Goal: Information Seeking & Learning: Learn about a topic

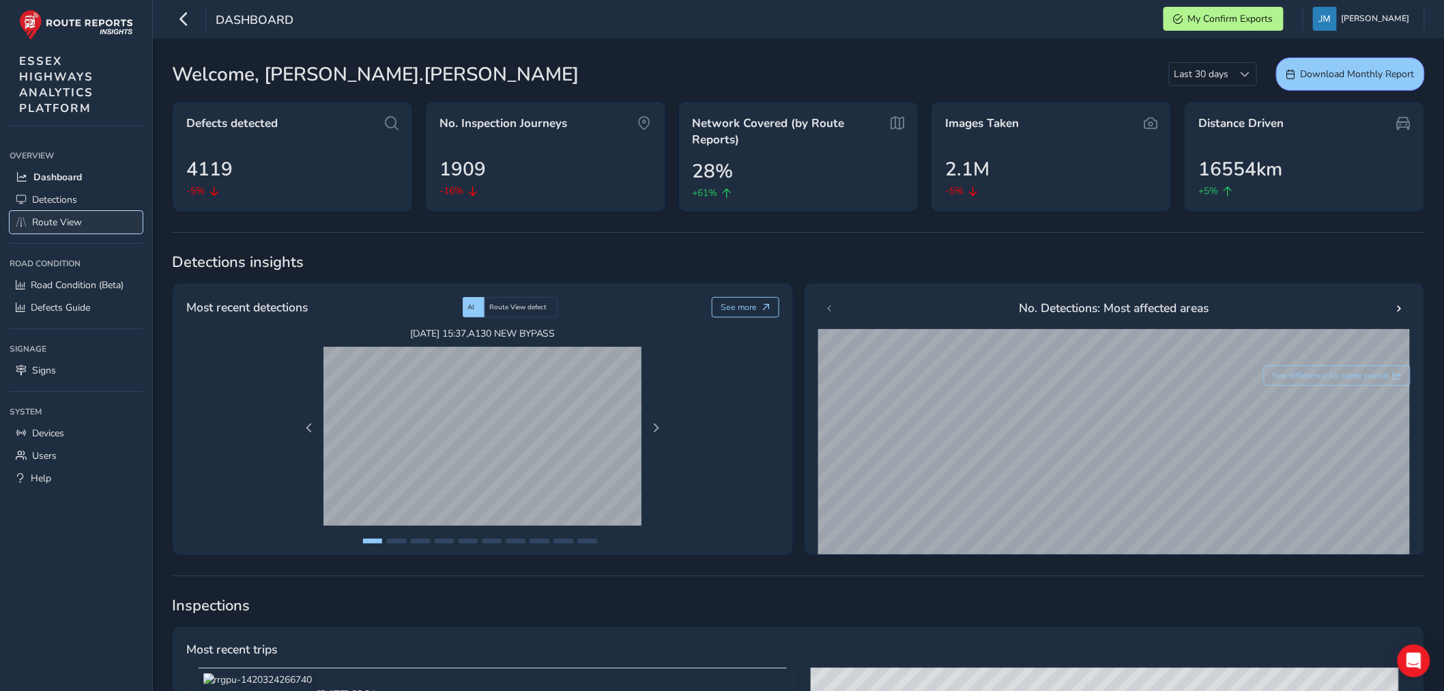
click at [42, 220] on span "Route View" at bounding box center [57, 222] width 50 height 13
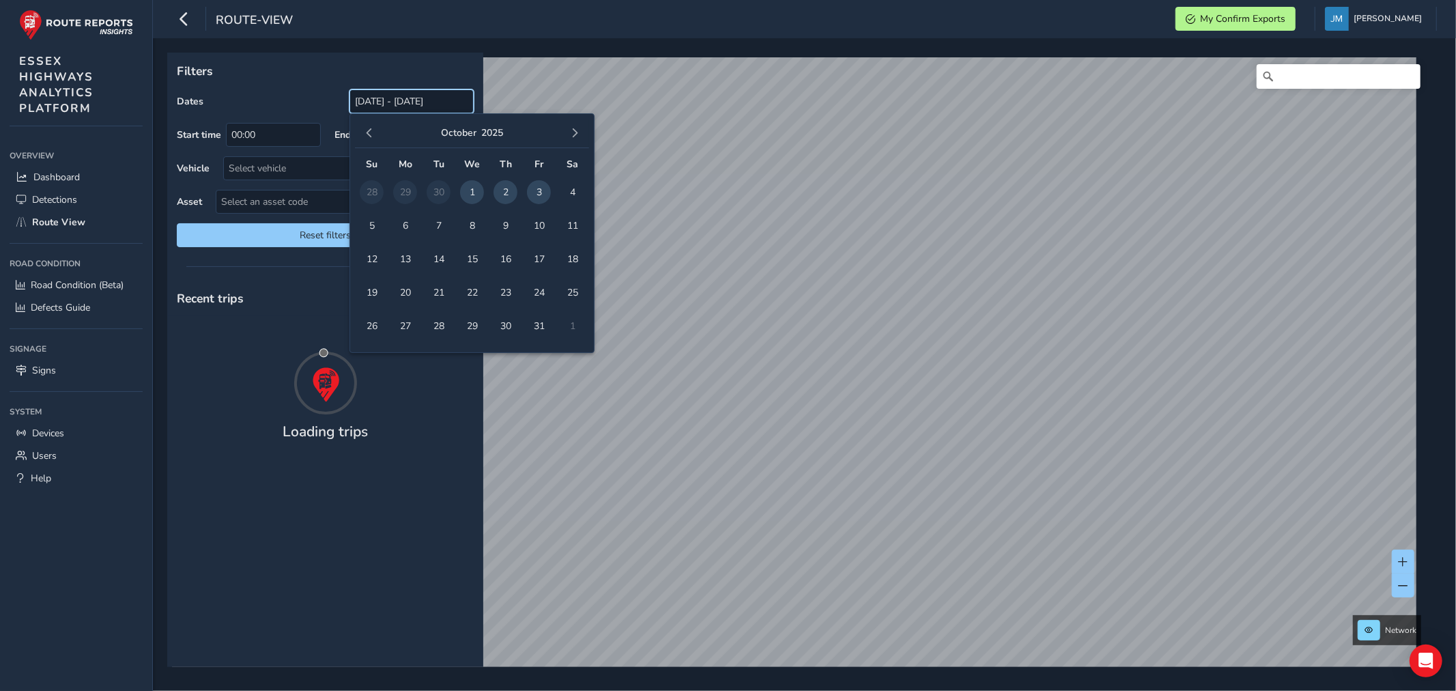
click at [398, 106] on input "03/09/2025 - 03/10/2025" at bounding box center [411, 101] width 124 height 24
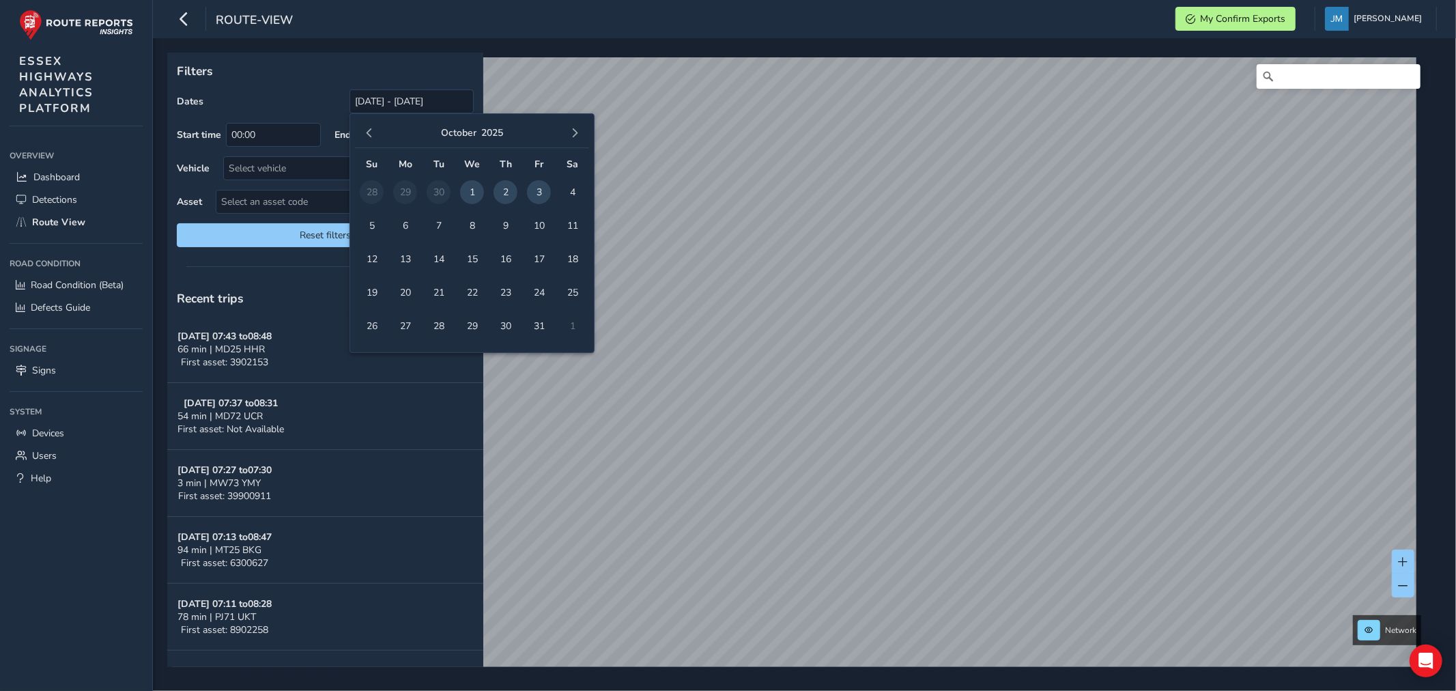
click at [475, 191] on span "1" at bounding box center [472, 192] width 24 height 24
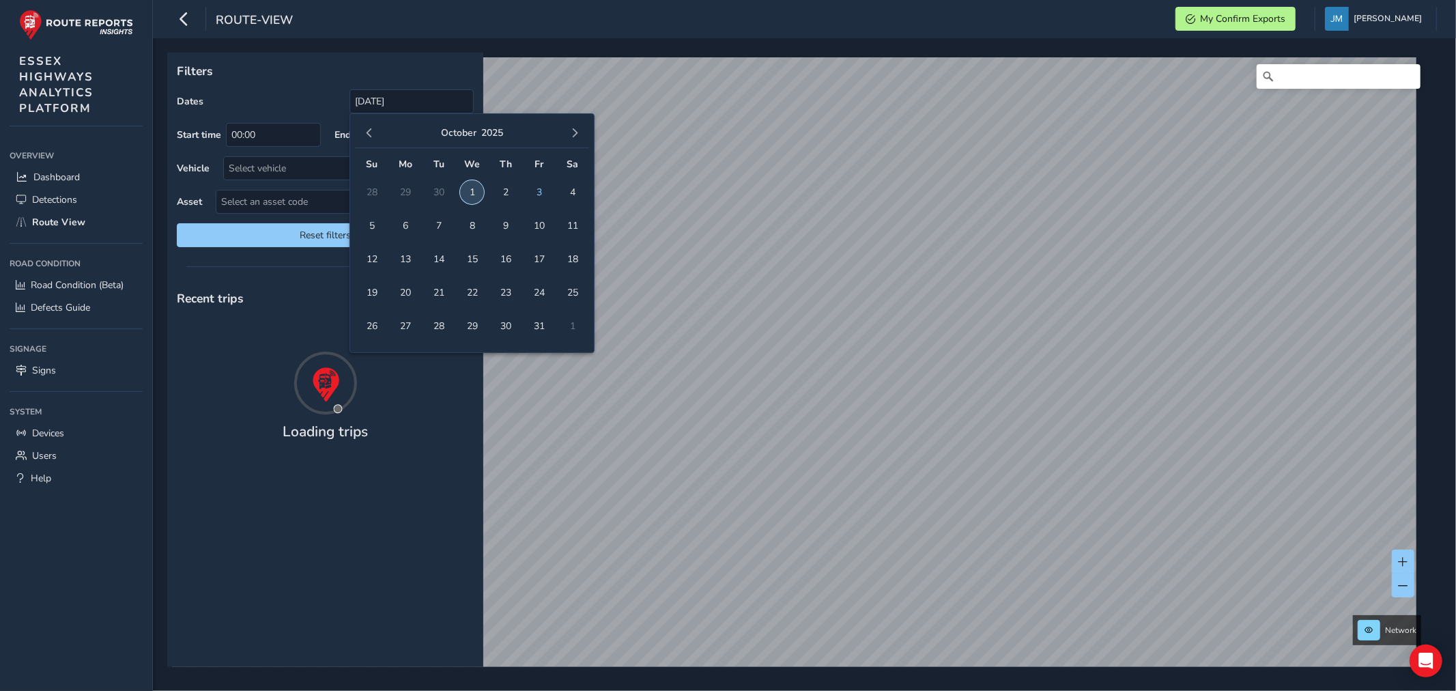
click at [475, 191] on span "1" at bounding box center [472, 192] width 24 height 24
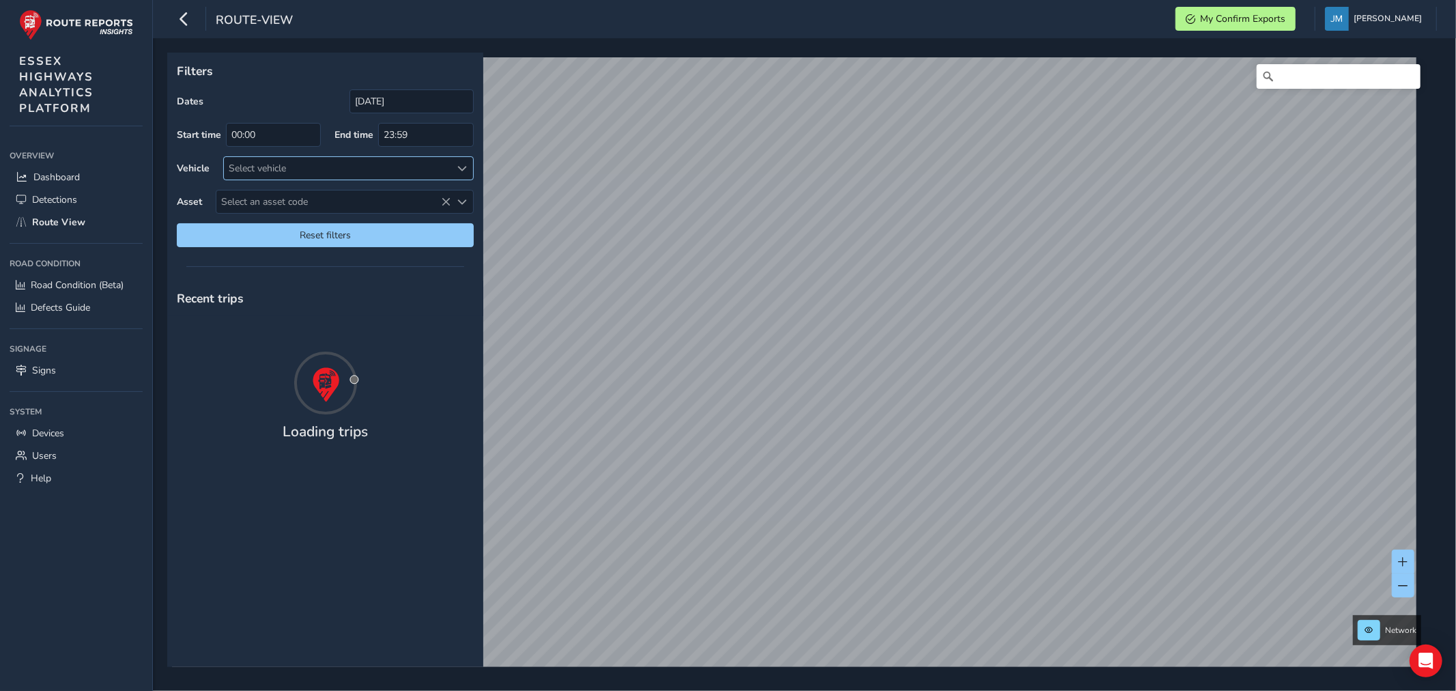
type input "01/10/2025 - 01/10/2025"
click at [269, 168] on div "Select vehicle" at bounding box center [337, 168] width 227 height 23
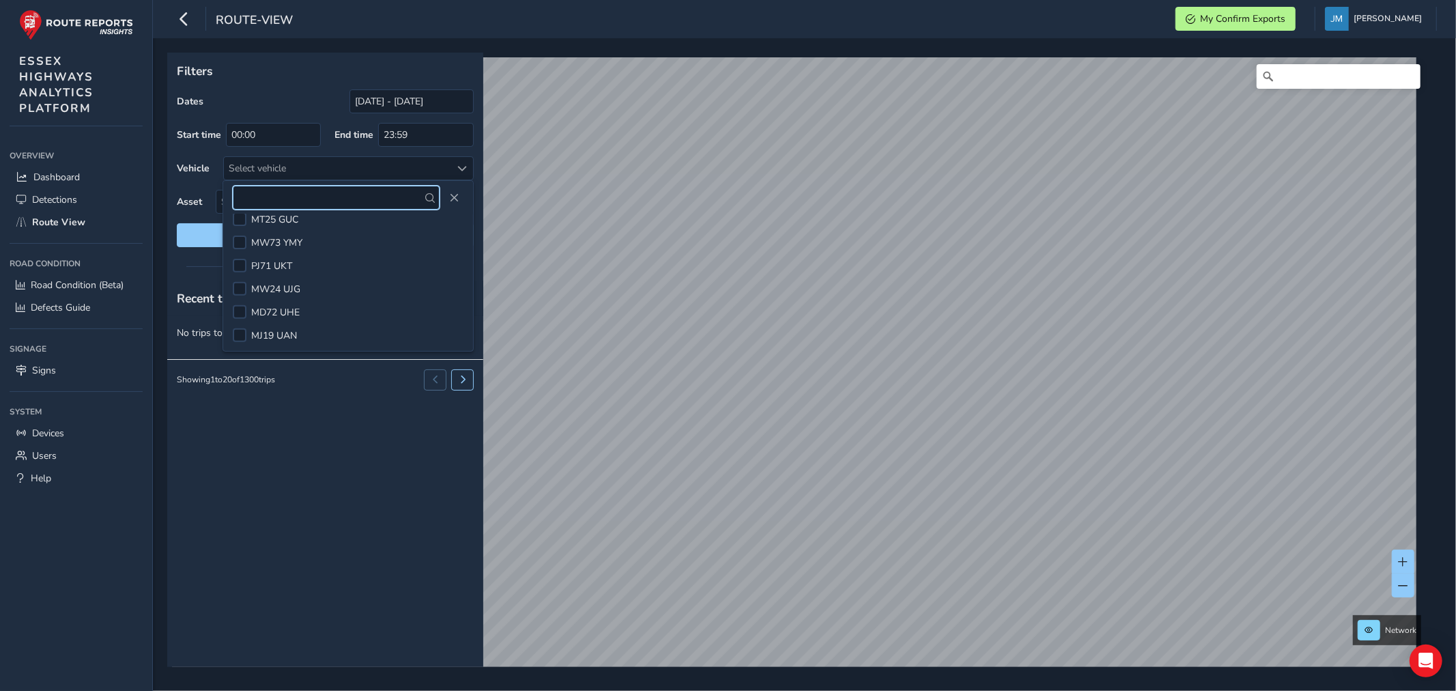
scroll to position [506, 0]
click at [231, 285] on li "MW24 UJG" at bounding box center [348, 281] width 250 height 23
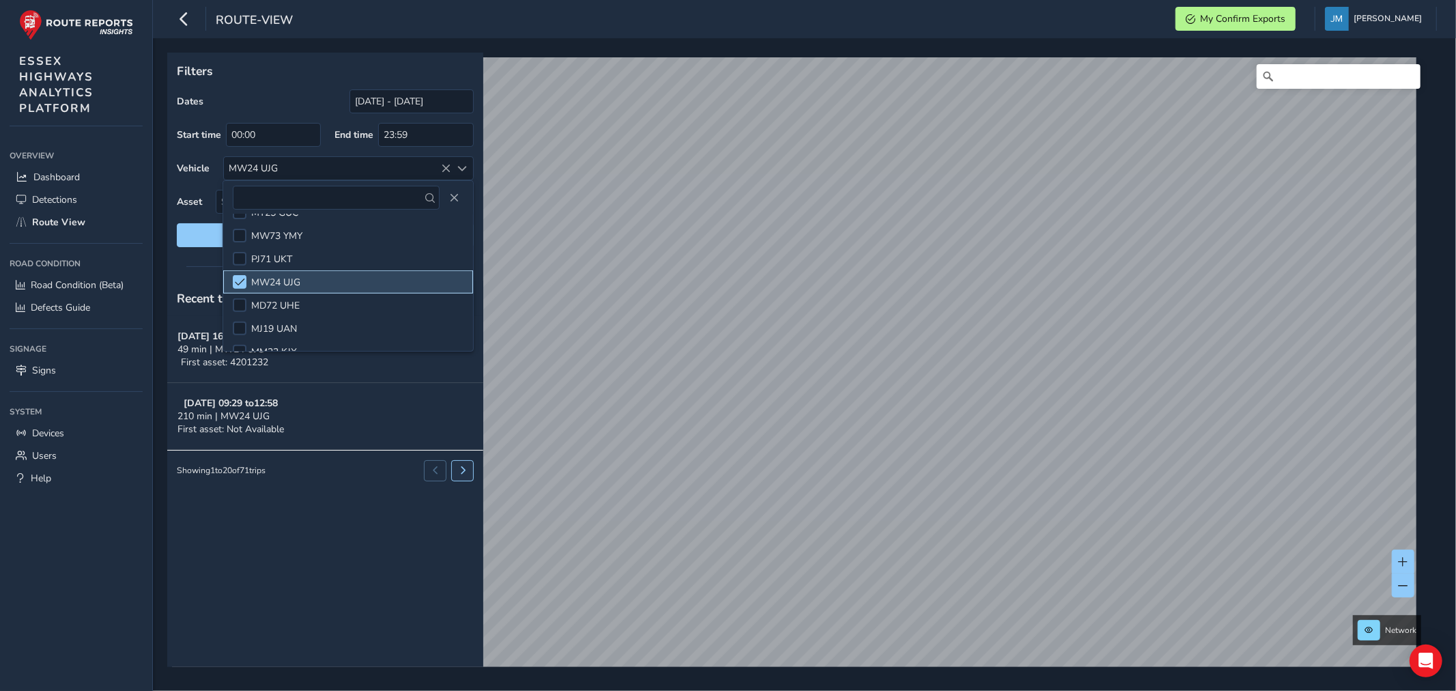
click at [472, 465] on button at bounding box center [462, 470] width 23 height 20
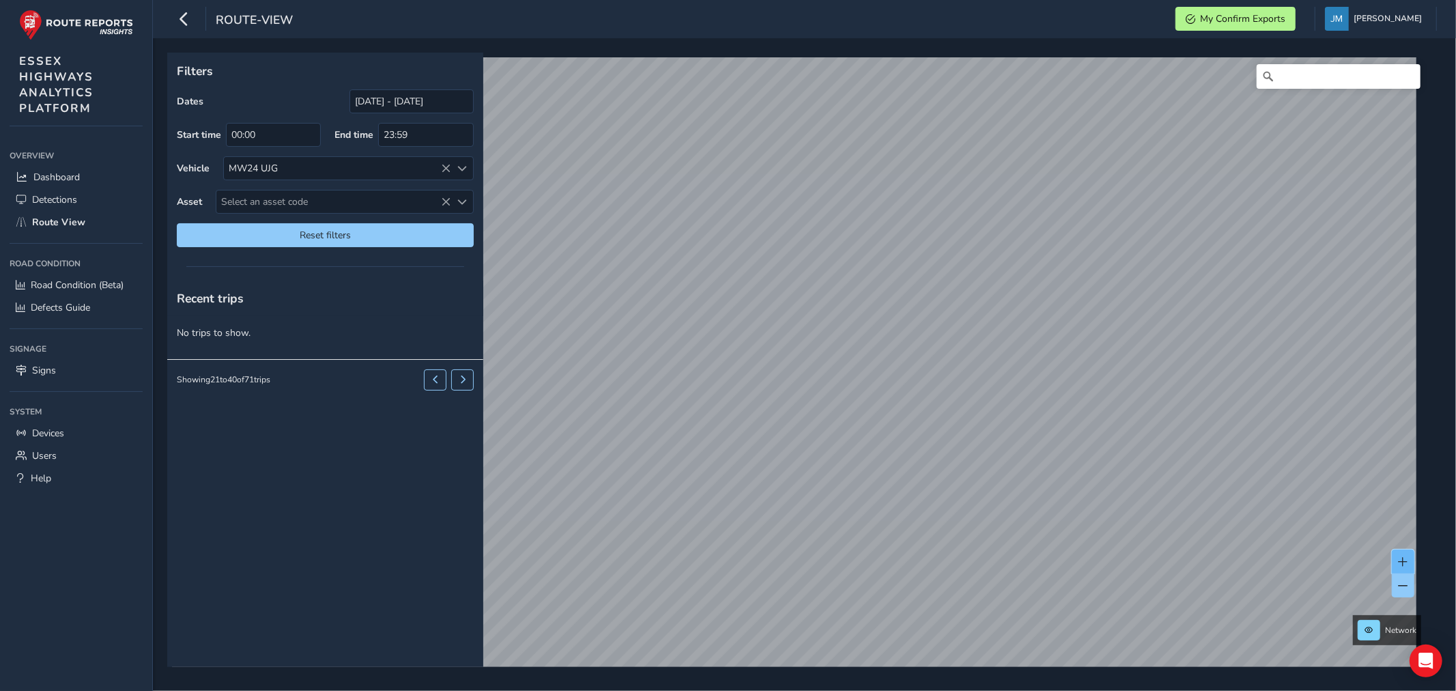
click at [1403, 560] on span at bounding box center [1403, 562] width 10 height 10
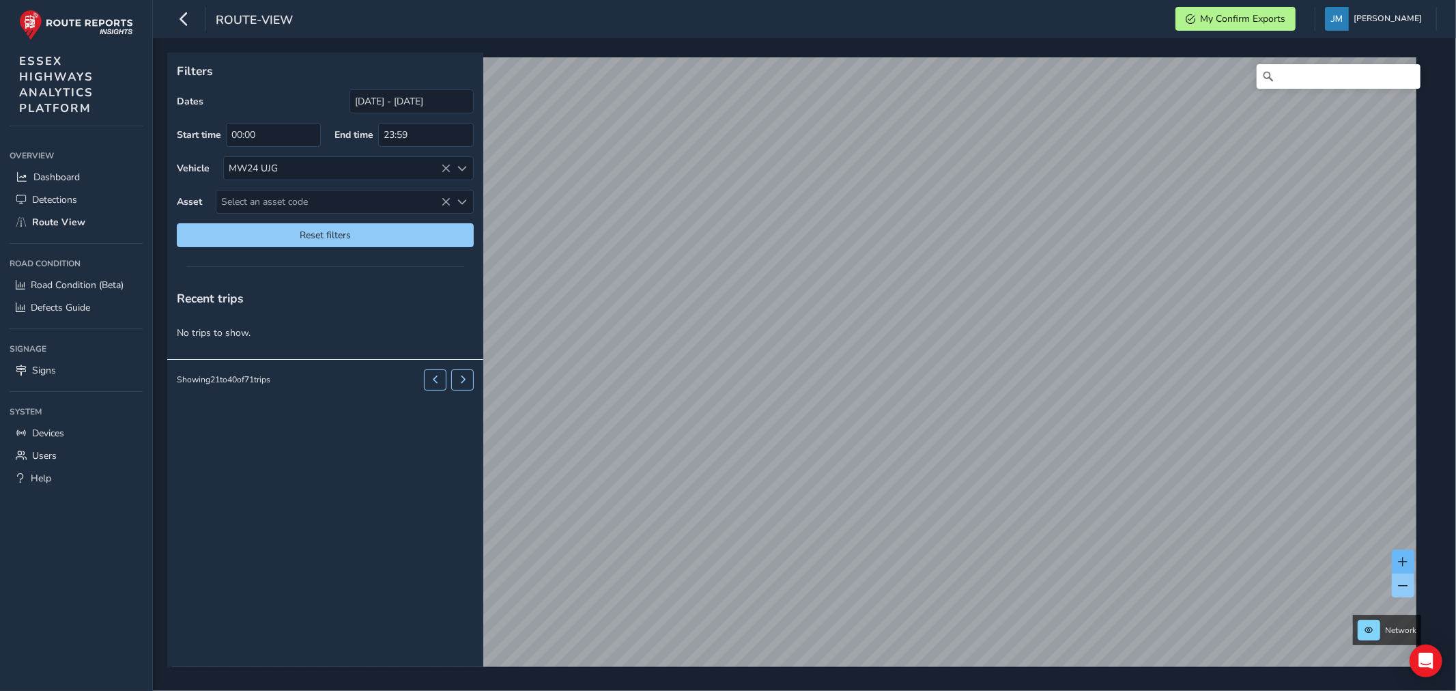
click at [1398, 557] on span at bounding box center [1403, 562] width 10 height 10
click at [1396, 557] on button at bounding box center [1403, 561] width 23 height 24
click at [977, 336] on div "Filters Dates 01/10/2025 - 01/10/2025 Start time 00:00 End time 23:59 Vehicle M…" at bounding box center [799, 360] width 1265 height 614
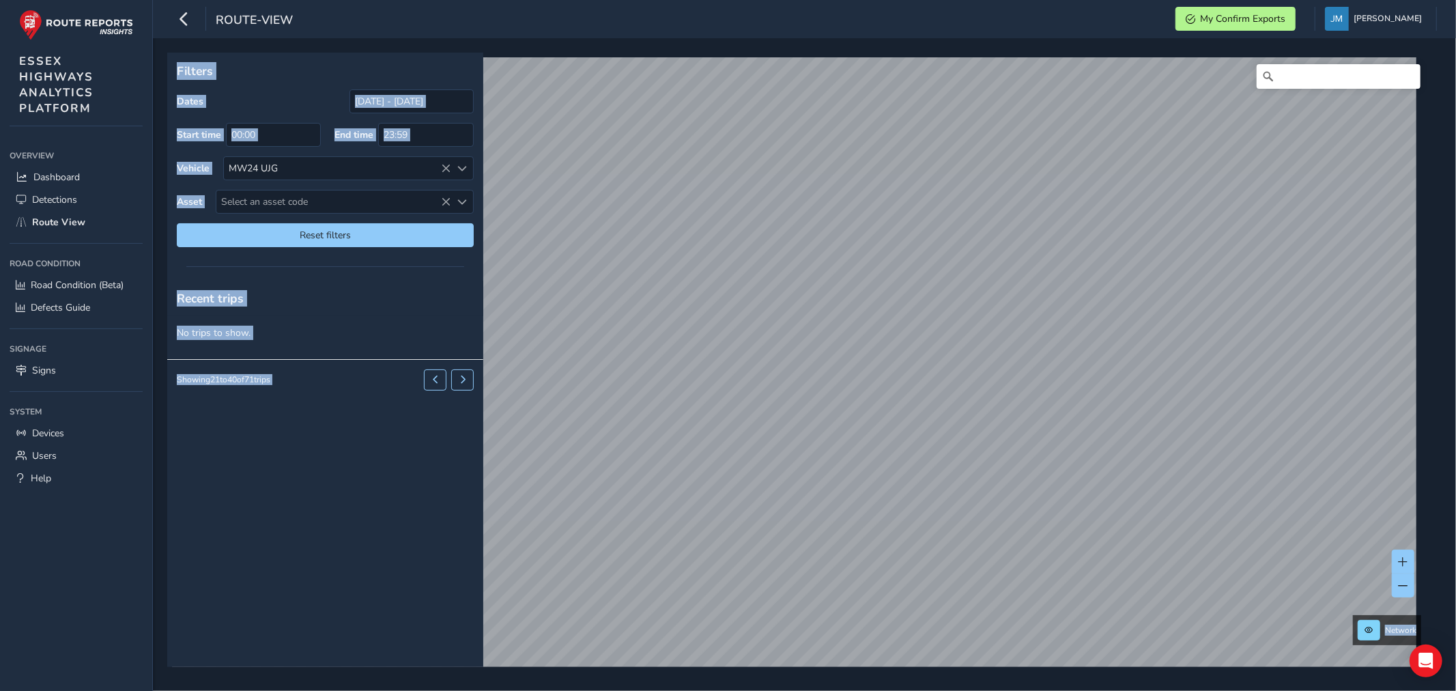
click at [126, 401] on div "System" at bounding box center [76, 411] width 133 height 20
click at [271, 308] on div "Recent trips" at bounding box center [325, 298] width 316 height 35
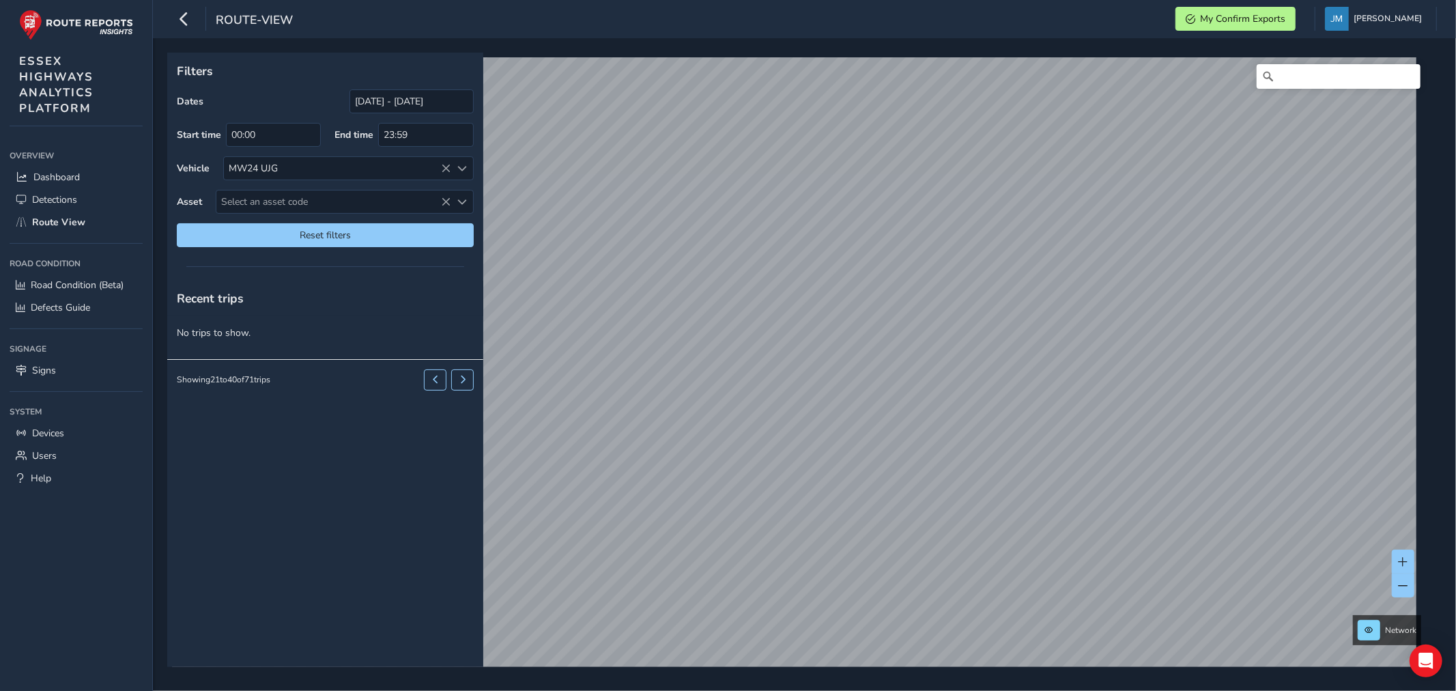
drag, startPoint x: 594, startPoint y: 12, endPoint x: 613, endPoint y: 9, distance: 18.6
click at [595, 11] on div "route-view My Confirm Exports Jane McElroy Colour Scheme: Dark Dim Light Logout" at bounding box center [804, 19] width 1303 height 38
click at [1407, 562] on span at bounding box center [1403, 562] width 10 height 10
click at [1403, 558] on button at bounding box center [1403, 561] width 23 height 24
click at [1403, 555] on button at bounding box center [1403, 561] width 23 height 24
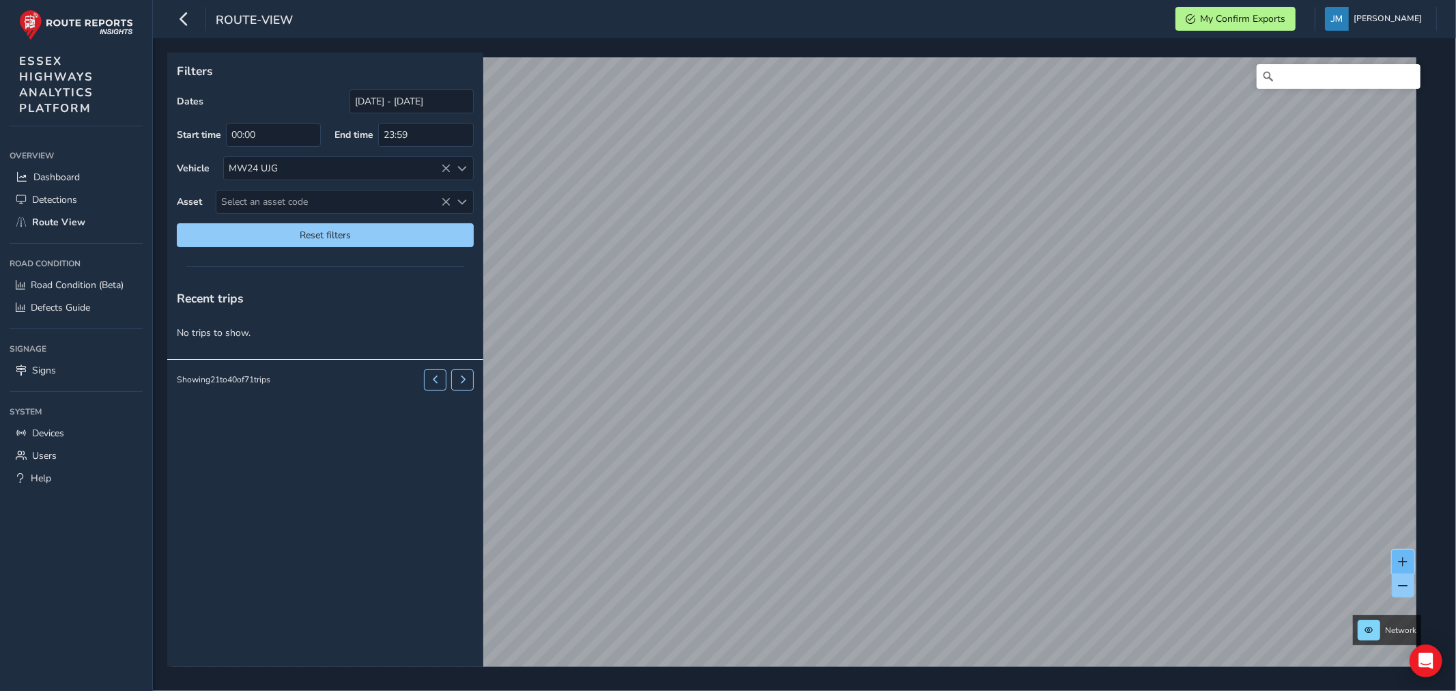
click at [1403, 551] on button at bounding box center [1403, 561] width 23 height 24
click at [1401, 549] on button at bounding box center [1403, 561] width 23 height 24
click at [1401, 558] on span at bounding box center [1403, 562] width 10 height 10
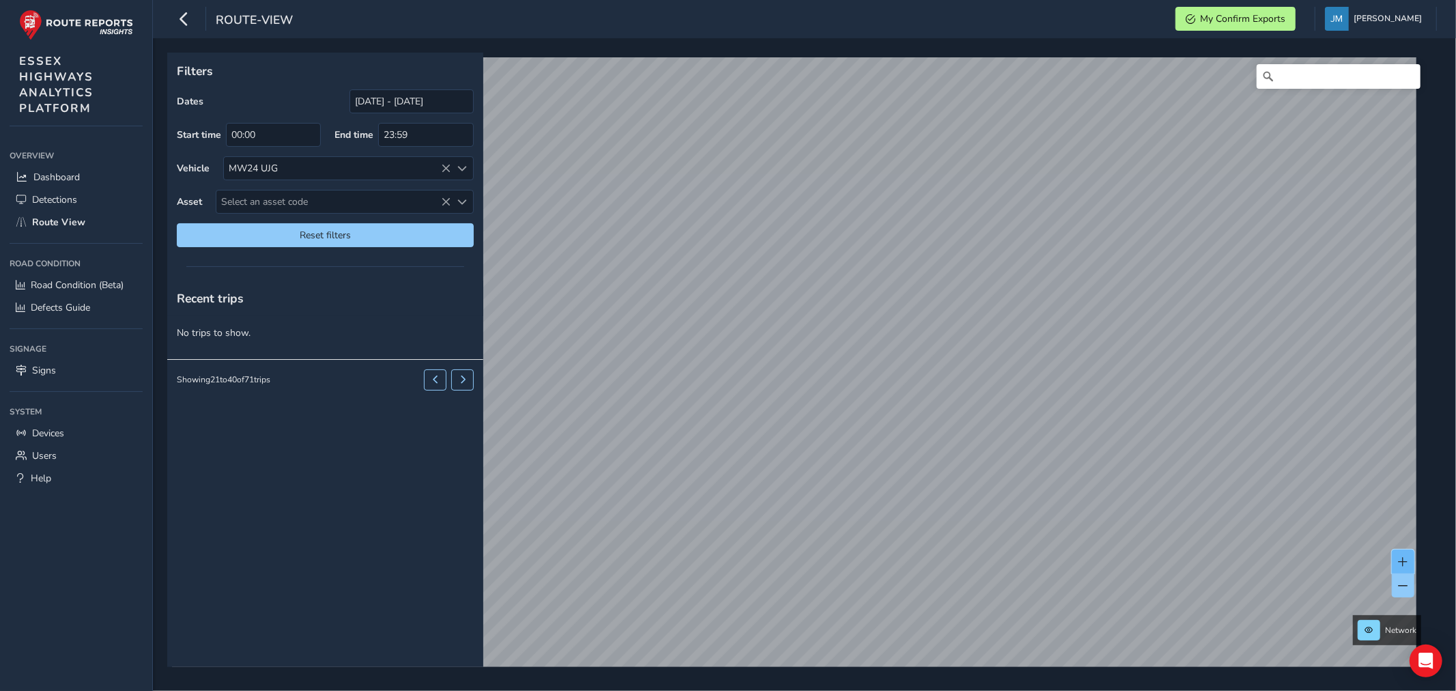
click at [1401, 558] on span at bounding box center [1403, 562] width 10 height 10
click at [1396, 558] on button at bounding box center [1403, 561] width 23 height 24
click at [1401, 557] on span at bounding box center [1403, 562] width 10 height 10
click at [1405, 557] on span at bounding box center [1403, 562] width 10 height 10
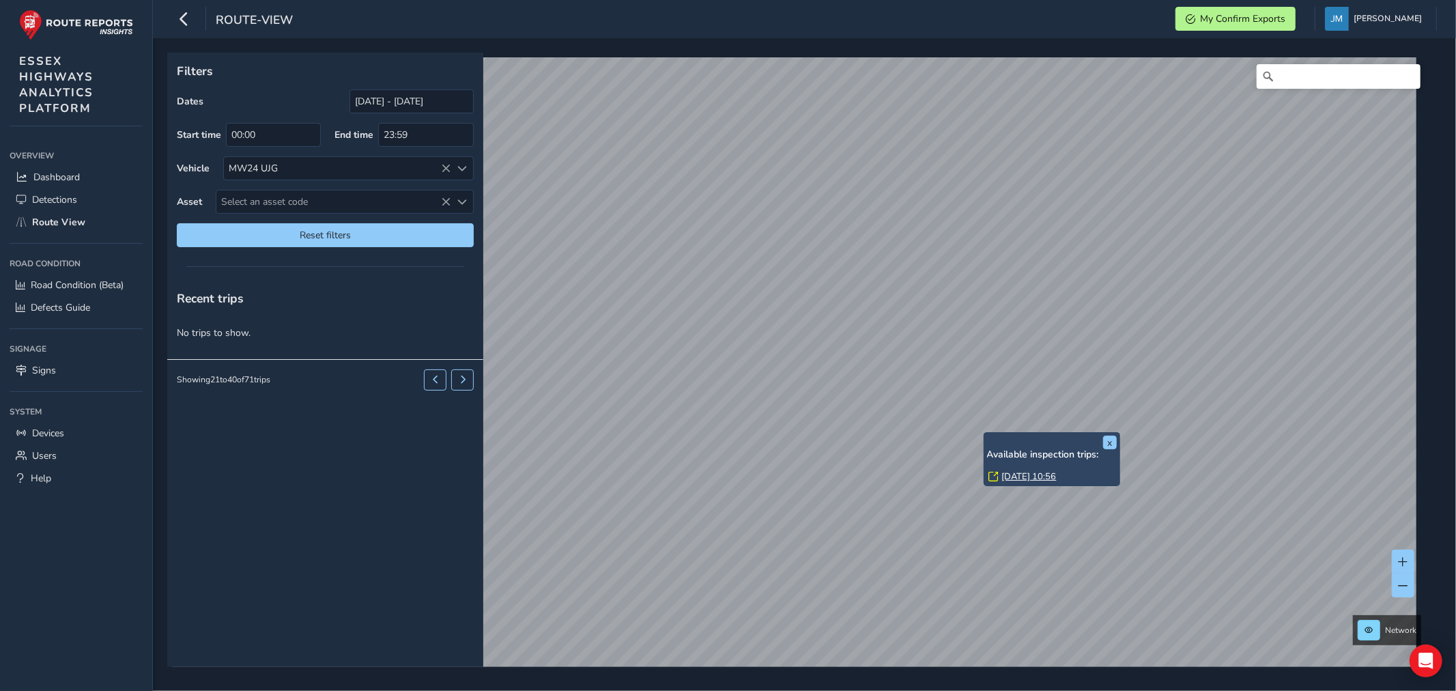
click at [1031, 474] on link "Wed, 1 Oct, 10:56" at bounding box center [1029, 476] width 55 height 12
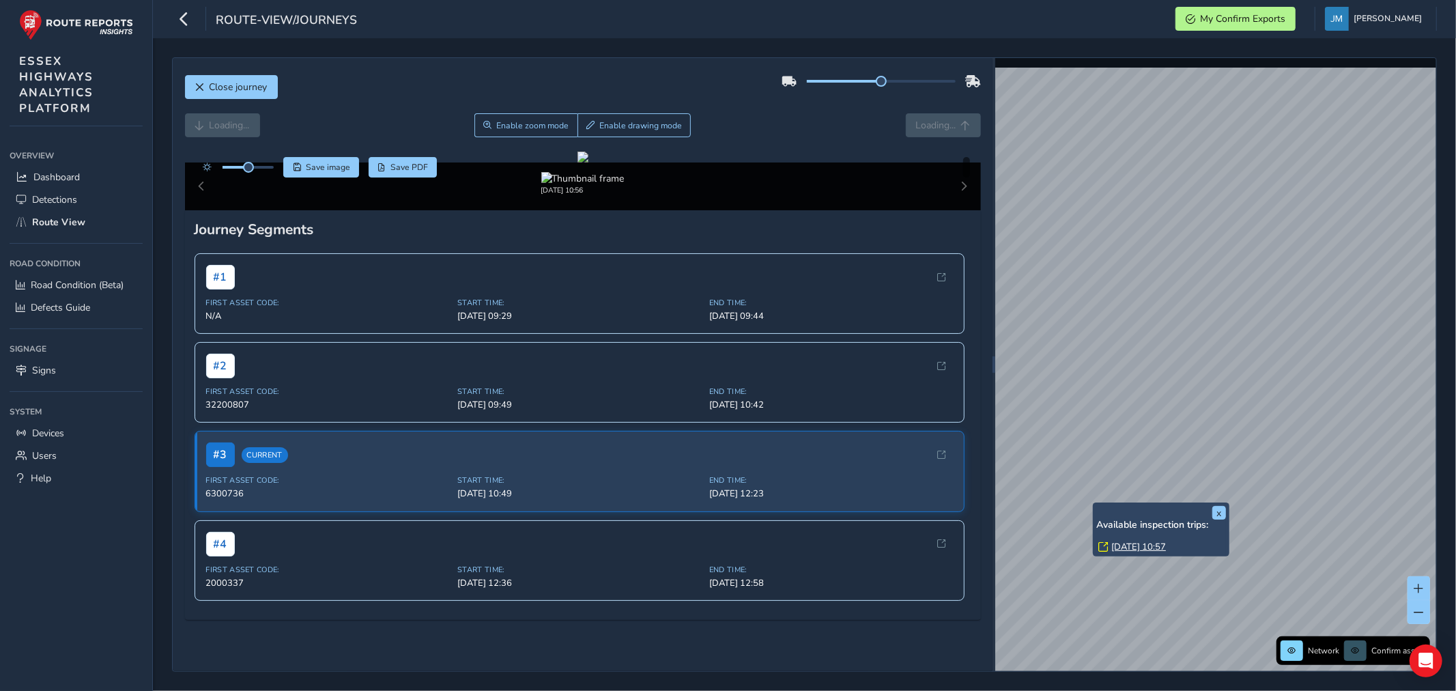
click at [1455, 414] on div "Close journey Loading... Enable zoom mode Enable drawing mode Loading... Click …" at bounding box center [804, 364] width 1303 height 652
click at [1455, 399] on div "Close journey Loading... Enable zoom mode Enable drawing mode Loading... Click …" at bounding box center [804, 364] width 1303 height 652
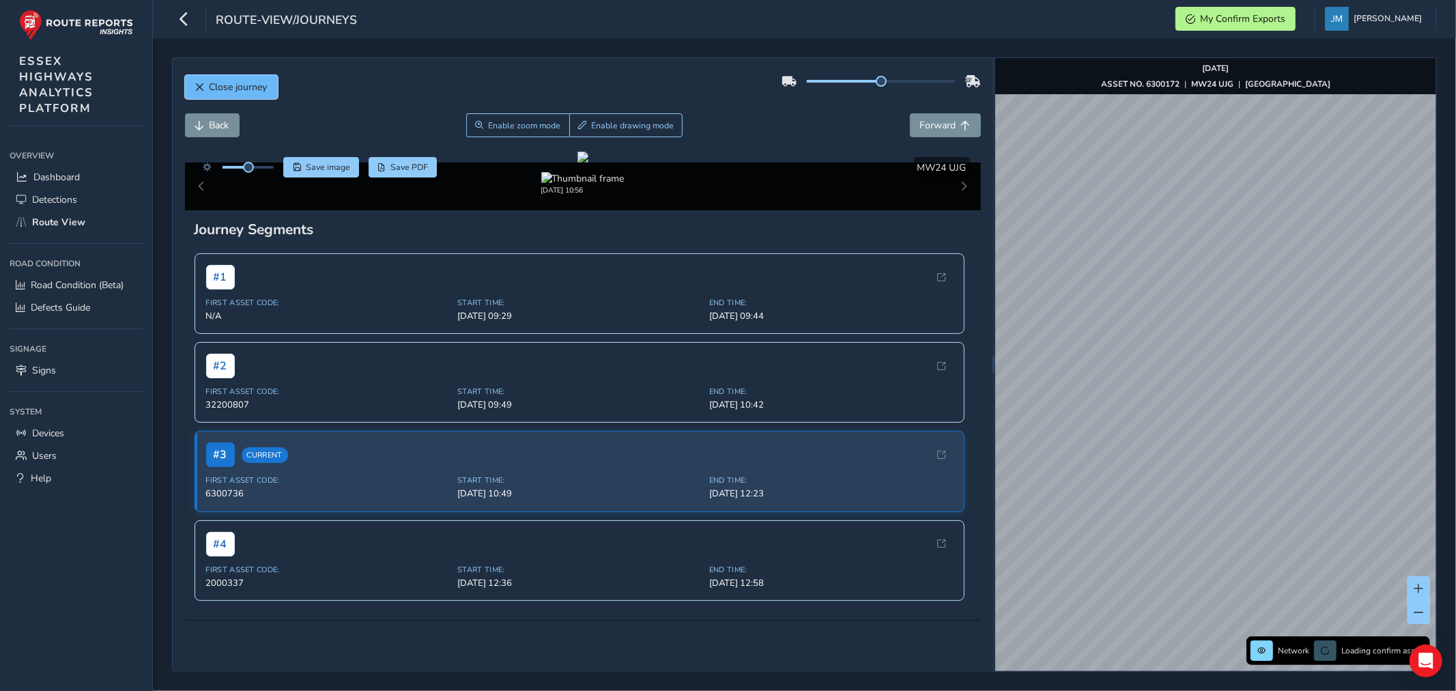
click at [201, 83] on span "Close journey" at bounding box center [200, 88] width 10 height 10
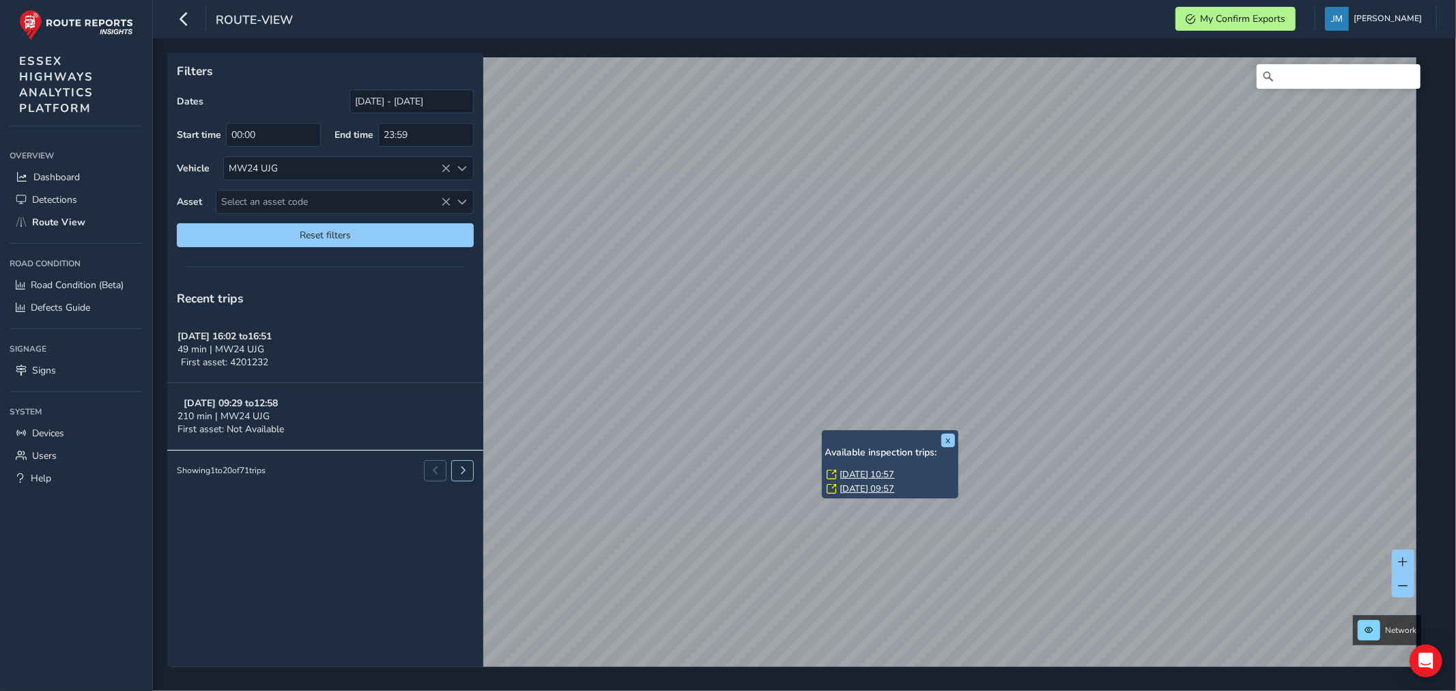
click at [852, 483] on link "Wed, 1 Oct, 09:57" at bounding box center [867, 489] width 55 height 12
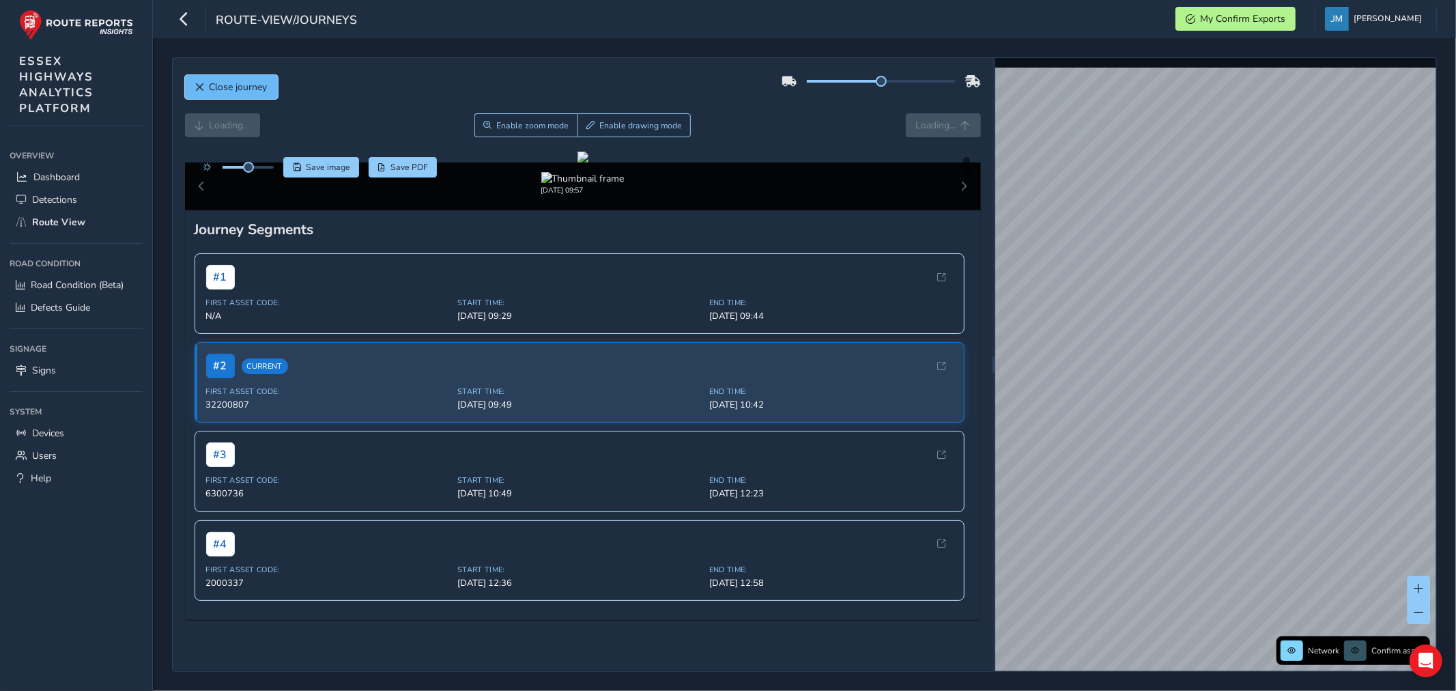
click at [235, 85] on span "Close journey" at bounding box center [239, 87] width 58 height 13
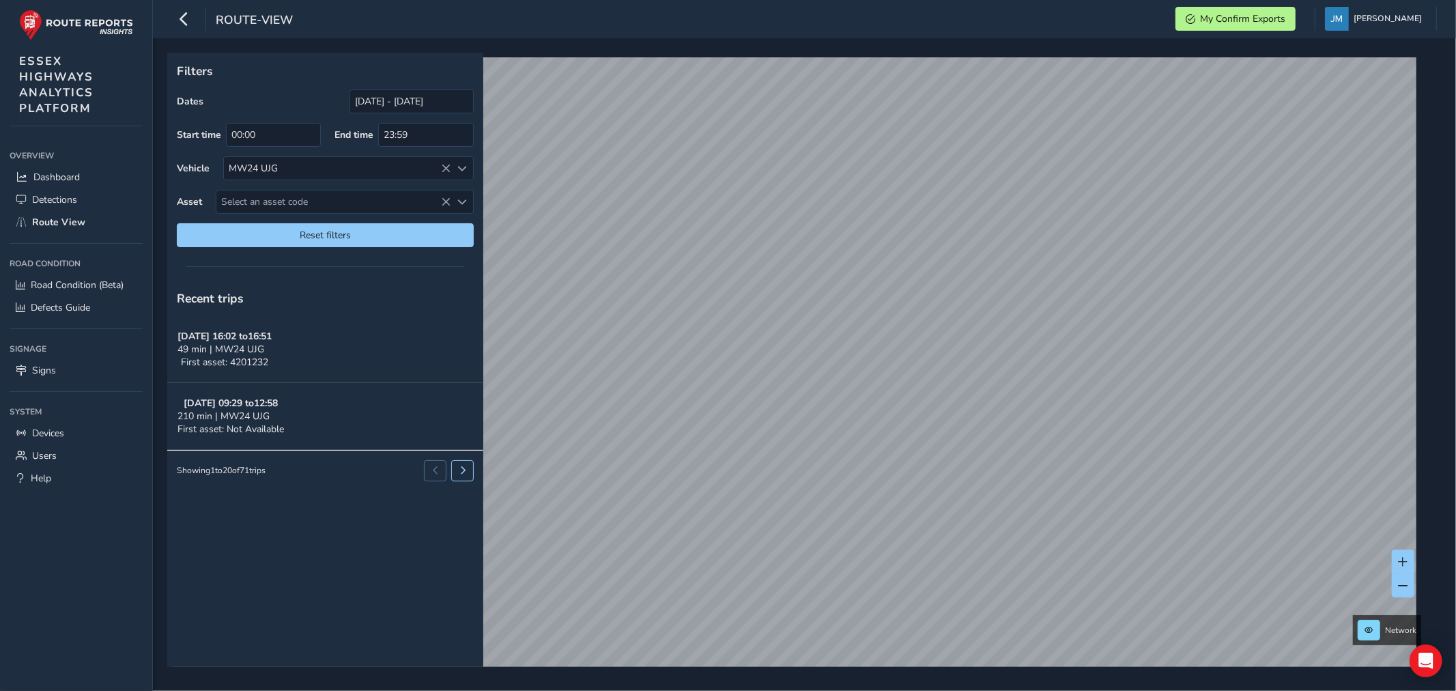
click at [235, 85] on div "Filters Dates 01/10/2025 - 01/10/2025 Start time 00:00 End time 23:59 Vehicle M…" at bounding box center [325, 155] width 316 height 204
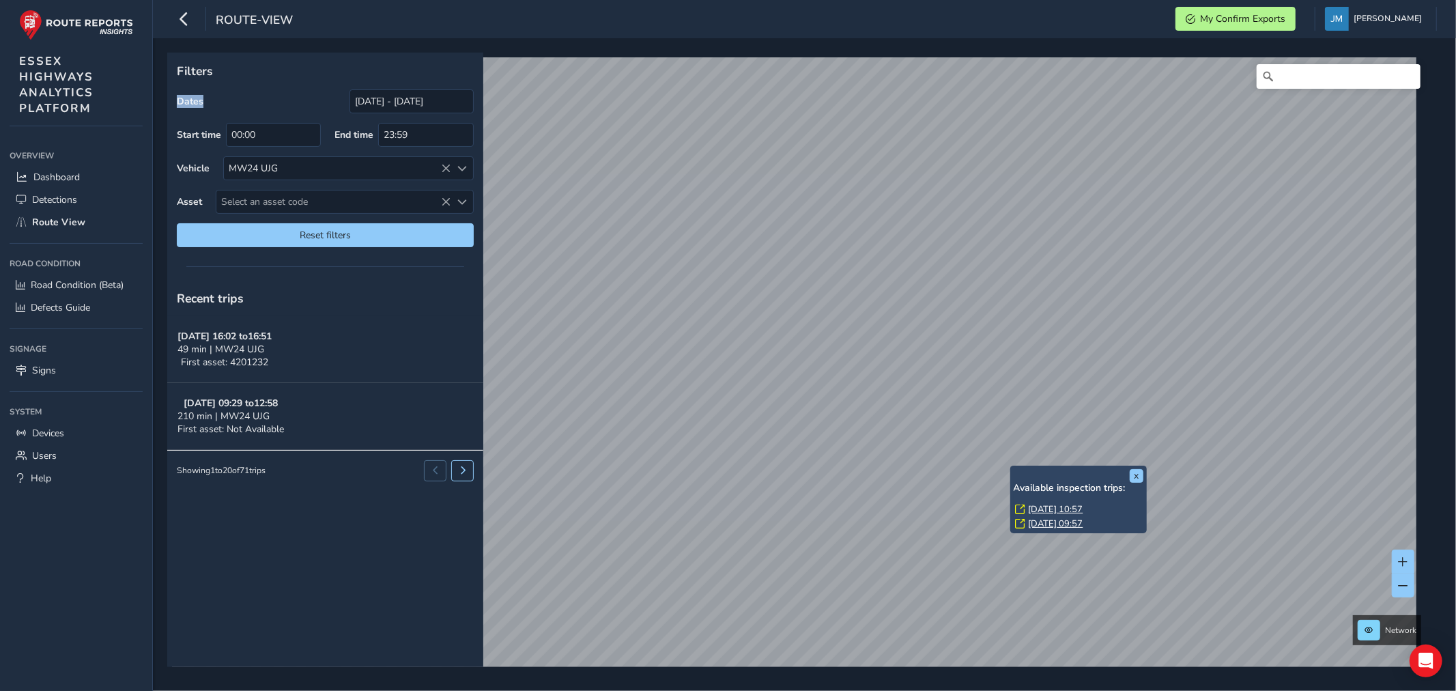
click at [1010, 465] on div "x Available inspection trips: Wed, 1 Oct, 10:57 Wed, 1 Oct, 09:57" at bounding box center [1078, 499] width 137 height 68
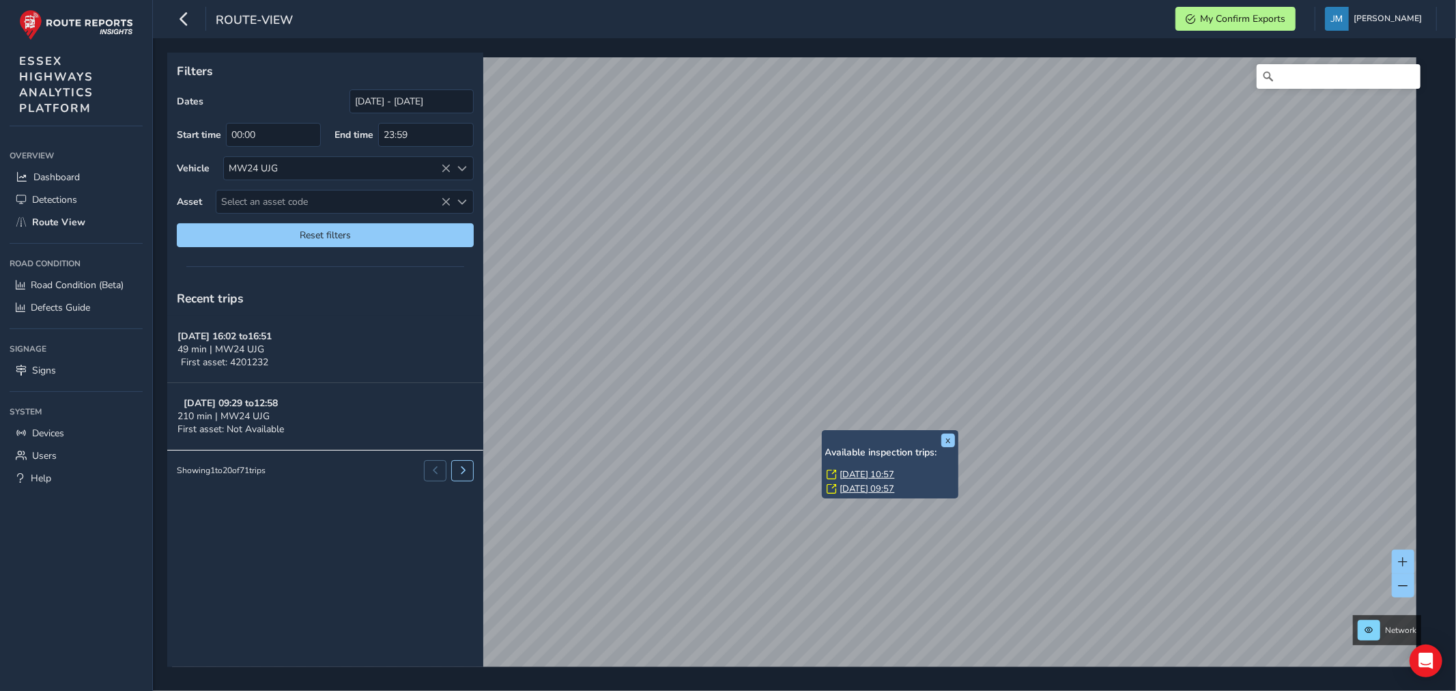
click at [876, 487] on link "Wed, 1 Oct, 09:57" at bounding box center [867, 489] width 55 height 12
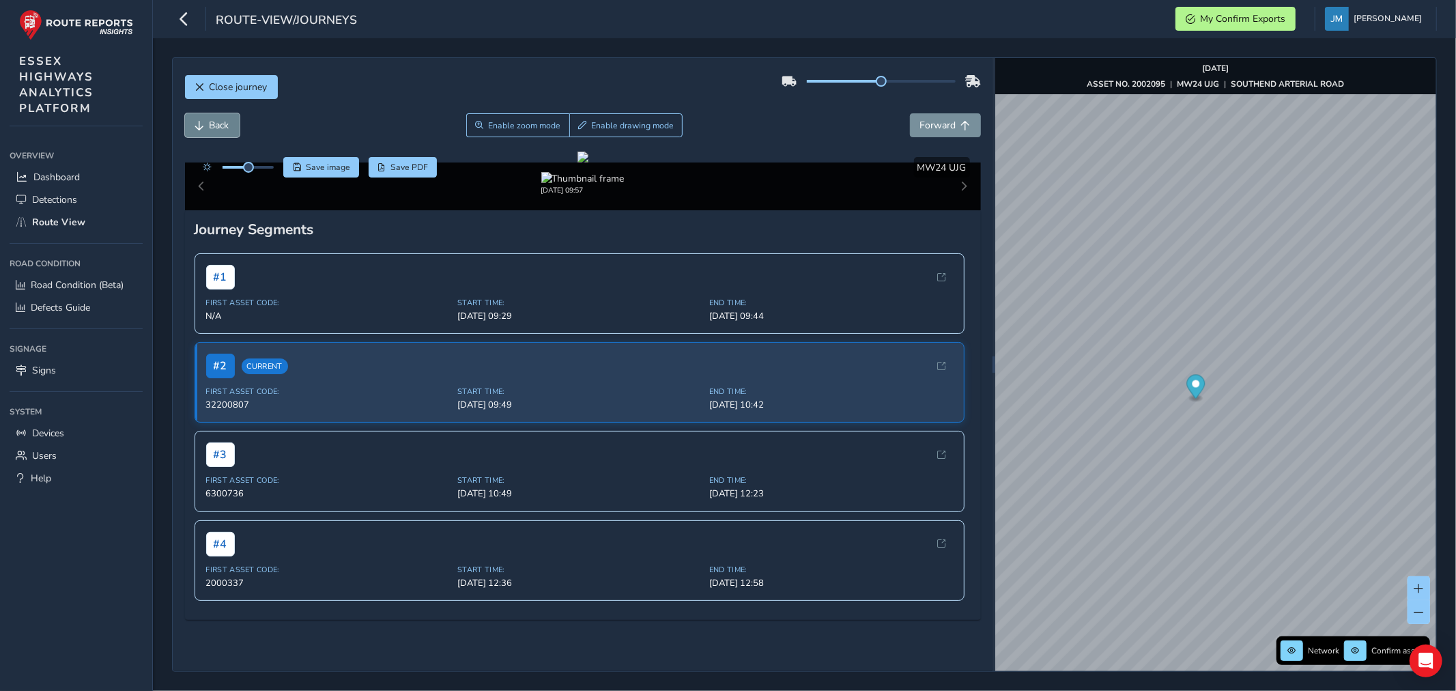
click at [214, 119] on button "Back" at bounding box center [212, 125] width 55 height 24
click at [214, 119] on span "Back" at bounding box center [220, 125] width 20 height 13
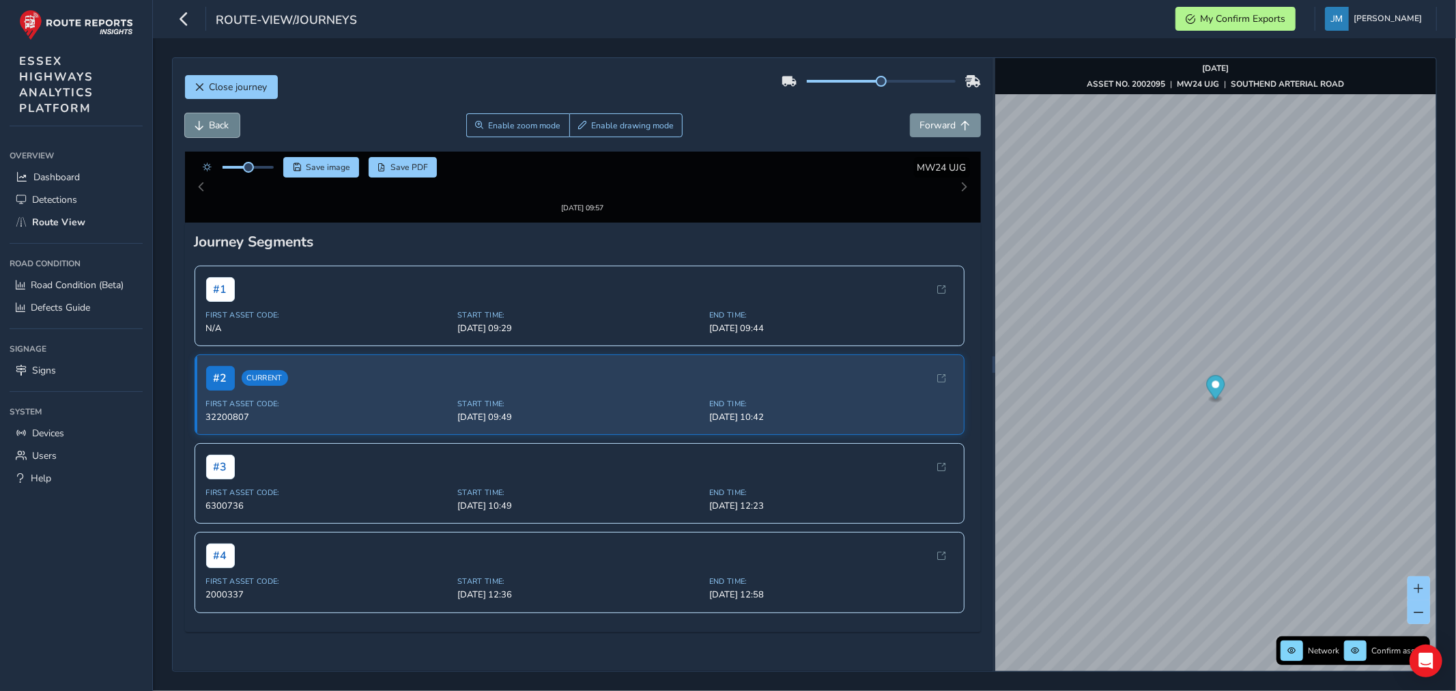
click at [214, 119] on span "Back" at bounding box center [220, 125] width 20 height 13
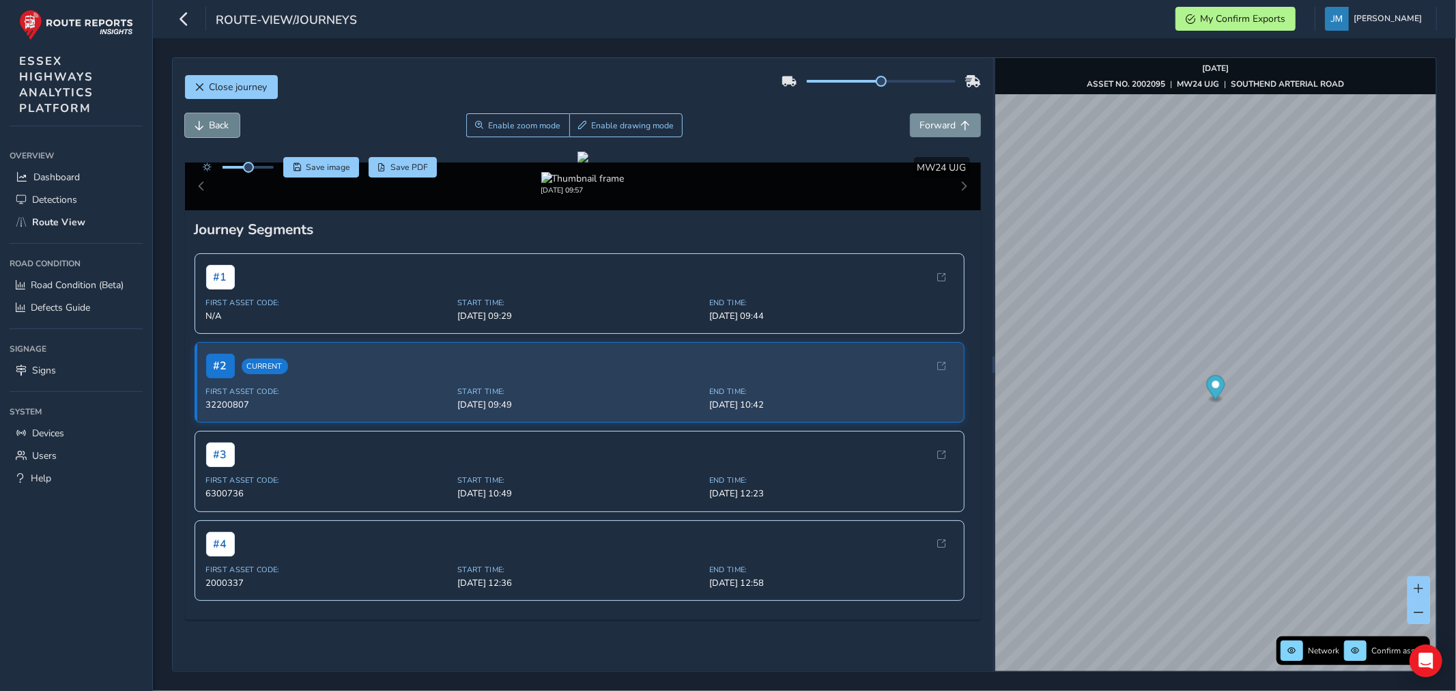
click at [214, 119] on span "Back" at bounding box center [220, 125] width 20 height 13
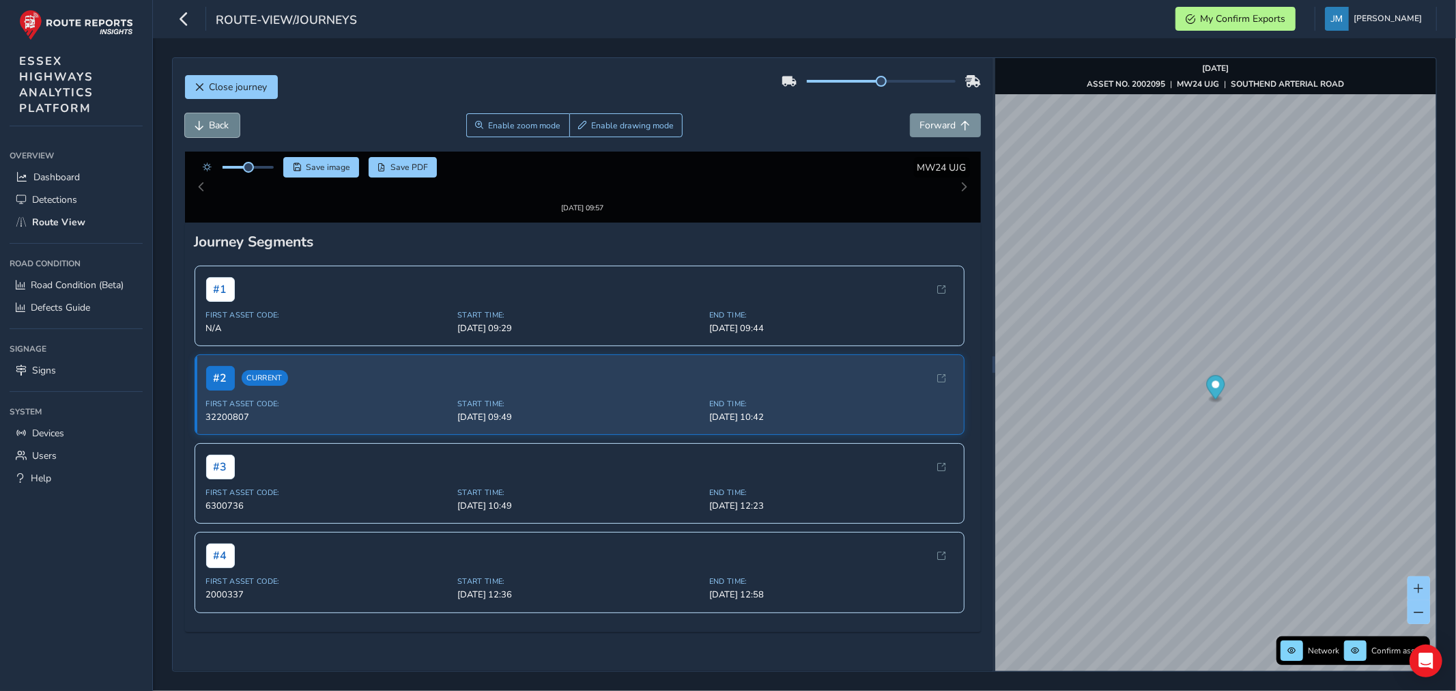
click at [214, 119] on span "Back" at bounding box center [220, 125] width 20 height 13
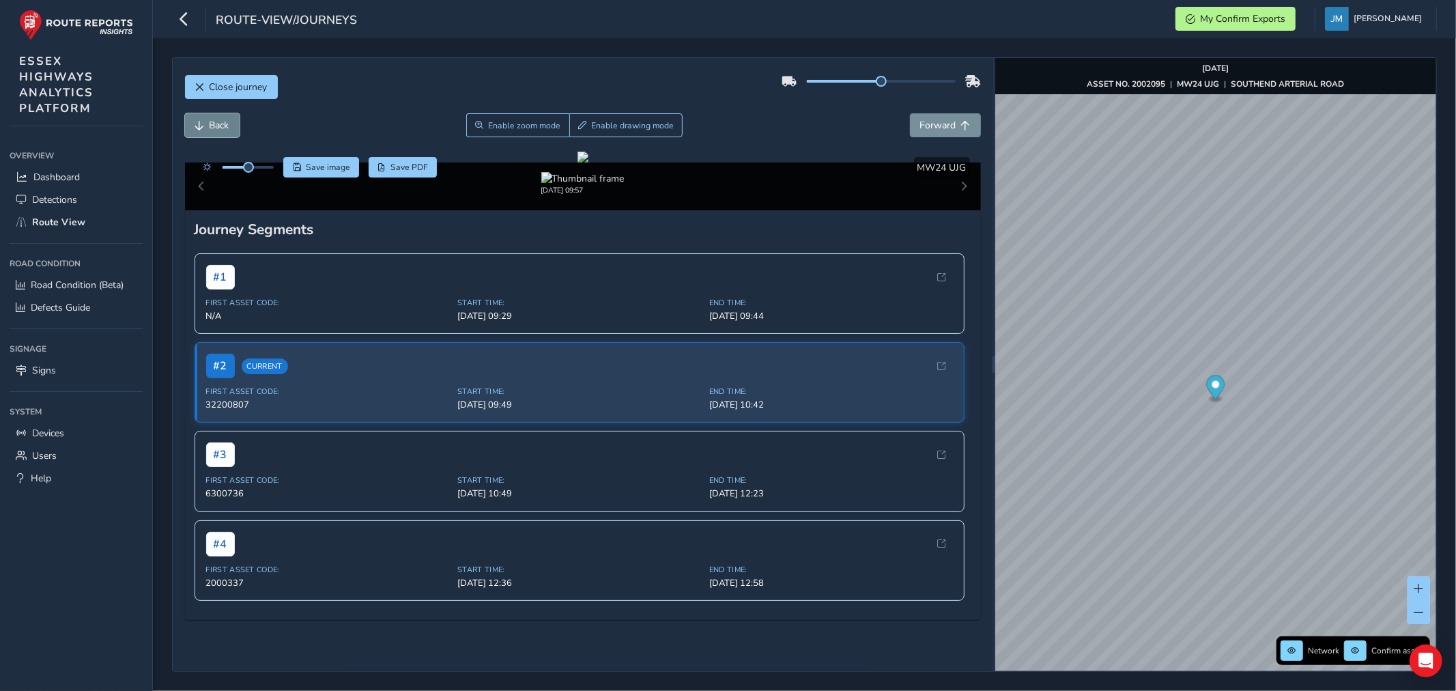
click at [214, 119] on span "Back" at bounding box center [220, 125] width 20 height 13
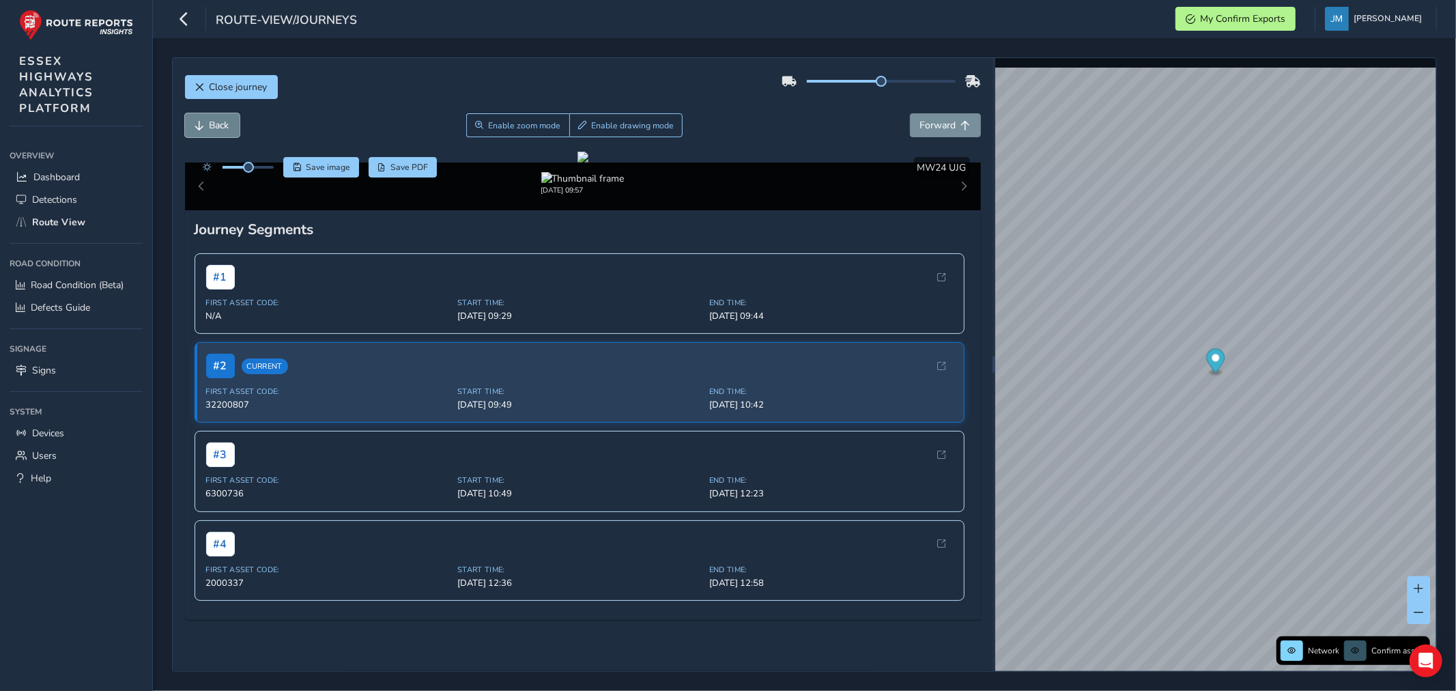
click at [214, 119] on span "Back" at bounding box center [220, 125] width 20 height 13
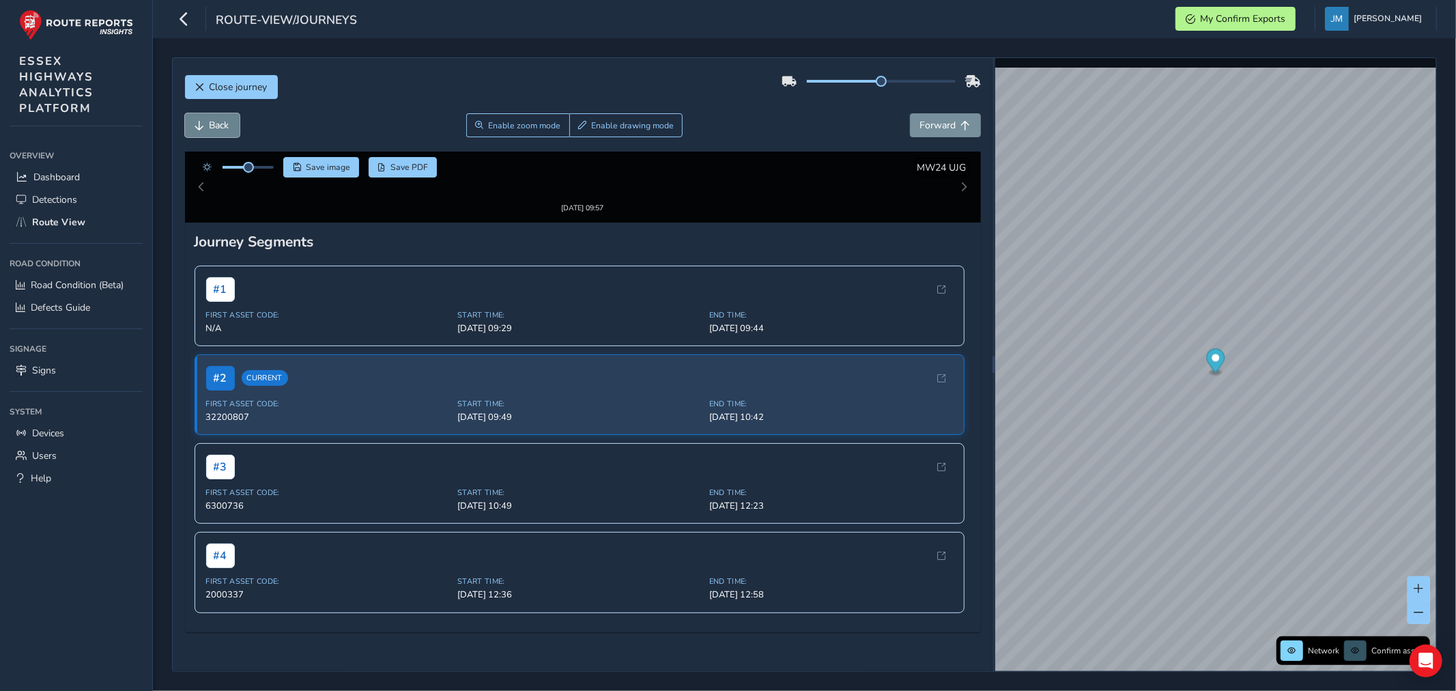
click at [214, 119] on span "Back" at bounding box center [220, 125] width 20 height 13
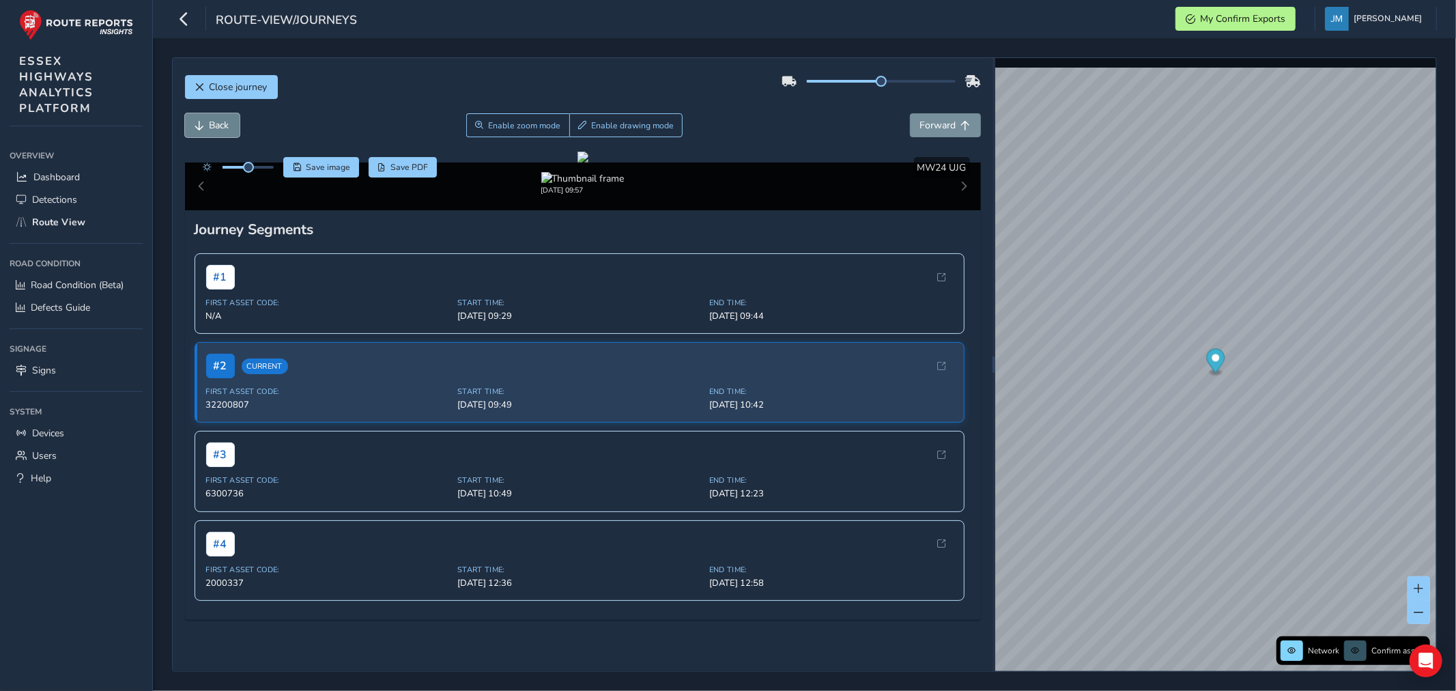
click at [214, 119] on span "Back" at bounding box center [220, 125] width 20 height 13
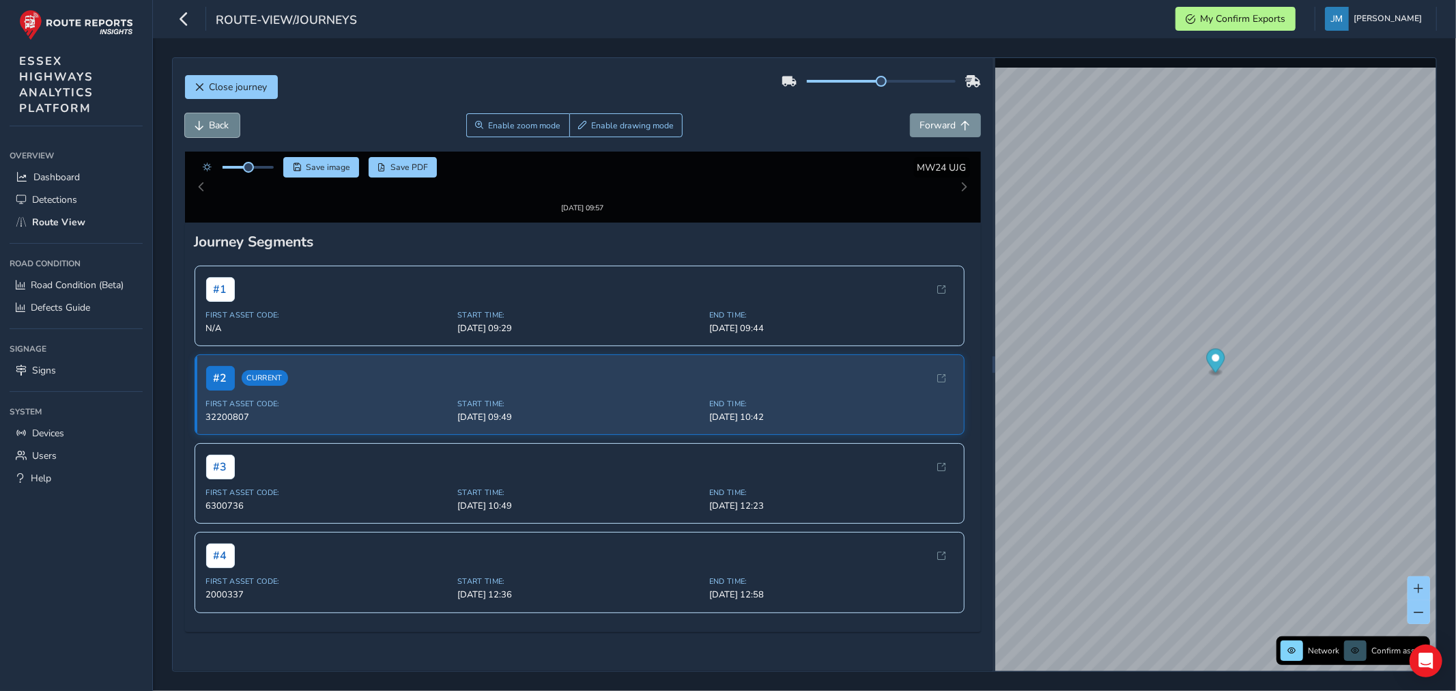
click at [214, 119] on span "Back" at bounding box center [220, 125] width 20 height 13
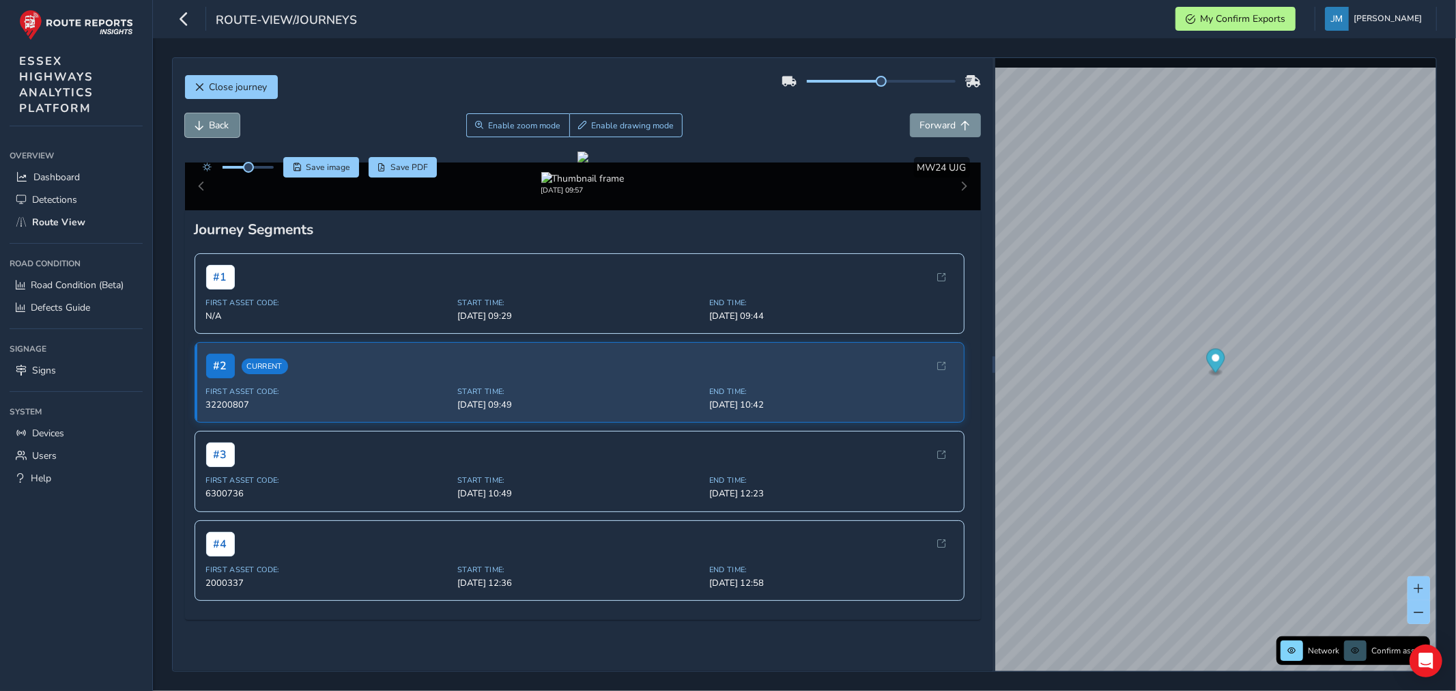
click at [214, 119] on span "Back" at bounding box center [220, 125] width 20 height 13
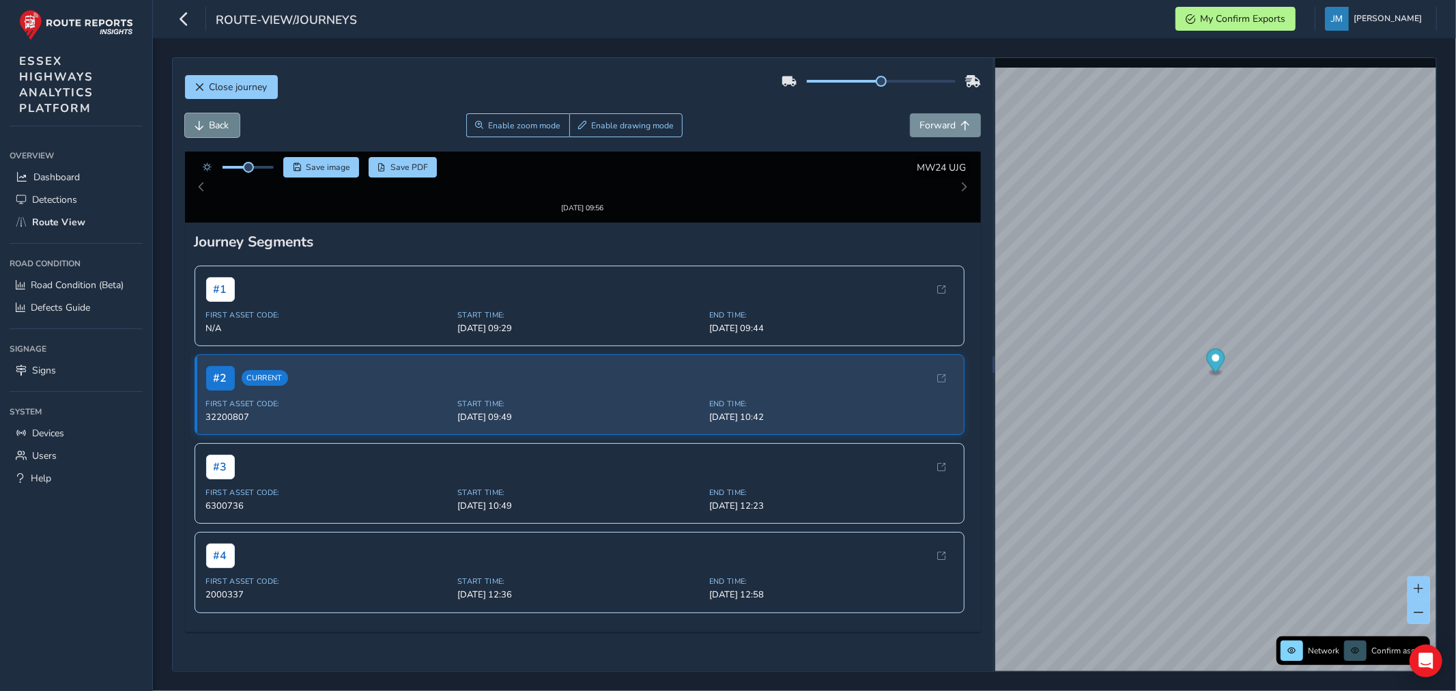
click at [214, 119] on span "Back" at bounding box center [220, 125] width 20 height 13
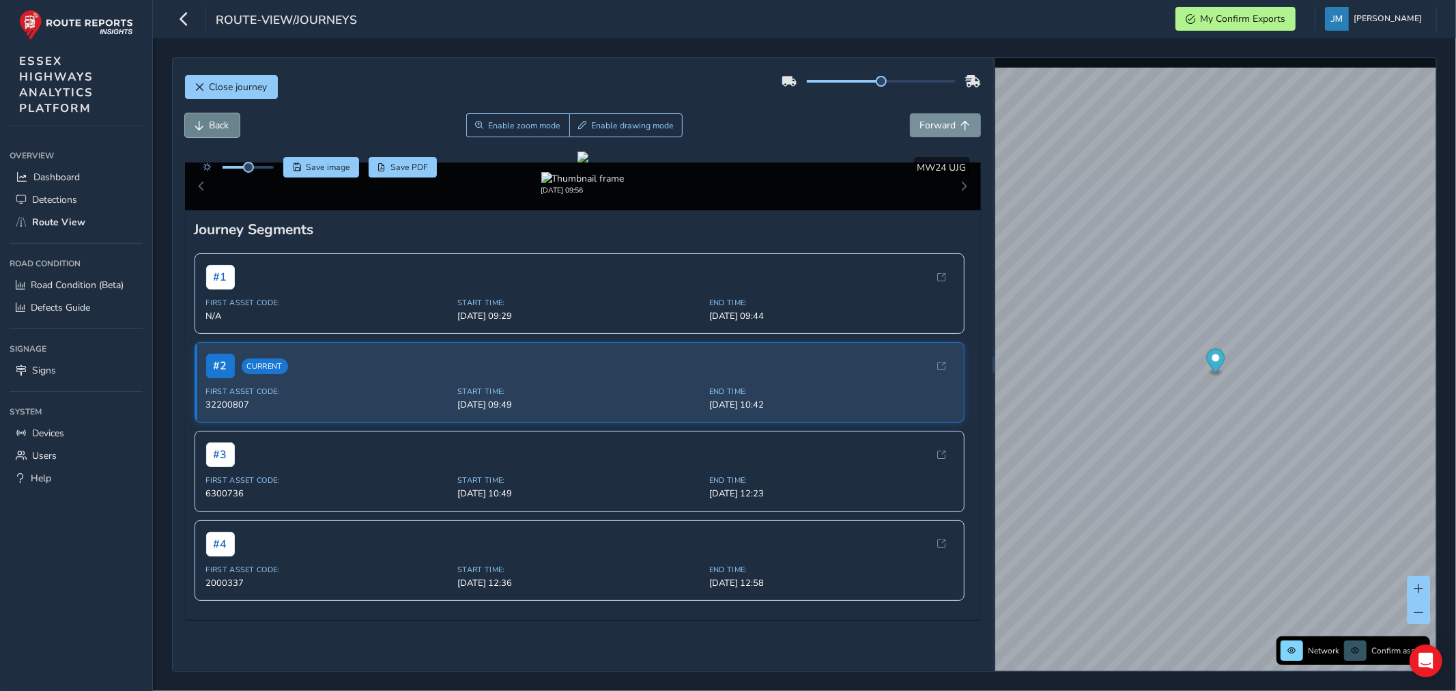
click at [214, 119] on span "Back" at bounding box center [220, 125] width 20 height 13
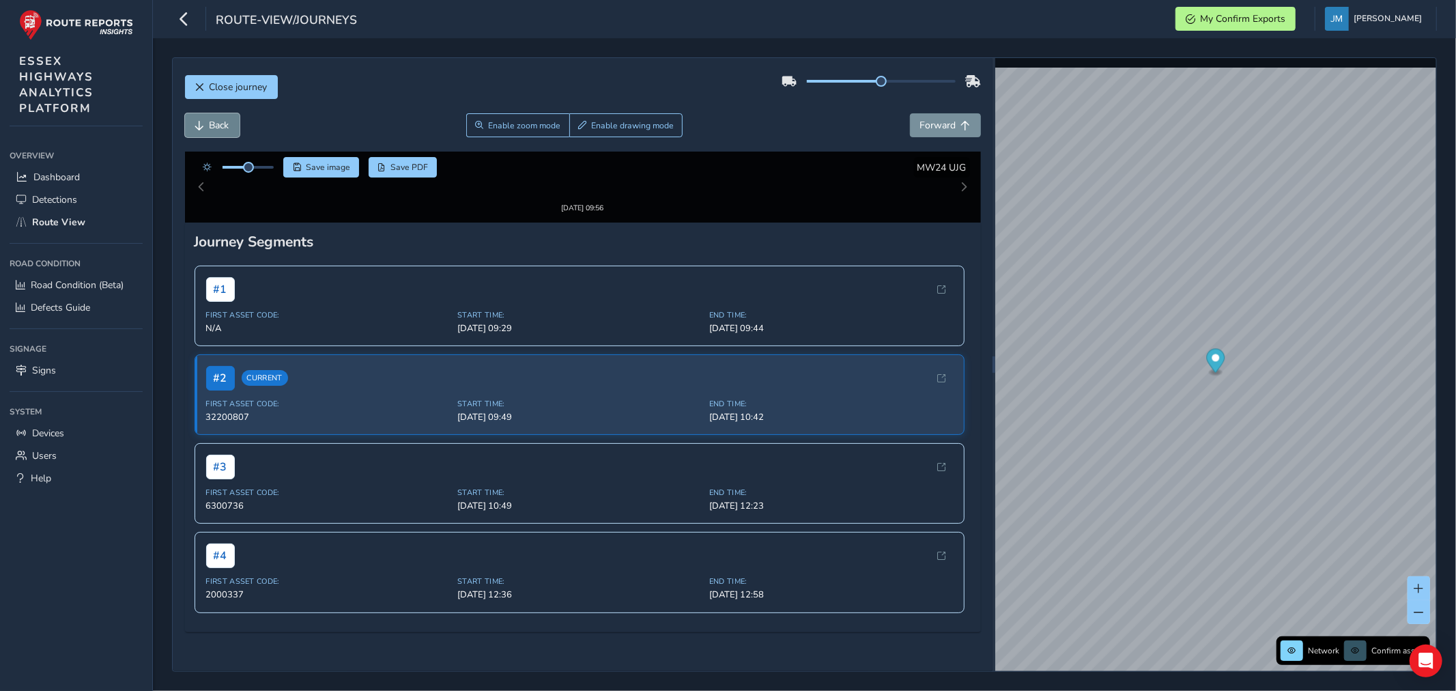
click at [214, 119] on span "Back" at bounding box center [220, 125] width 20 height 13
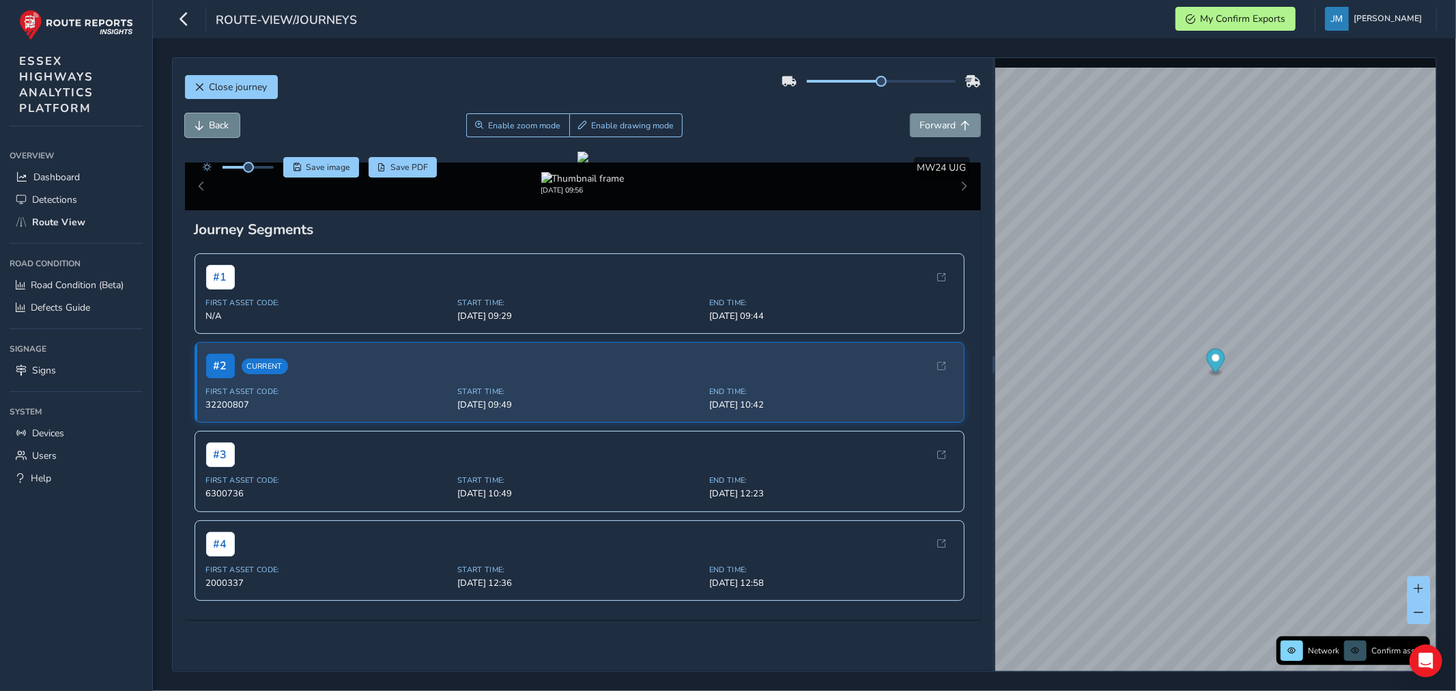
click at [214, 119] on span "Back" at bounding box center [220, 125] width 20 height 13
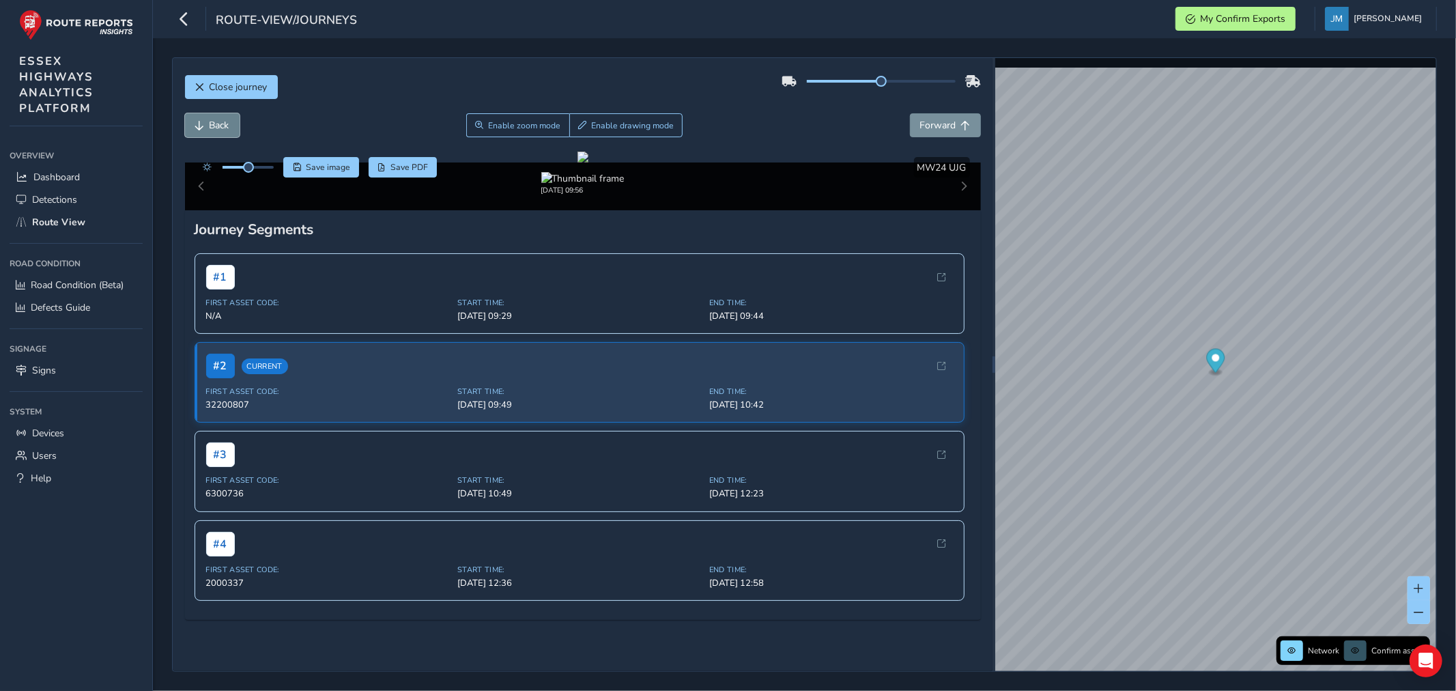
click at [214, 119] on span "Back" at bounding box center [220, 125] width 20 height 13
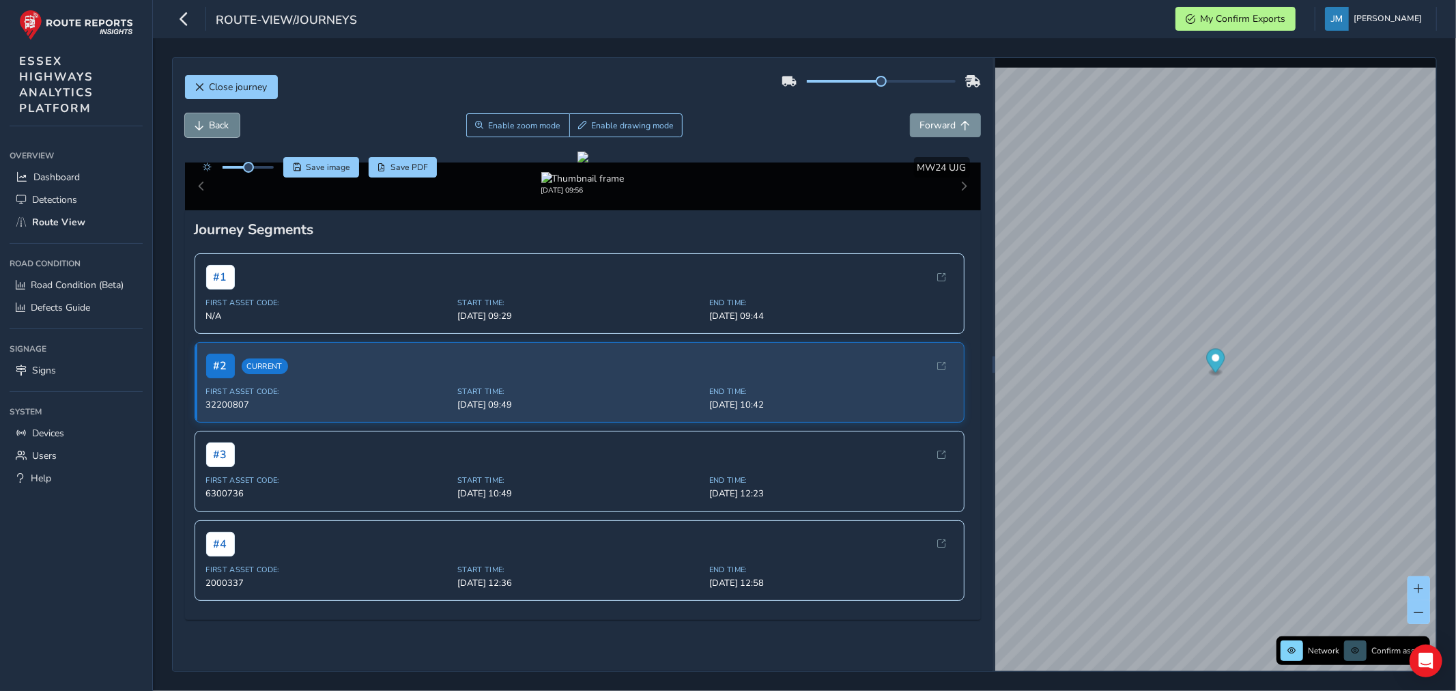
click at [214, 119] on span "Back" at bounding box center [220, 125] width 20 height 13
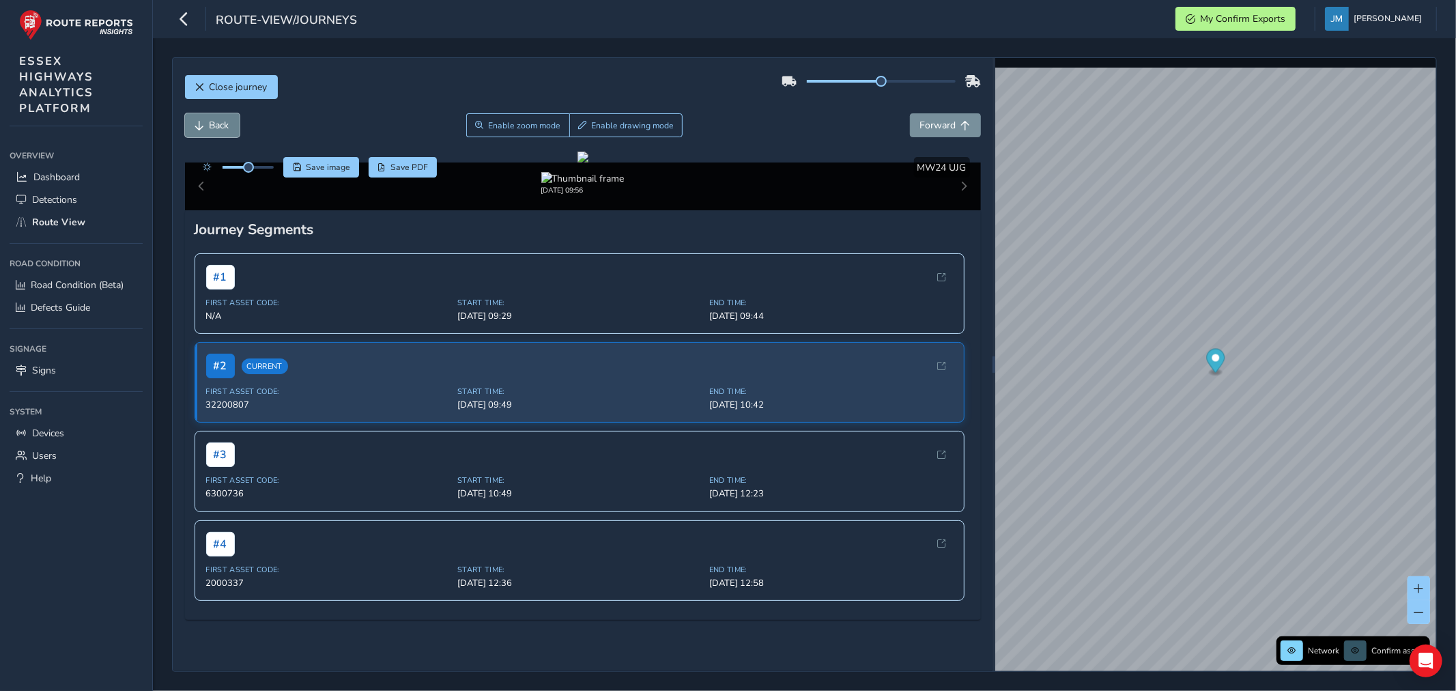
click at [214, 119] on span "Back" at bounding box center [220, 125] width 20 height 13
click at [215, 119] on span "Back" at bounding box center [220, 125] width 20 height 13
click at [930, 121] on span "Forward" at bounding box center [938, 125] width 36 height 13
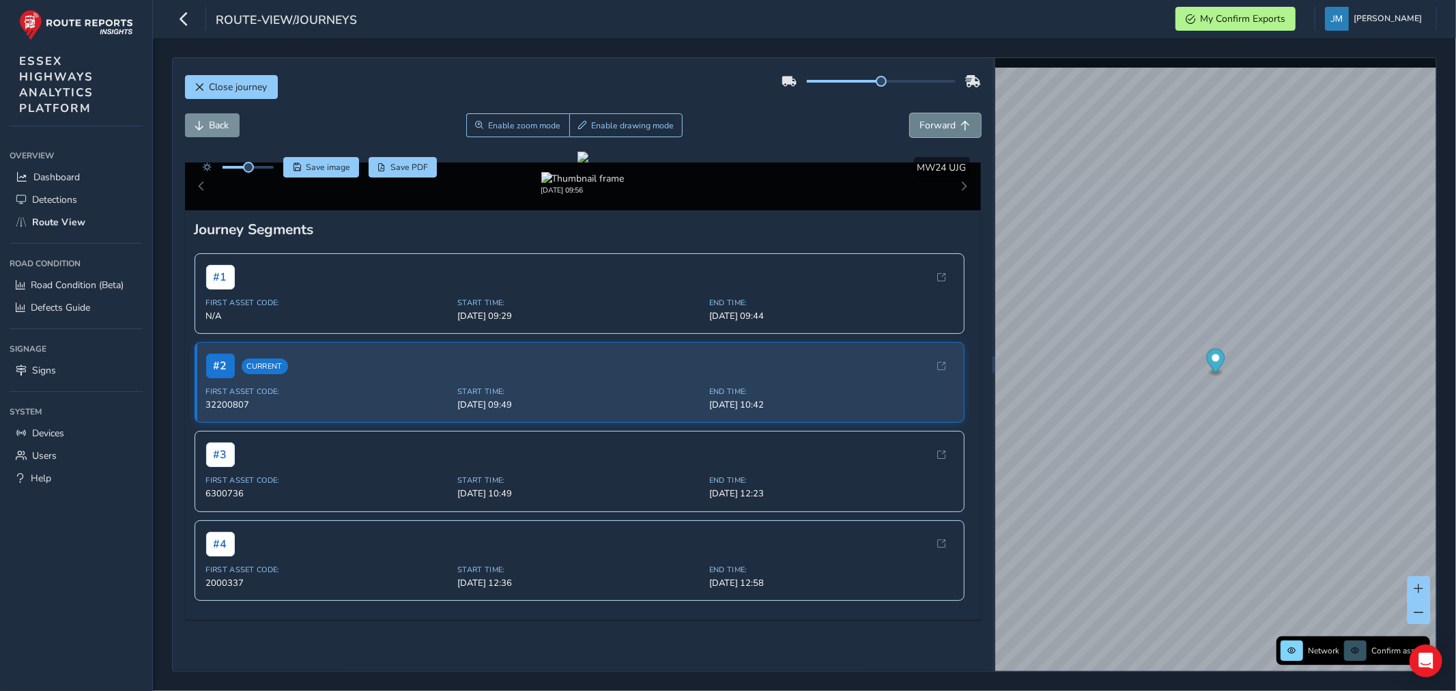
click at [930, 121] on span "Forward" at bounding box center [938, 125] width 36 height 13
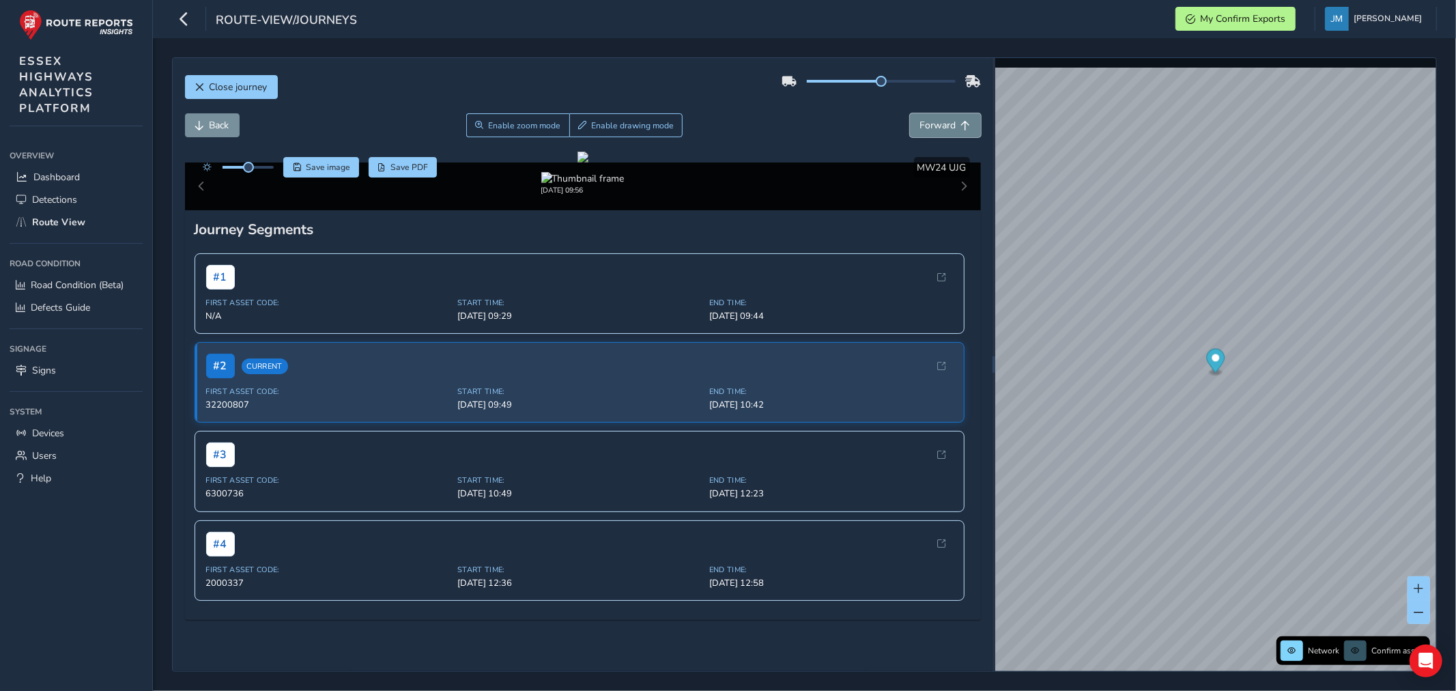
click at [930, 121] on span "Forward" at bounding box center [938, 125] width 36 height 13
click at [961, 126] on span "Forward" at bounding box center [966, 126] width 10 height 10
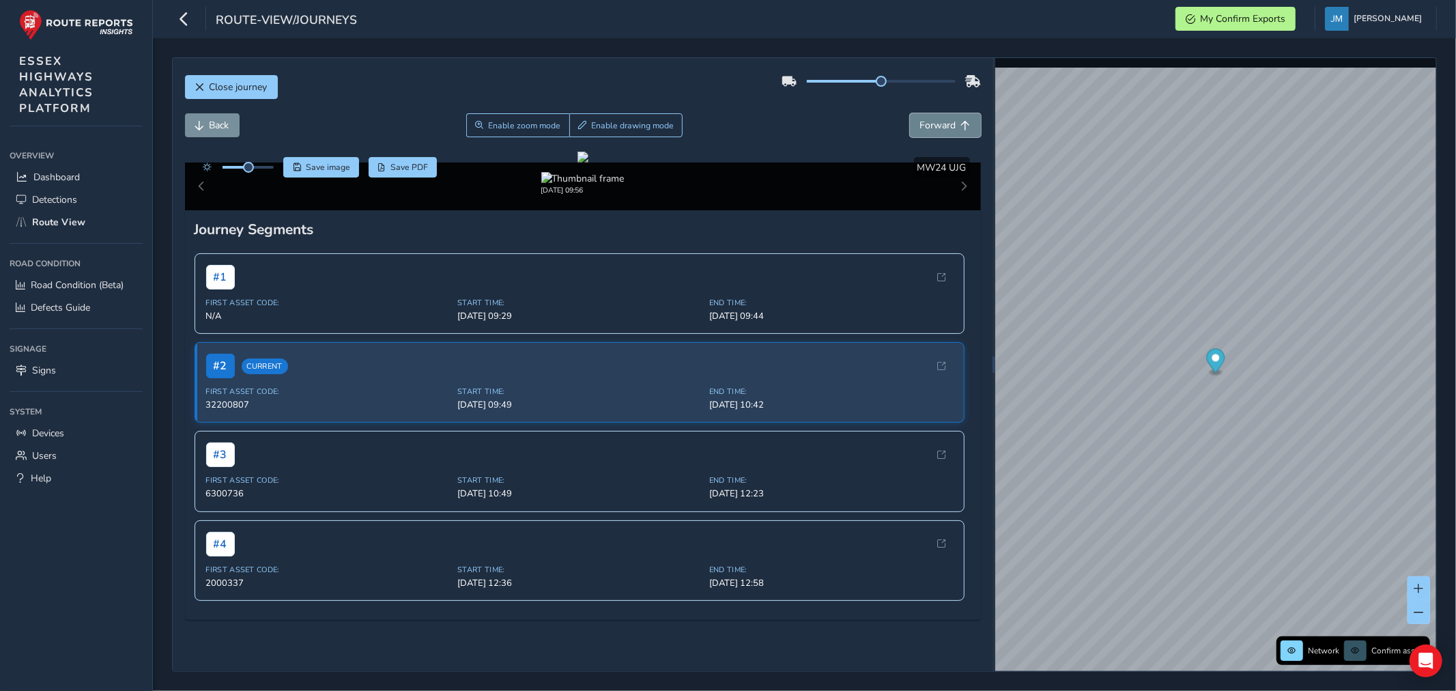
click at [961, 126] on span "Forward" at bounding box center [966, 126] width 10 height 10
click at [961, 121] on span "Forward" at bounding box center [966, 126] width 10 height 10
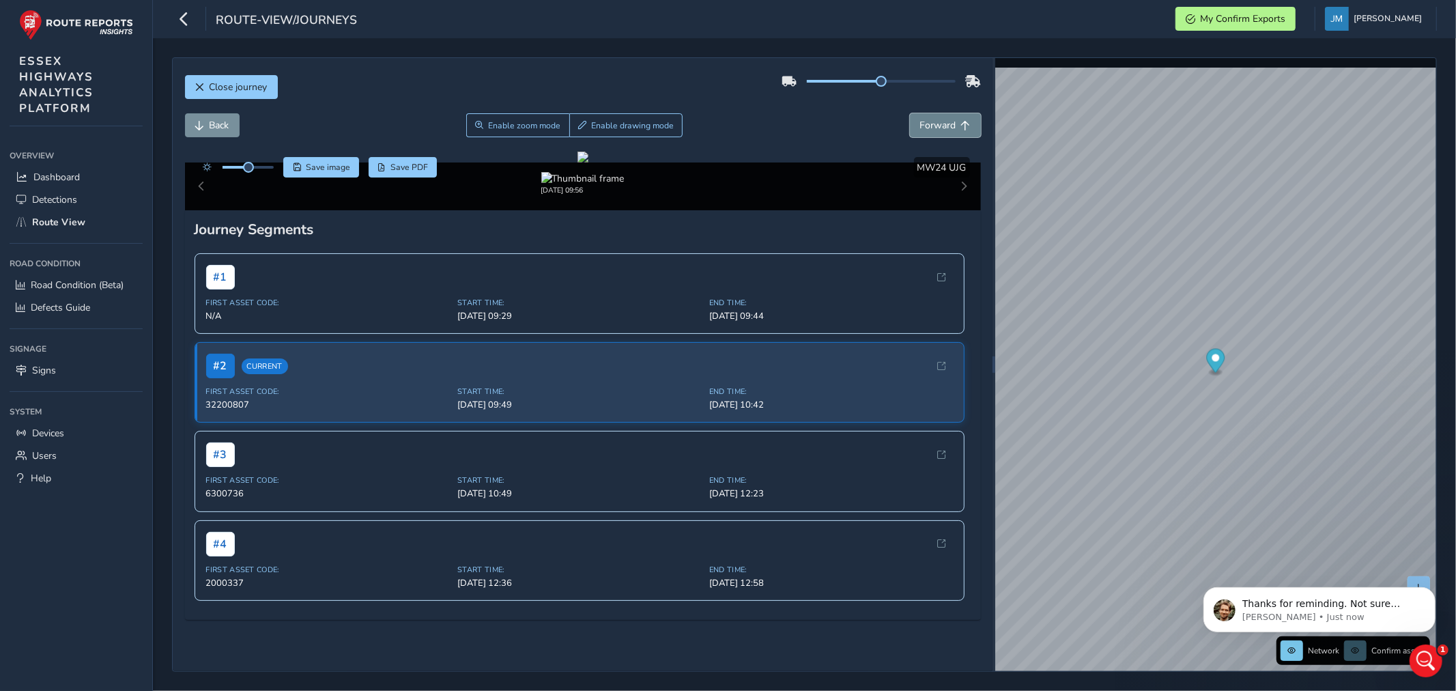
click at [932, 123] on span "Forward" at bounding box center [938, 125] width 36 height 13
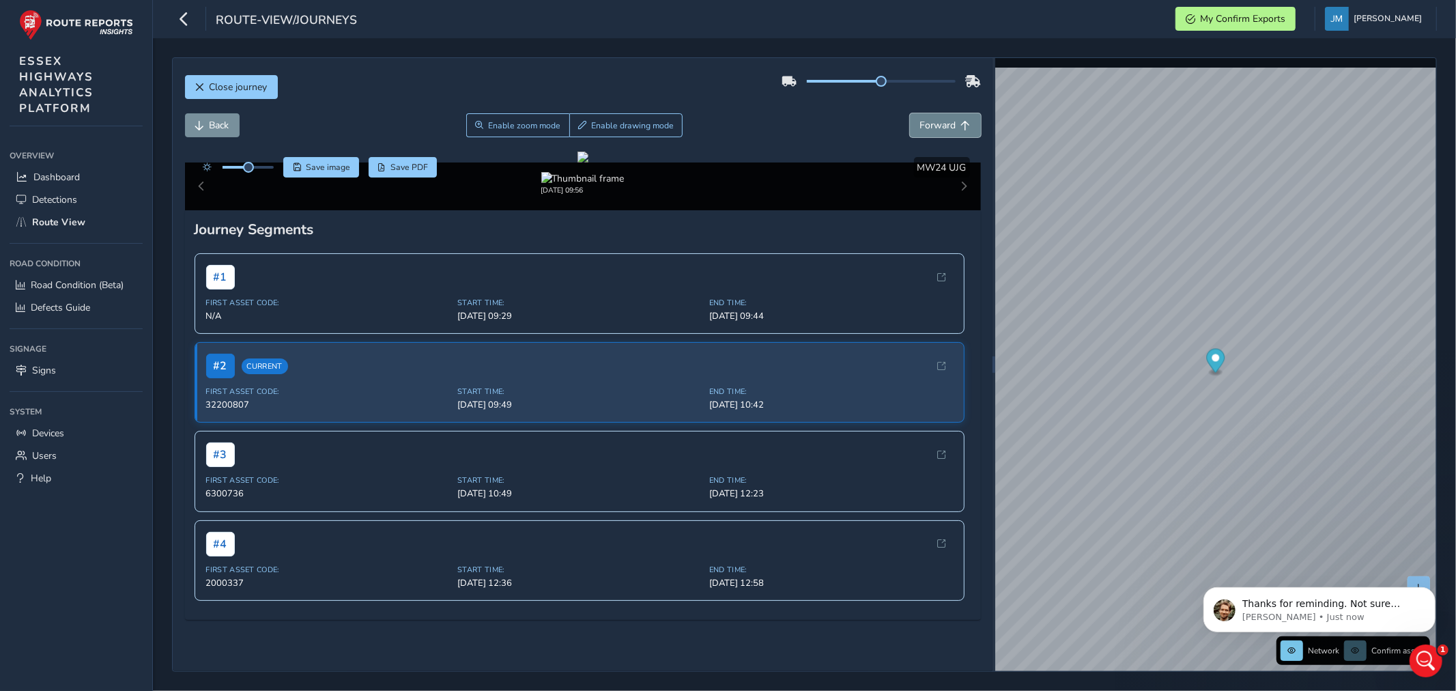
click at [932, 123] on span "Forward" at bounding box center [938, 125] width 36 height 13
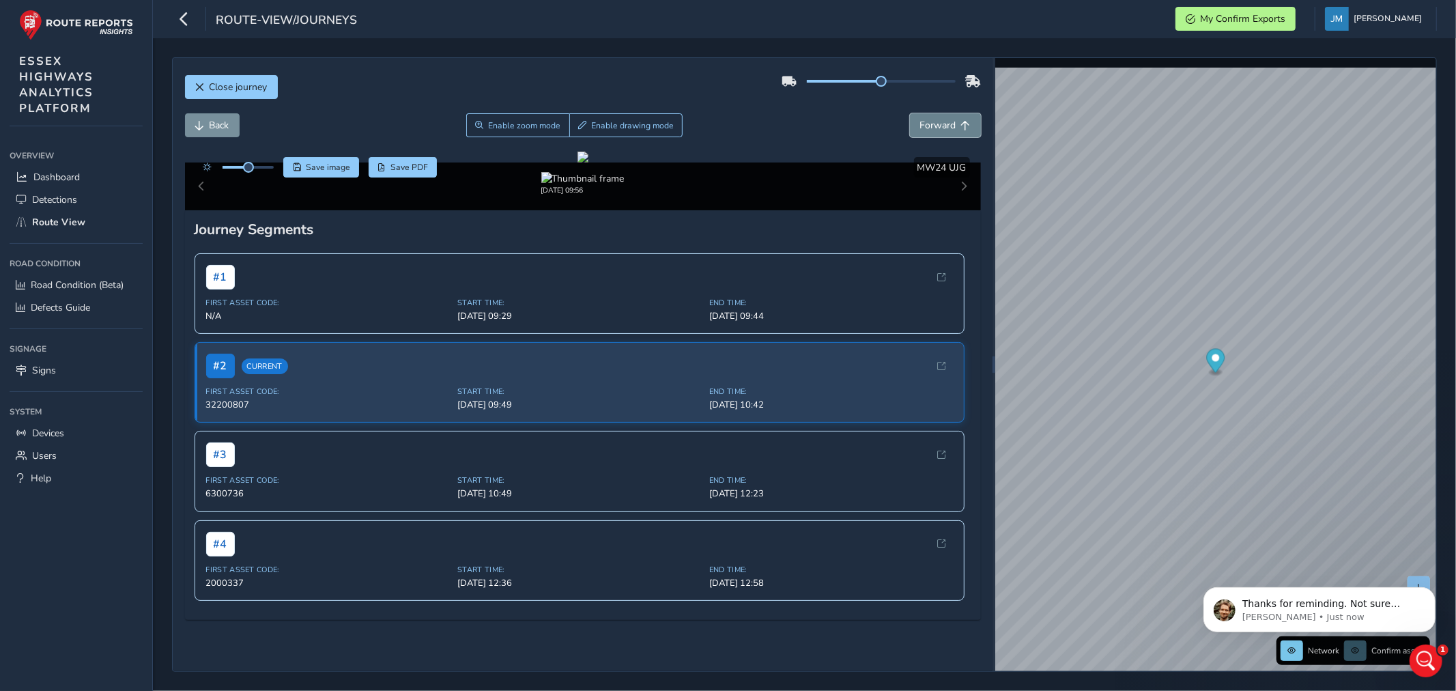
click at [932, 123] on span "Forward" at bounding box center [938, 125] width 36 height 13
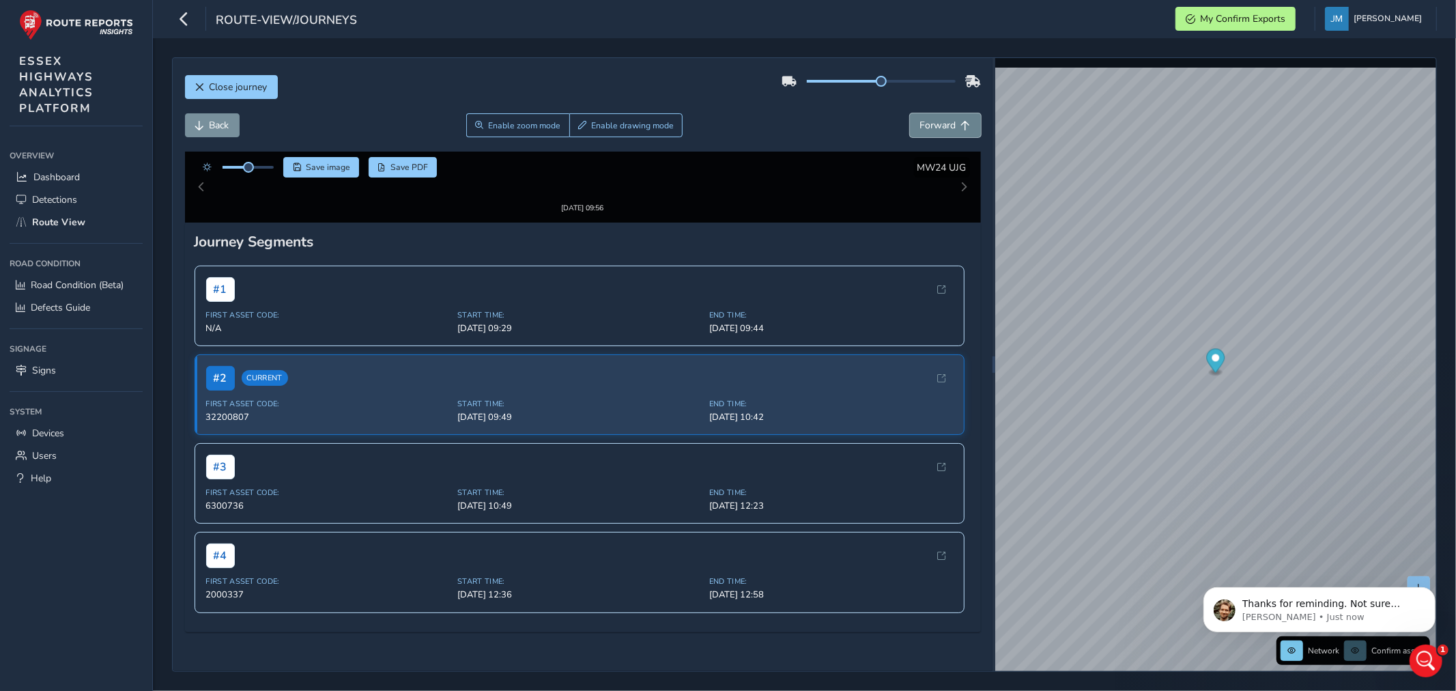
click at [932, 123] on span "Forward" at bounding box center [938, 125] width 36 height 13
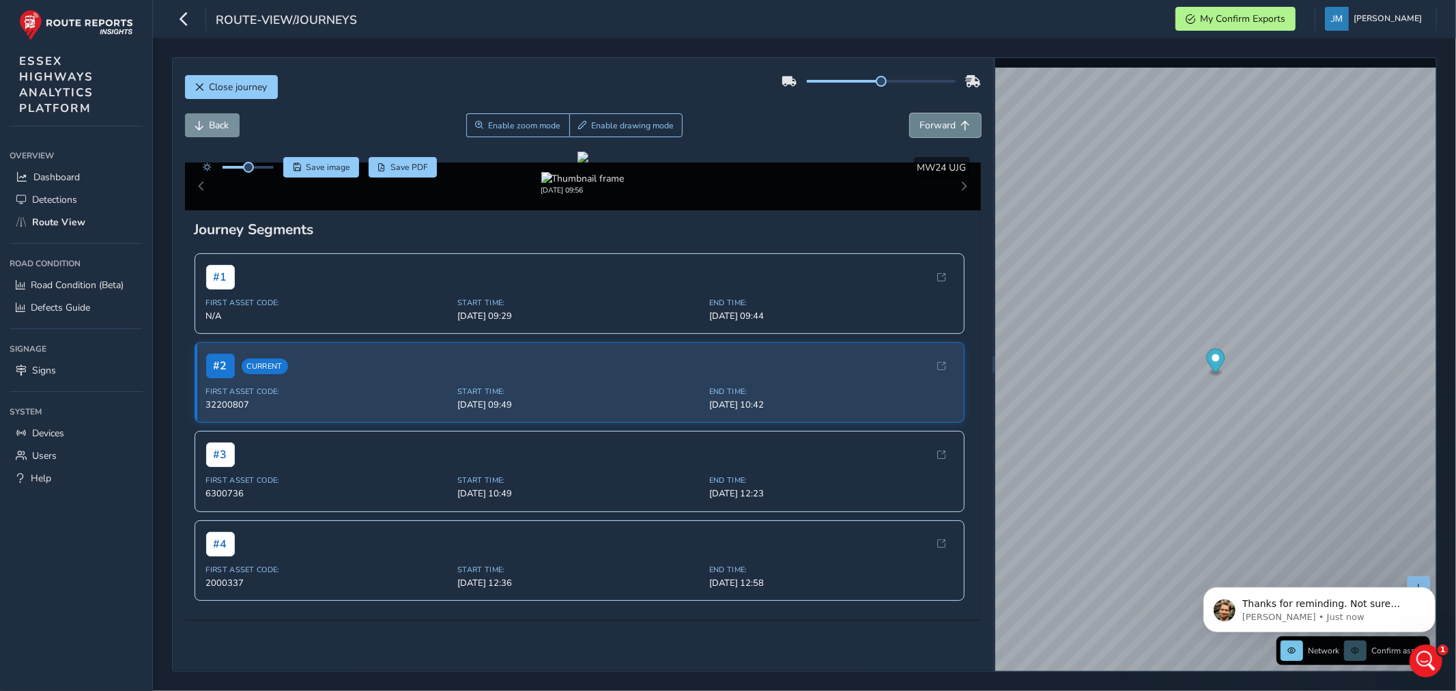
click at [932, 123] on span "Forward" at bounding box center [938, 125] width 36 height 13
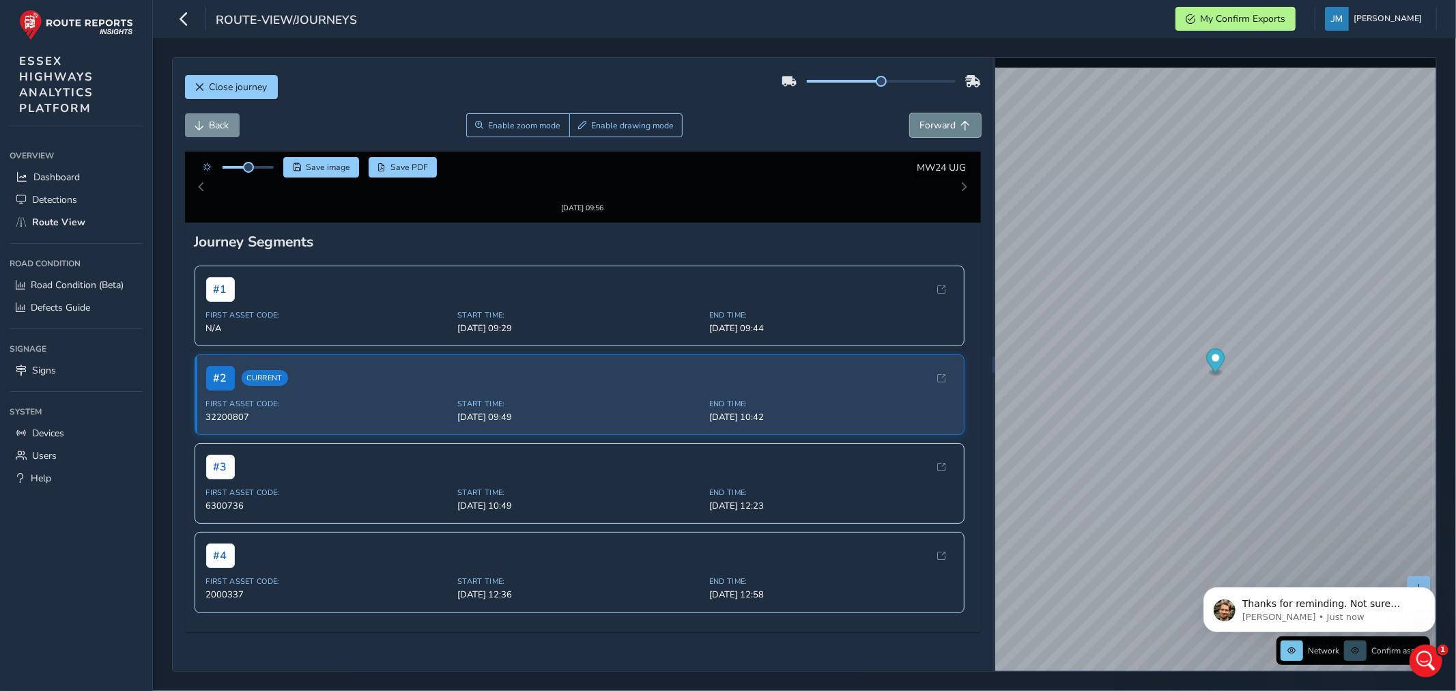
click at [934, 127] on span "Forward" at bounding box center [938, 125] width 36 height 13
click at [936, 126] on span "Forward" at bounding box center [938, 125] width 36 height 13
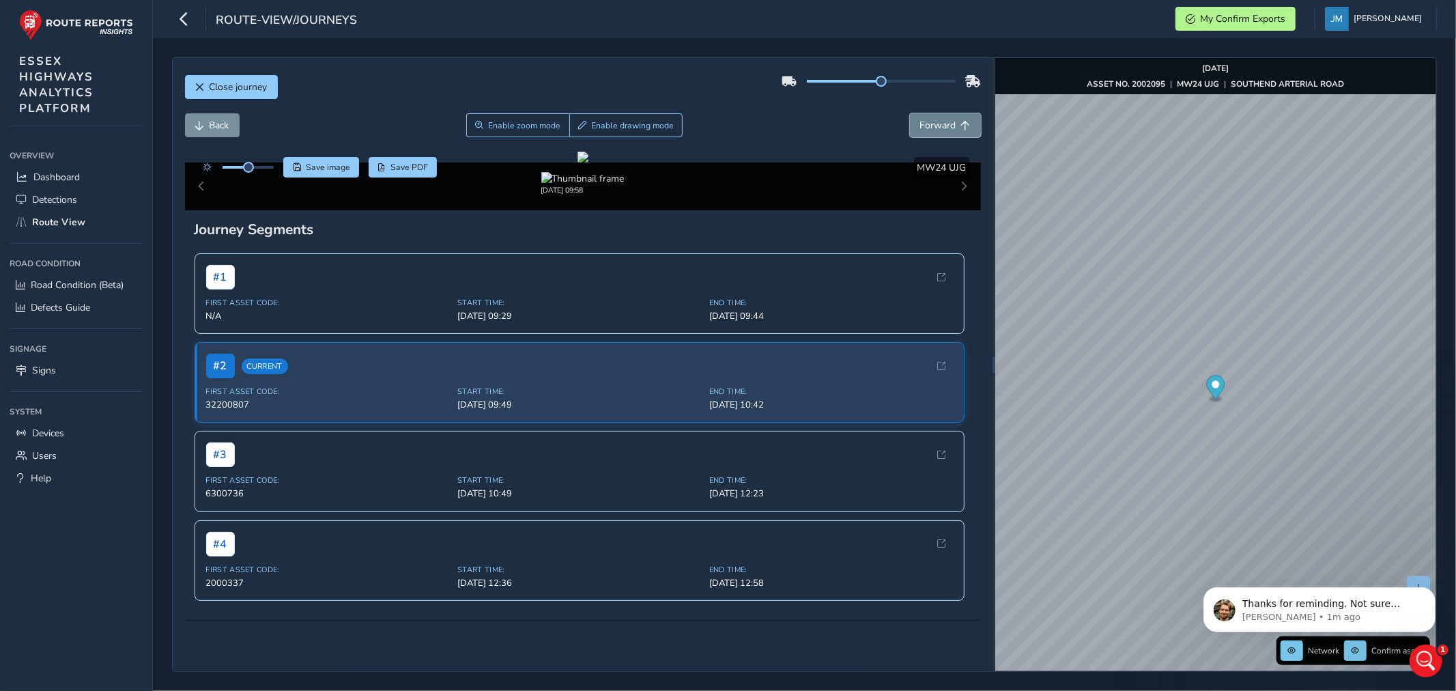
click at [960, 126] on button "Forward" at bounding box center [945, 125] width 71 height 24
click at [810, 124] on div "Close journey Back Enable zoom mode Enable drawing mode Forward Click and Drag …" at bounding box center [804, 364] width 1265 height 614
click at [846, 303] on div "Close journey Back Enable zoom mode Enable drawing mode Forward Click and Drag …" at bounding box center [804, 364] width 1265 height 614
click at [902, 304] on div "Close journey Back Enable zoom mode Enable drawing mode Forward Click and Drag …" at bounding box center [804, 364] width 1265 height 614
click at [1255, 604] on span "Thanks for reminding. Not sure whether they're connected and I would consider t…" at bounding box center [1326, 630] width 170 height 66
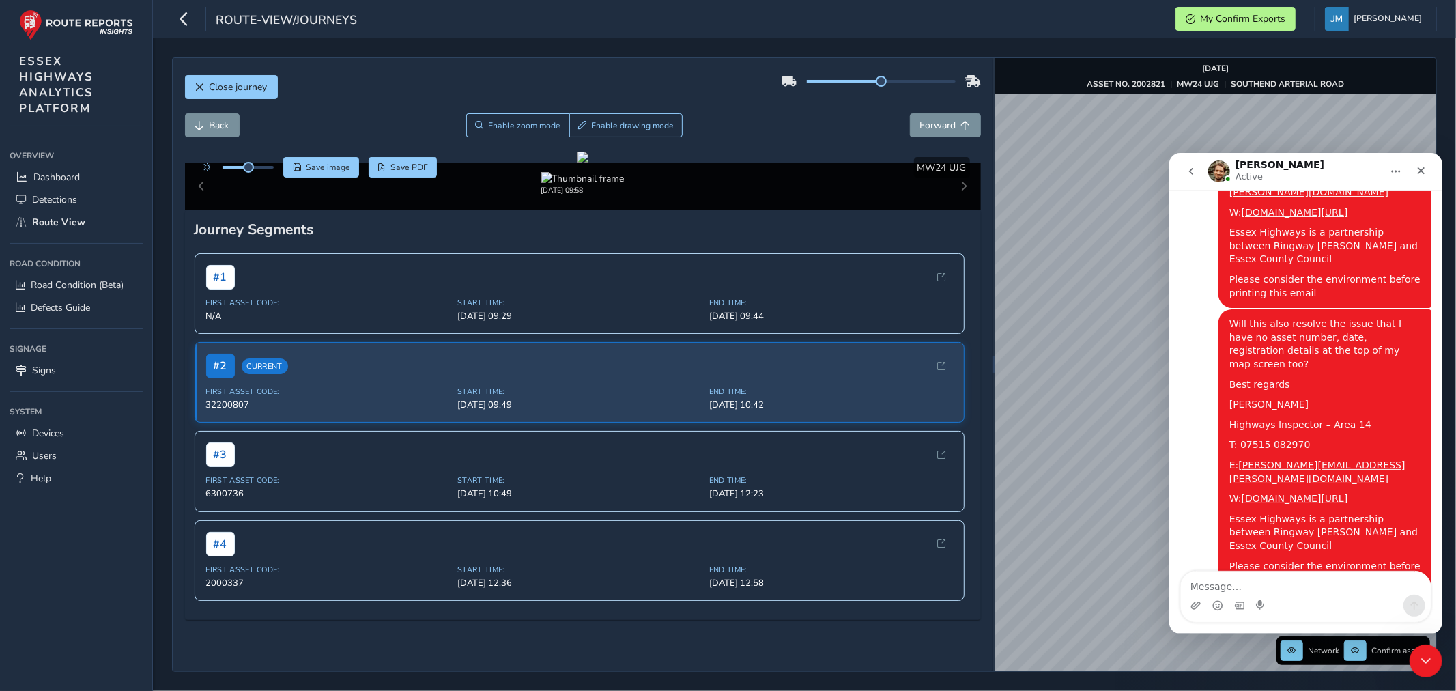
scroll to position [1383, 0]
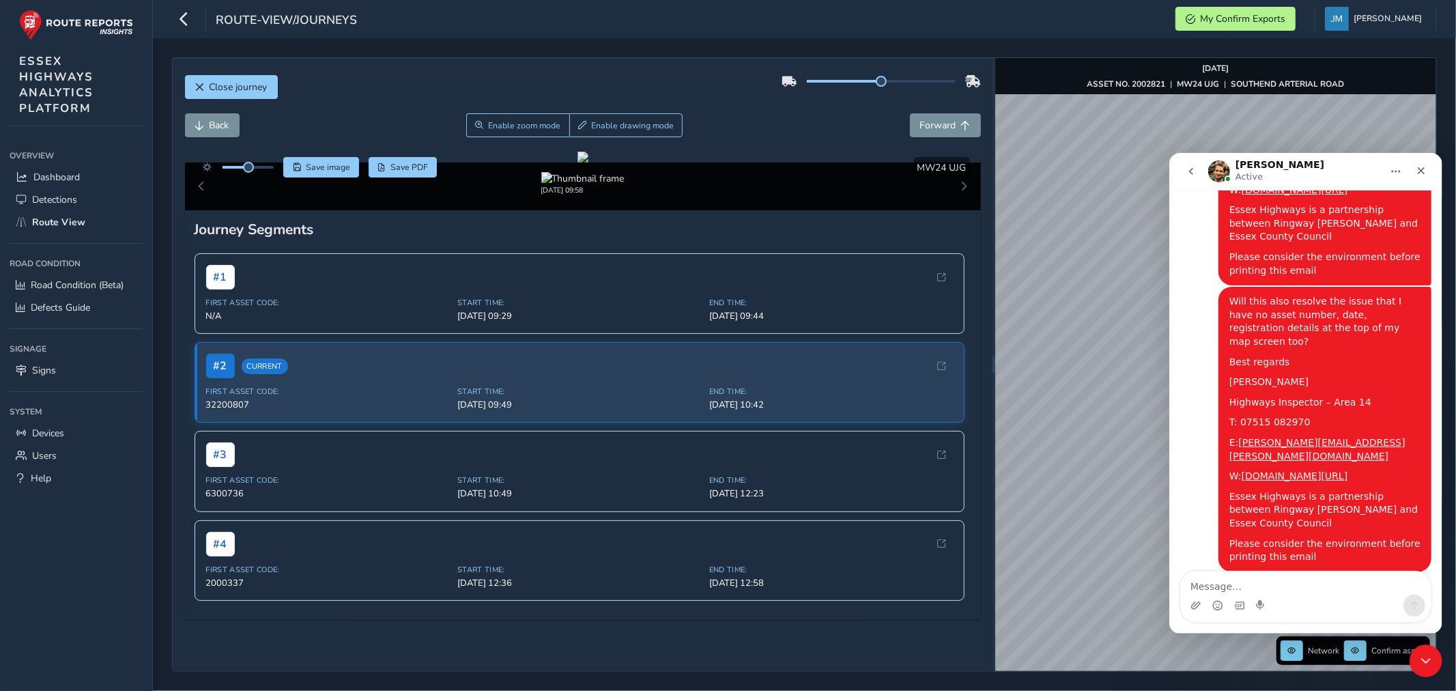
click at [1224, 582] on textarea "Message…" at bounding box center [1305, 582] width 250 height 23
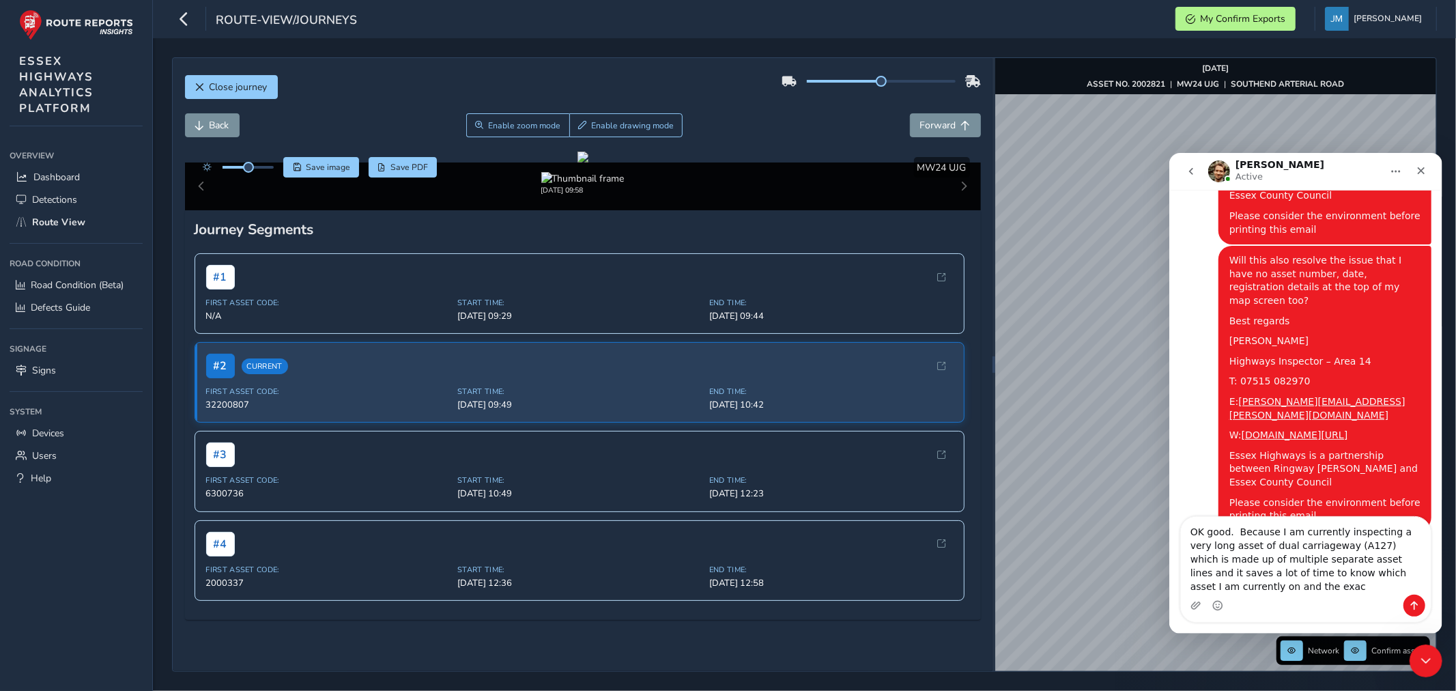
scroll to position [1437, 0]
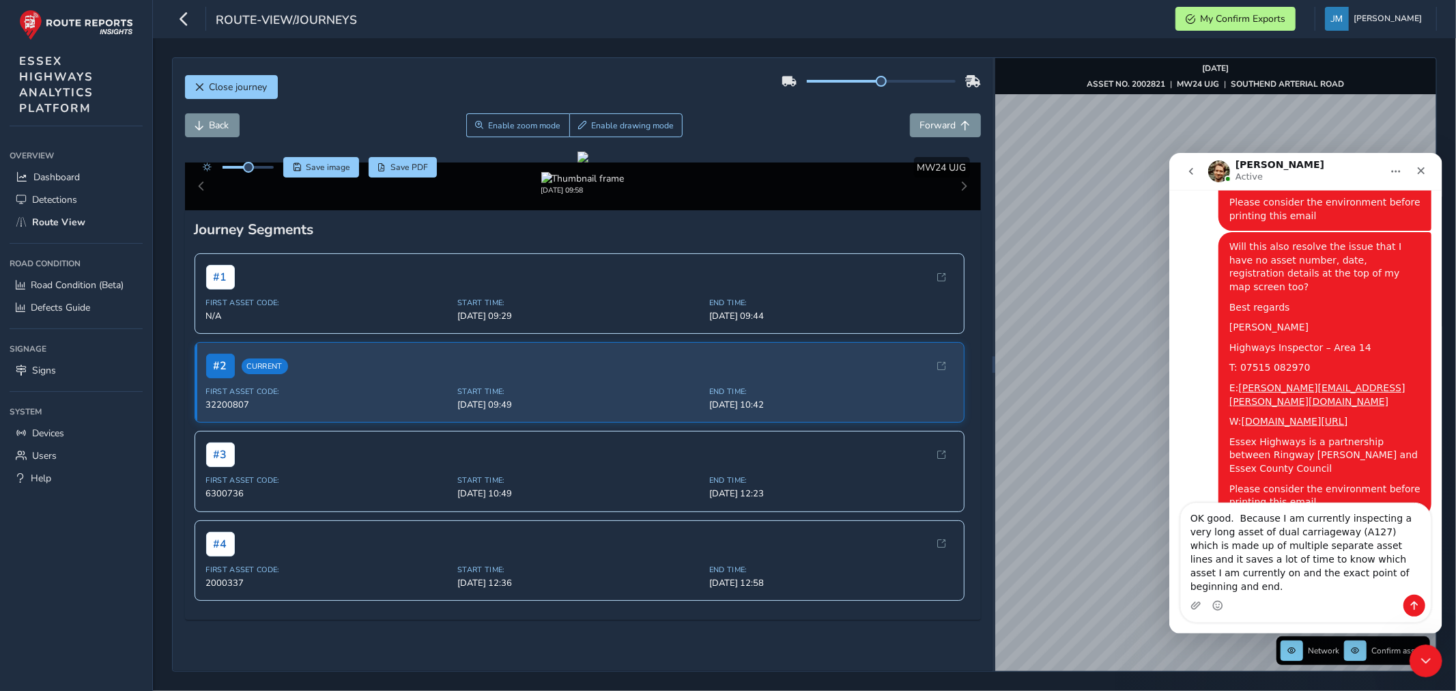
drag, startPoint x: 1205, startPoint y: 529, endPoint x: 1259, endPoint y: 529, distance: 53.9
click at [1205, 529] on textarea "OK good. Because I am currently inspecting a very long asset of dual carriagewa…" at bounding box center [1305, 547] width 250 height 91
type textarea "OK that's good. Because I am currently inspecting a very long asset of dual car…"
click at [1415, 611] on button "Send a message…" at bounding box center [1414, 605] width 22 height 22
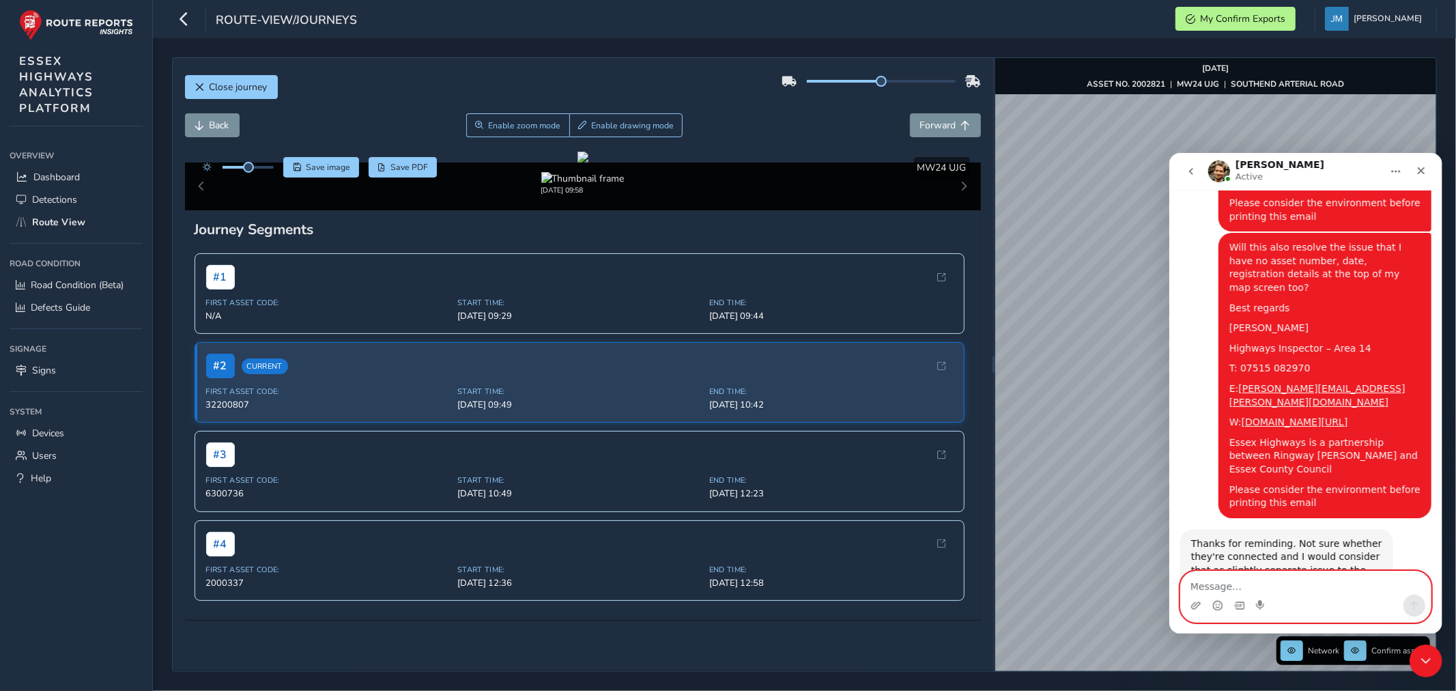
scroll to position [1481, 0]
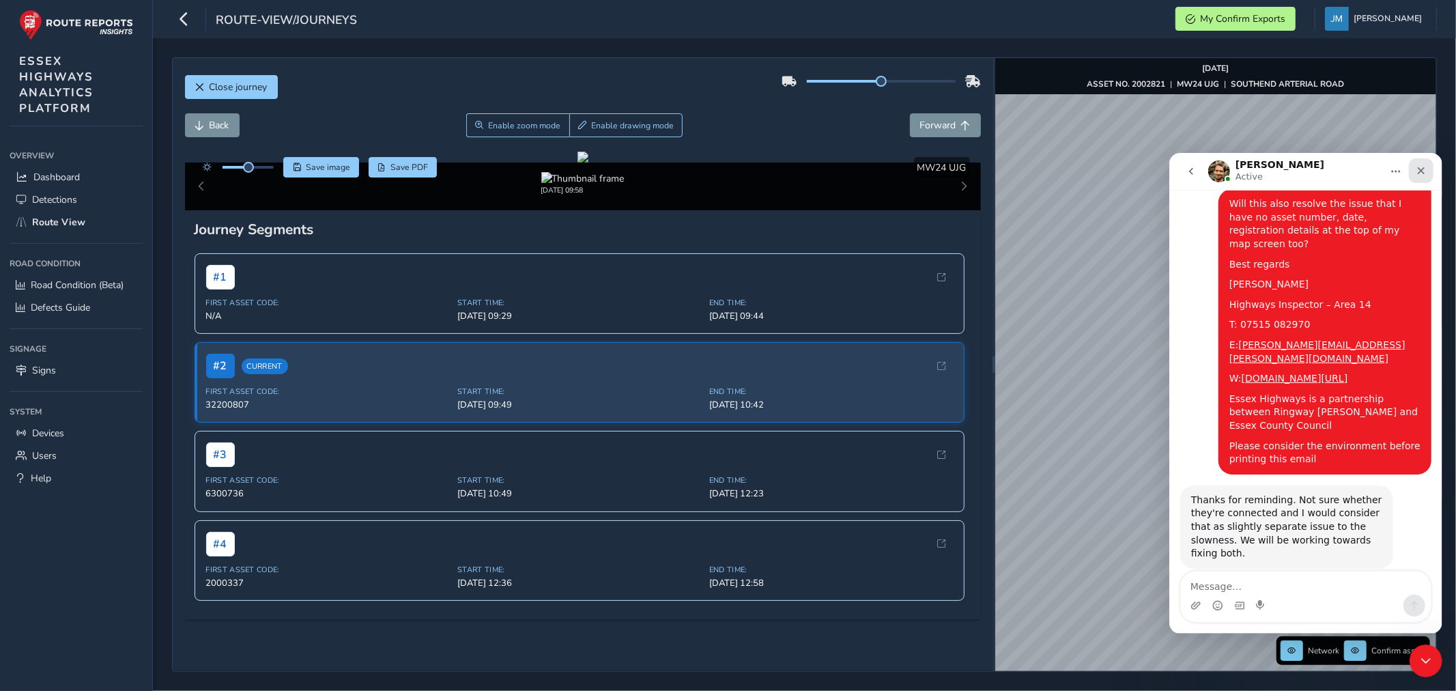
click at [1419, 164] on icon "Close" at bounding box center [1420, 169] width 11 height 11
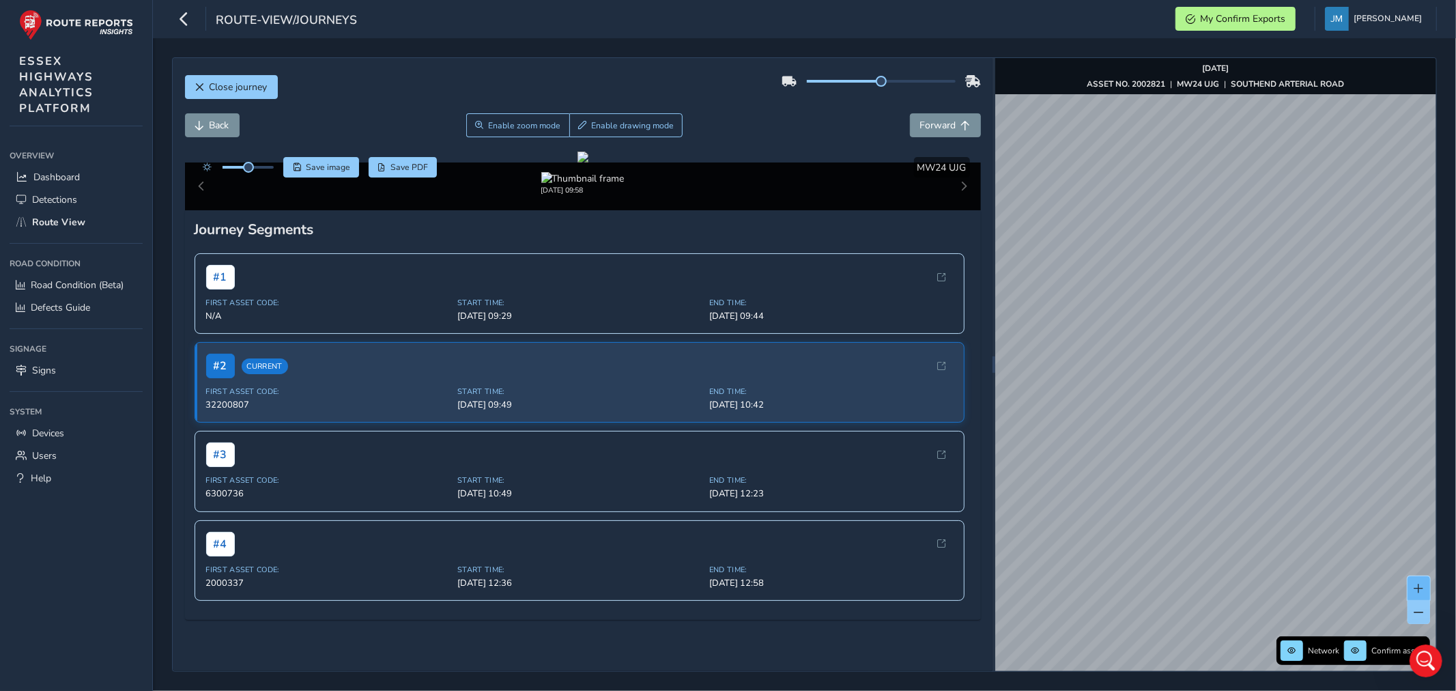
click at [1418, 581] on button at bounding box center [1418, 588] width 23 height 24
click at [1099, 410] on div "x Available inspection trips: Wed, 1 Oct, 10:57 Wed, 1 Oct, 09:57" at bounding box center [1164, 440] width 130 height 61
click at [1131, 447] on link "Wed, 1 Oct, 10:57" at bounding box center [1141, 450] width 55 height 12
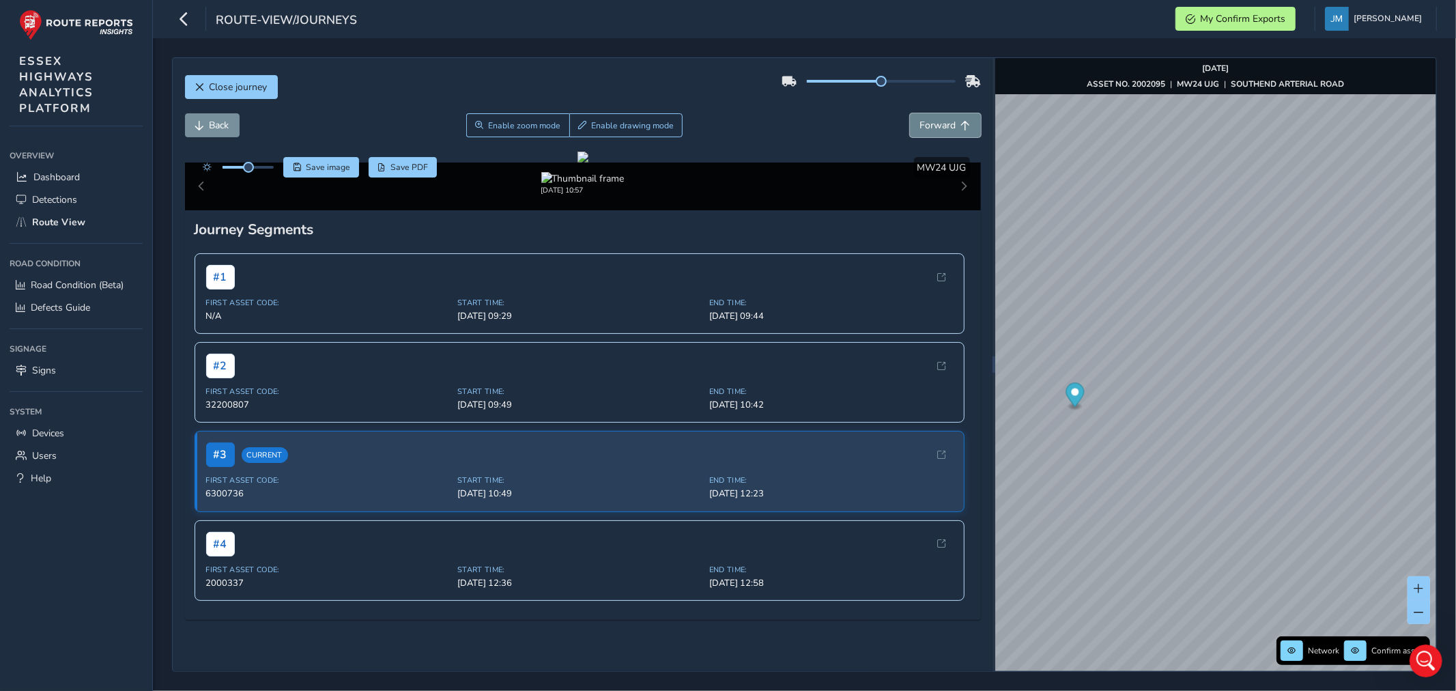
click at [925, 119] on span "Forward" at bounding box center [938, 125] width 36 height 13
click at [924, 119] on span "Forward" at bounding box center [938, 125] width 36 height 13
click at [922, 119] on span "Forward" at bounding box center [938, 125] width 36 height 13
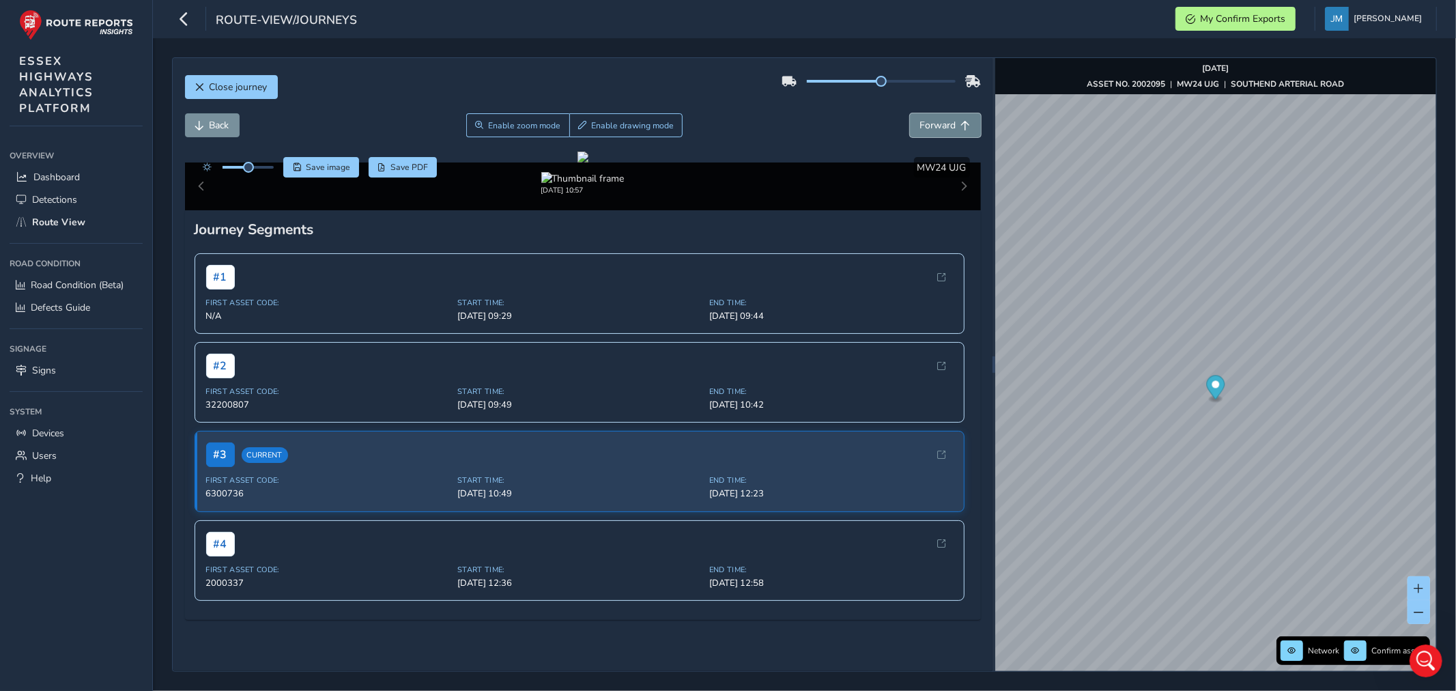
click at [921, 119] on span "Forward" at bounding box center [938, 125] width 36 height 13
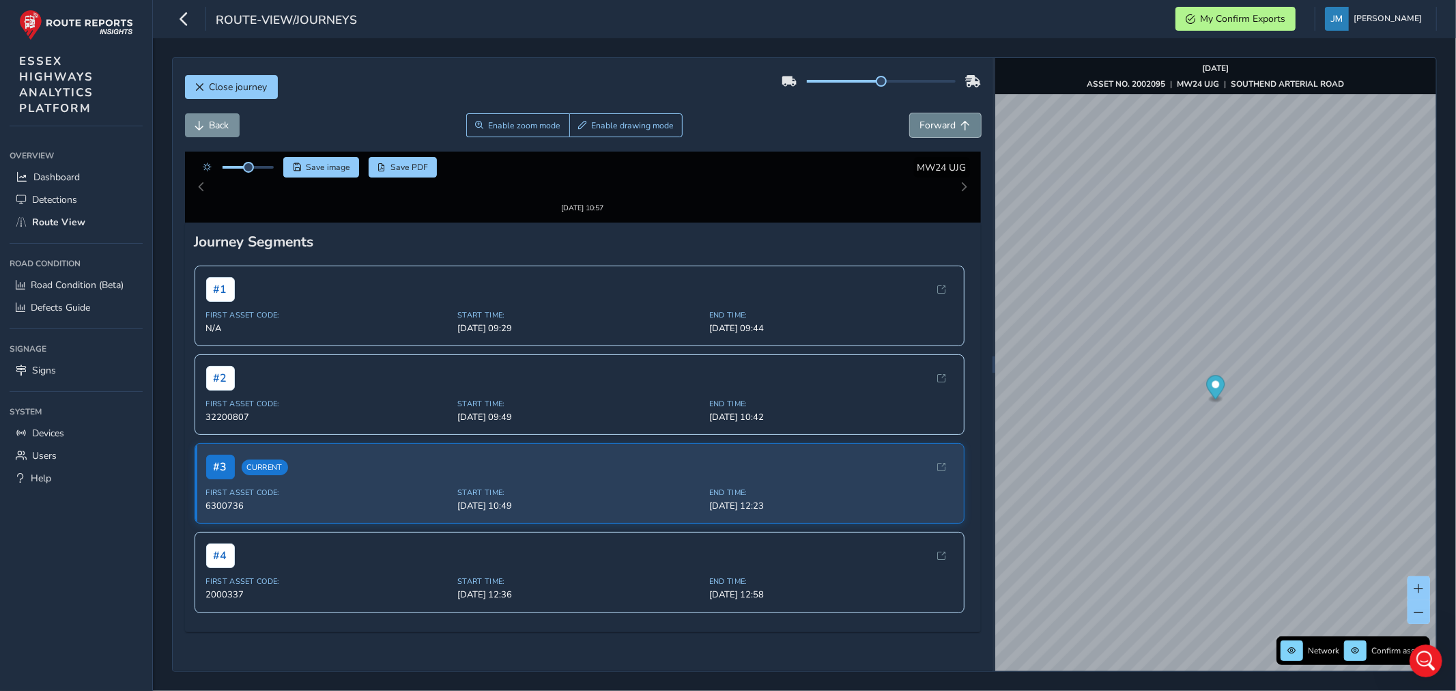
click at [920, 119] on span "Forward" at bounding box center [938, 125] width 36 height 13
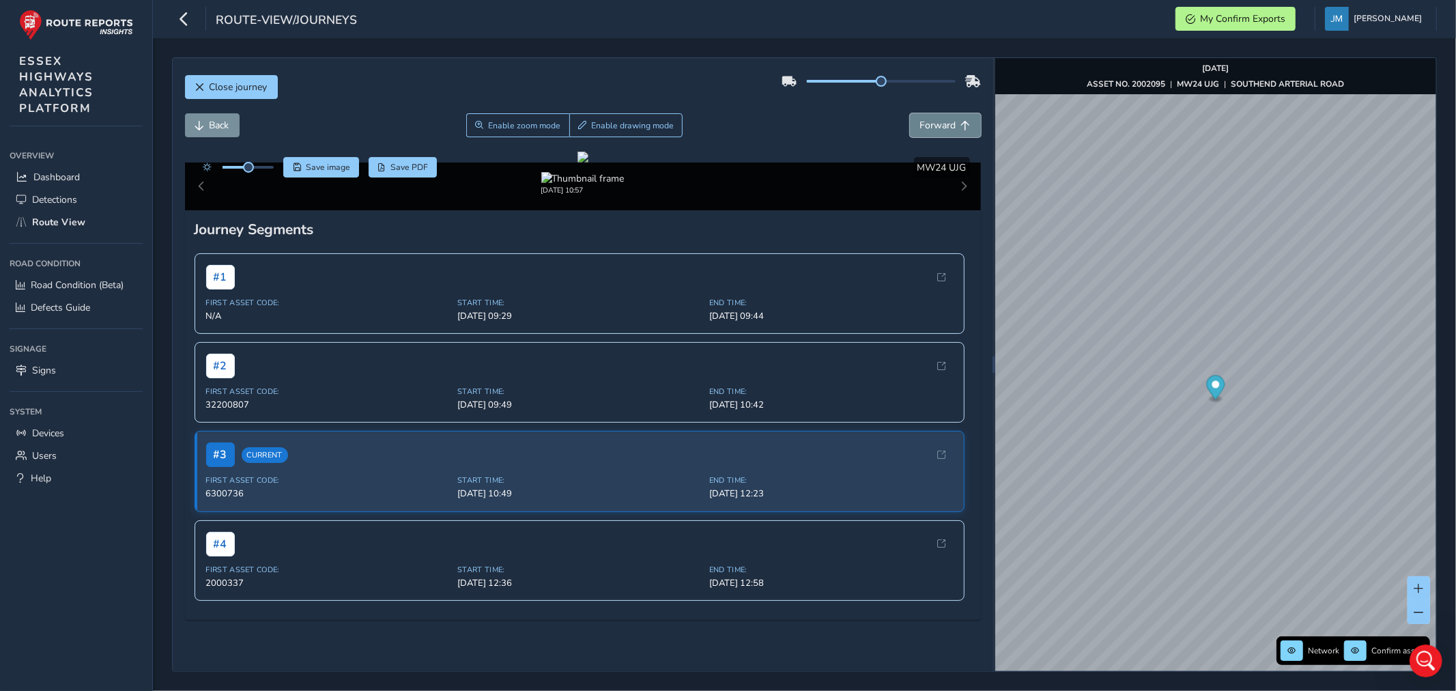
click at [920, 119] on span "Forward" at bounding box center [938, 125] width 36 height 13
click at [919, 117] on button "Forward" at bounding box center [945, 125] width 71 height 24
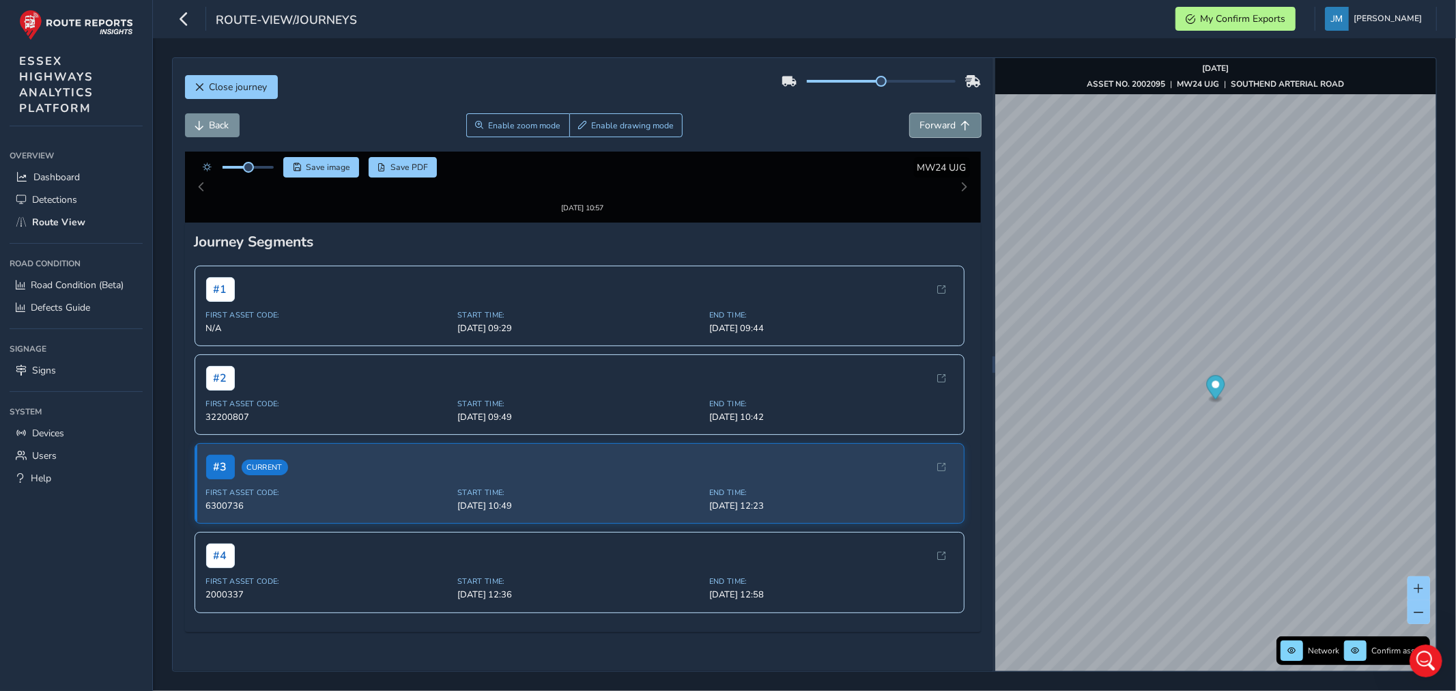
click at [919, 117] on button "Forward" at bounding box center [945, 125] width 71 height 24
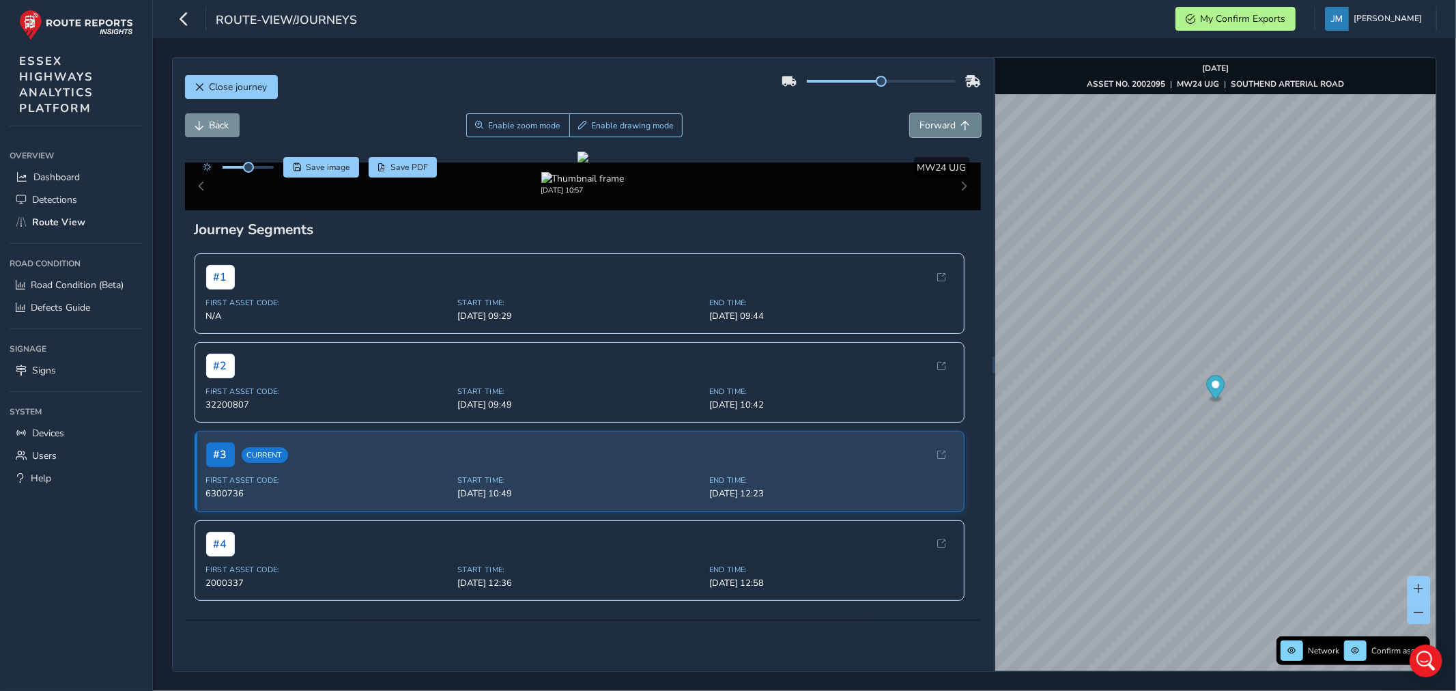
click at [919, 117] on button "Forward" at bounding box center [945, 125] width 71 height 24
click at [919, 116] on button "Forward" at bounding box center [945, 125] width 71 height 24
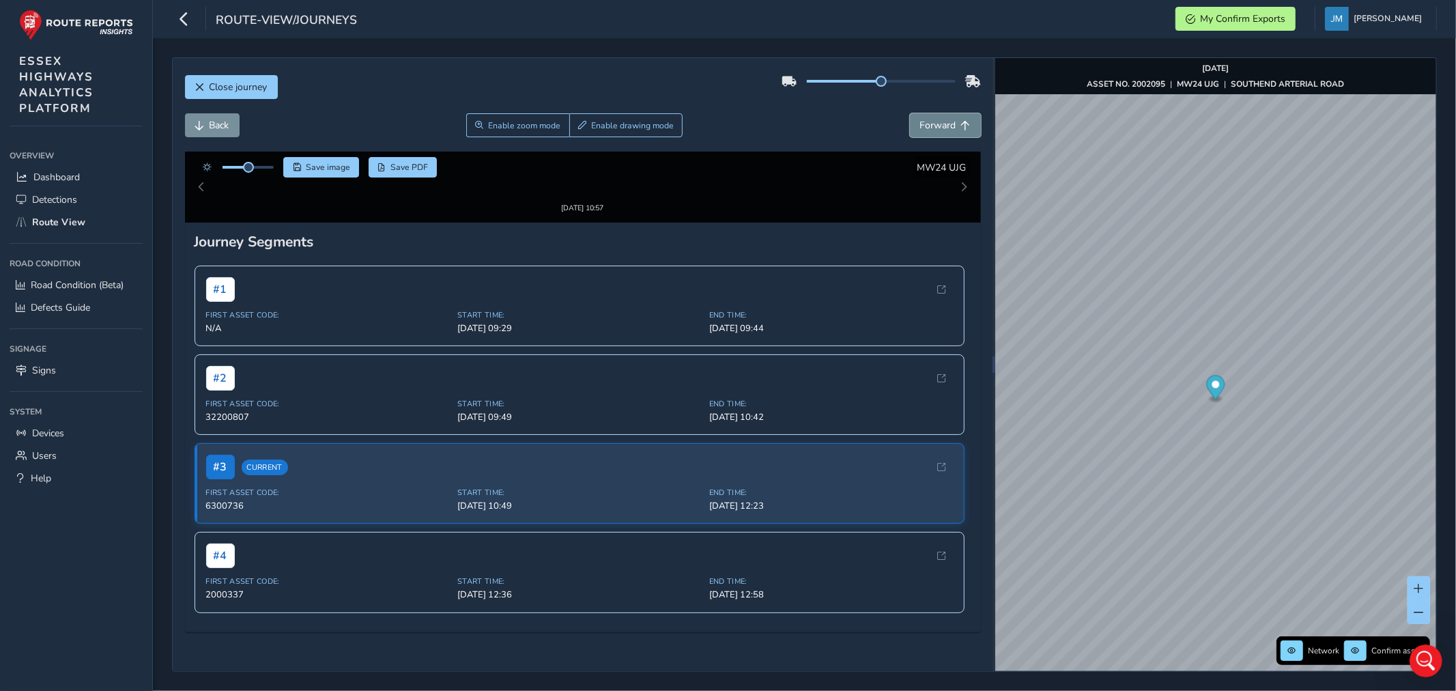
click at [919, 116] on button "Forward" at bounding box center [945, 125] width 71 height 24
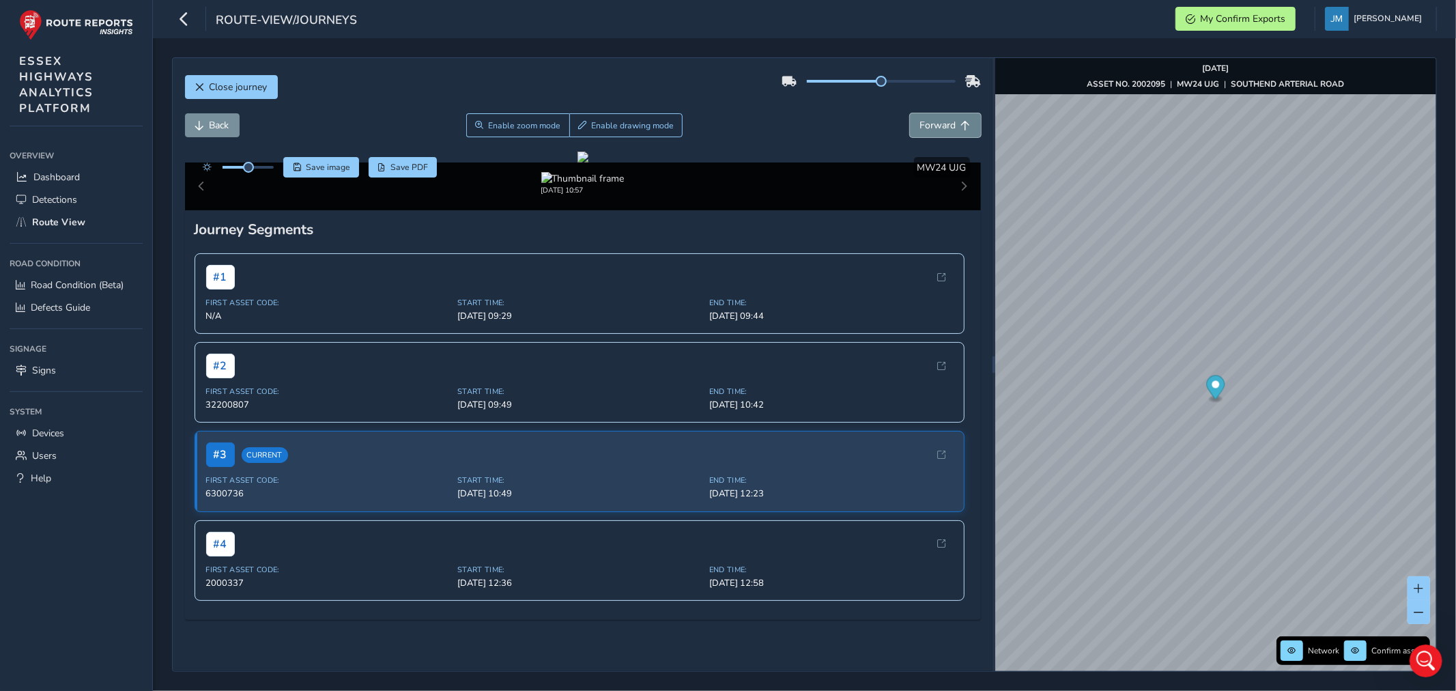
click at [919, 116] on button "Forward" at bounding box center [945, 125] width 71 height 24
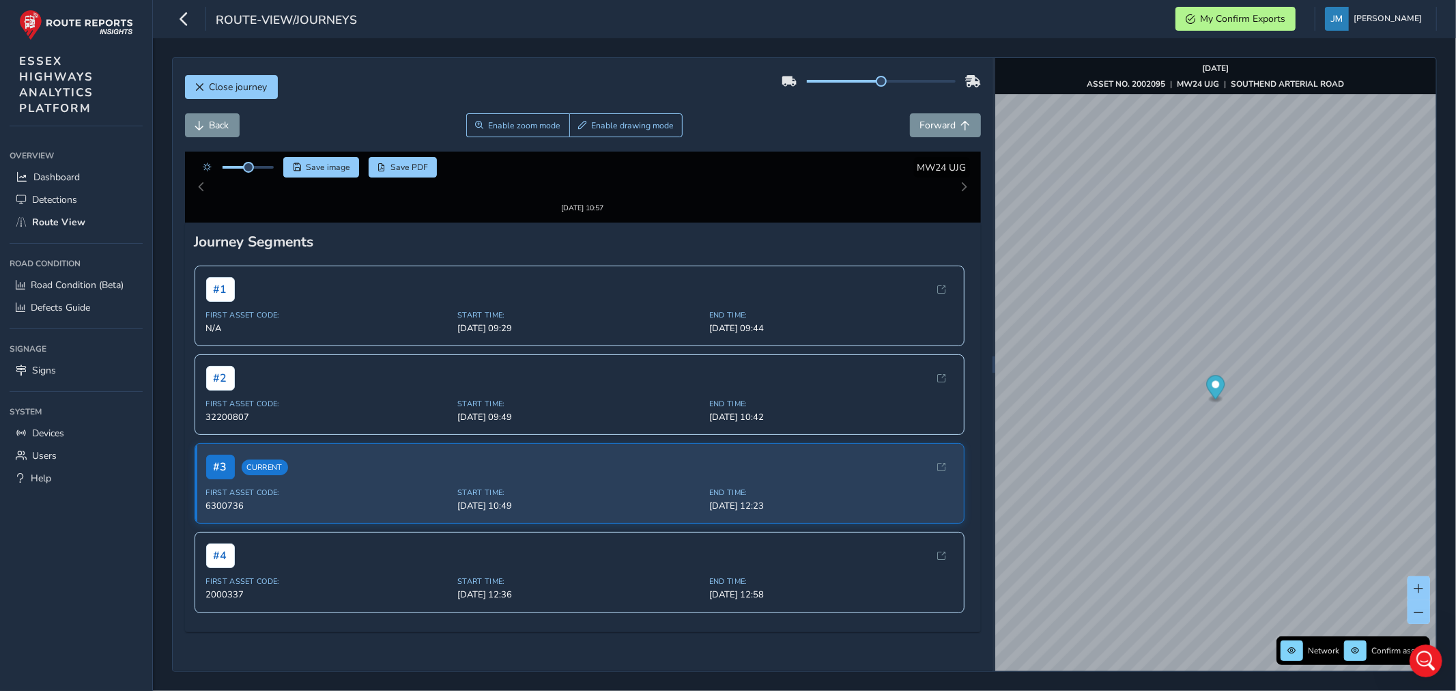
click at [920, 112] on div "Close journey" at bounding box center [583, 92] width 796 height 44
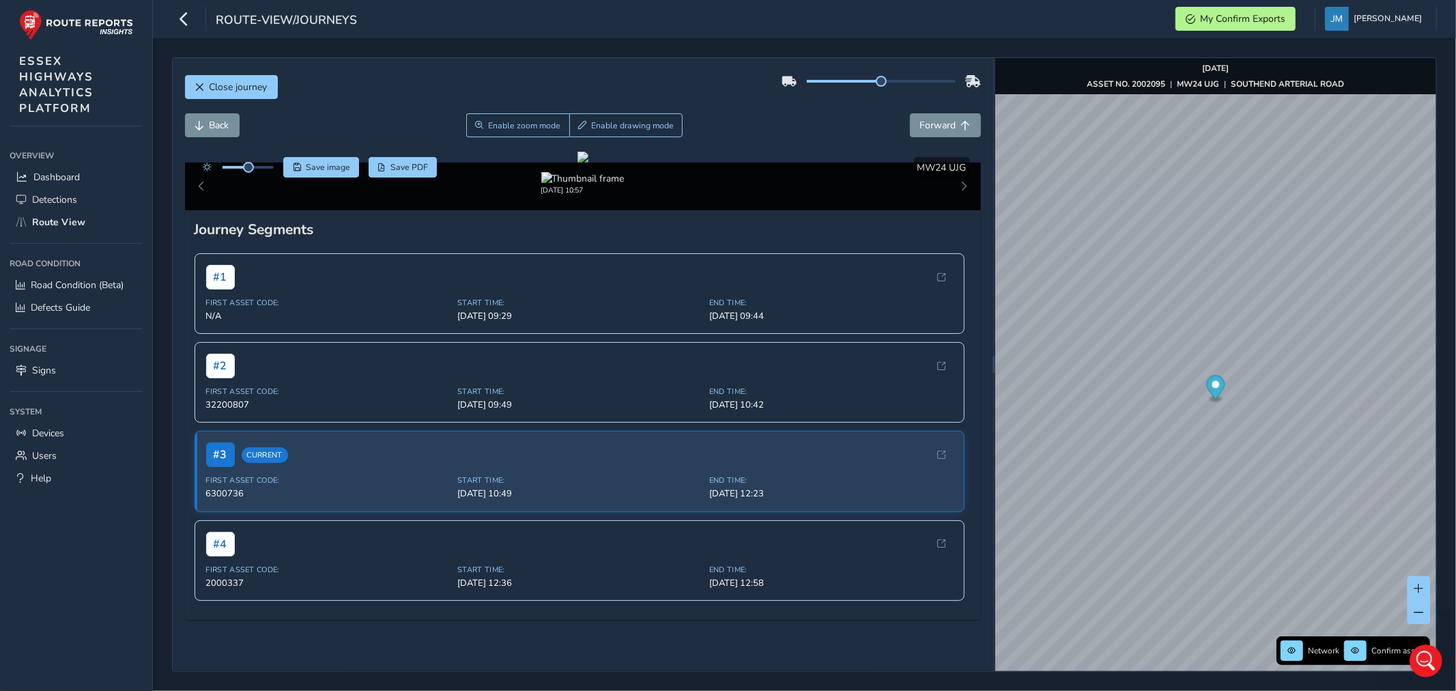
click at [920, 112] on div "Close journey" at bounding box center [583, 92] width 796 height 44
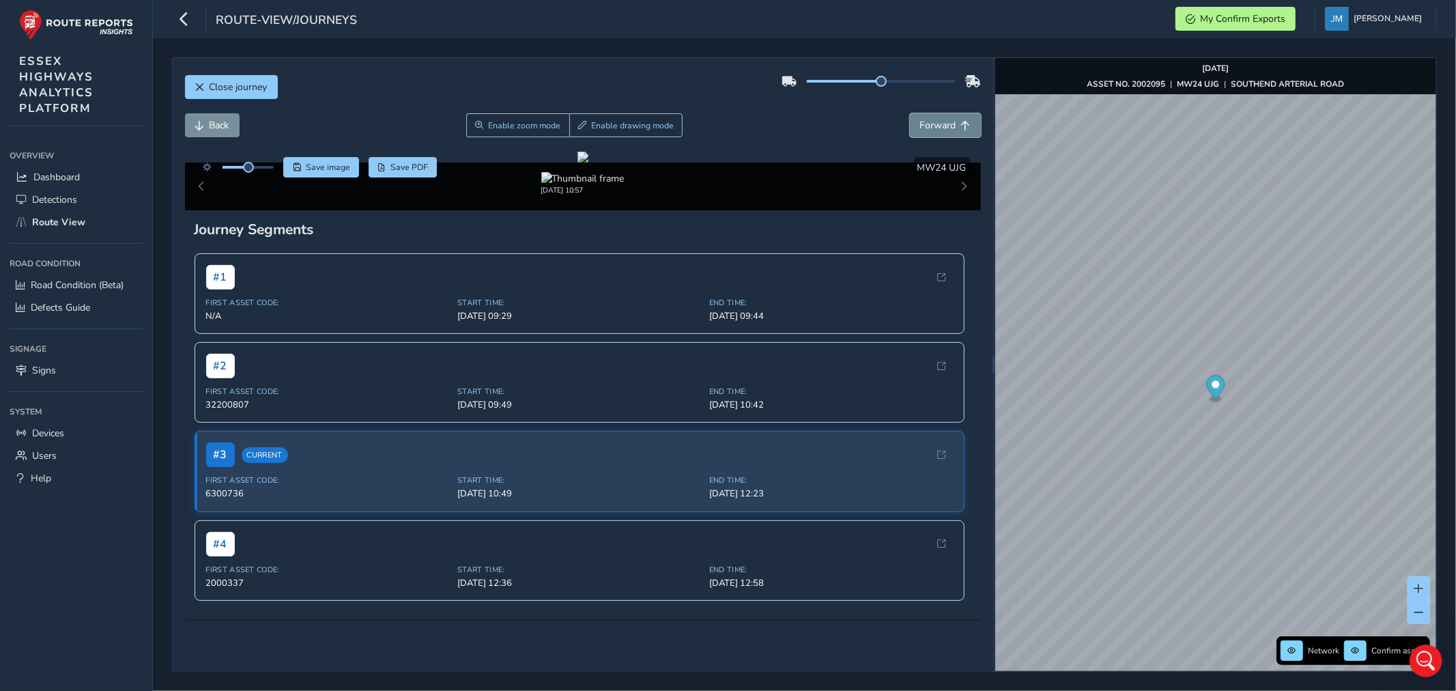
click at [928, 128] on span "Forward" at bounding box center [938, 125] width 36 height 13
click at [930, 126] on span "Forward" at bounding box center [938, 125] width 36 height 13
click at [930, 124] on span "Forward" at bounding box center [938, 125] width 36 height 13
click at [930, 121] on span "Forward" at bounding box center [938, 125] width 36 height 13
click at [929, 118] on button "Forward" at bounding box center [945, 125] width 71 height 24
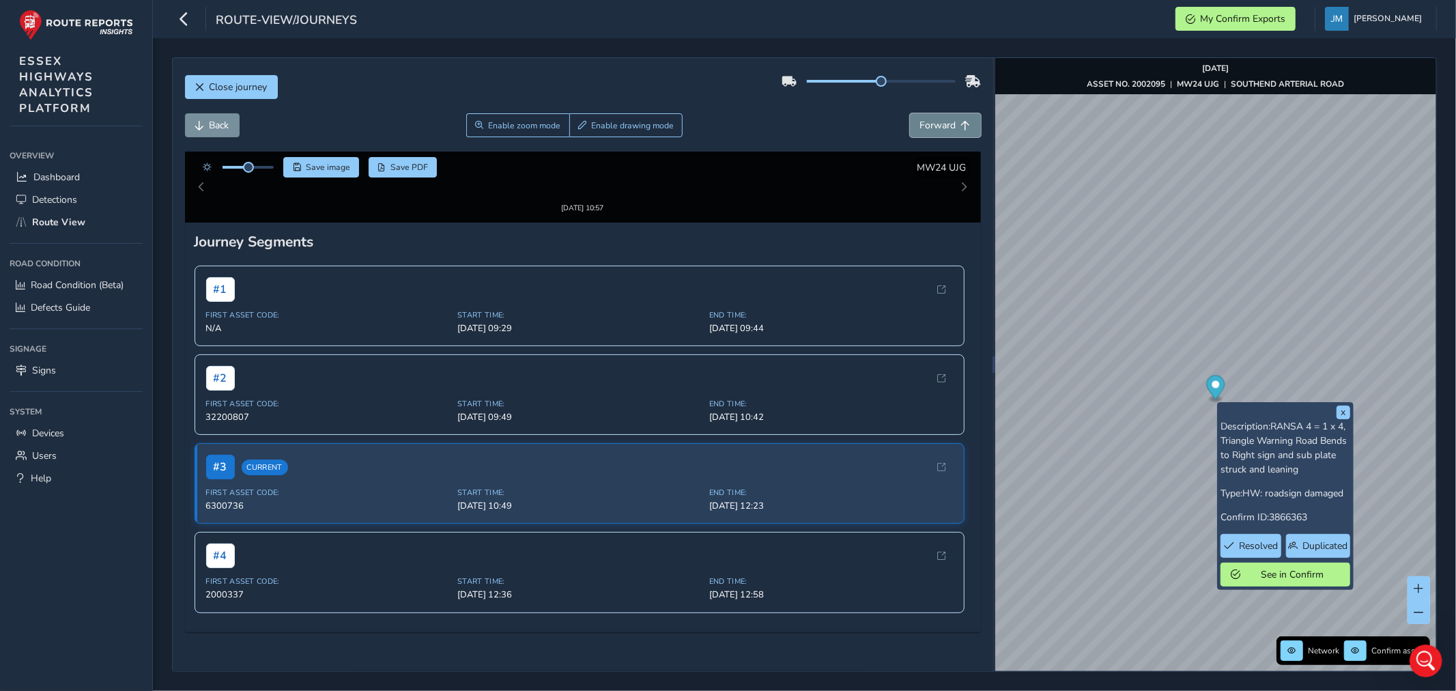
click at [938, 119] on span "Forward" at bounding box center [938, 125] width 36 height 13
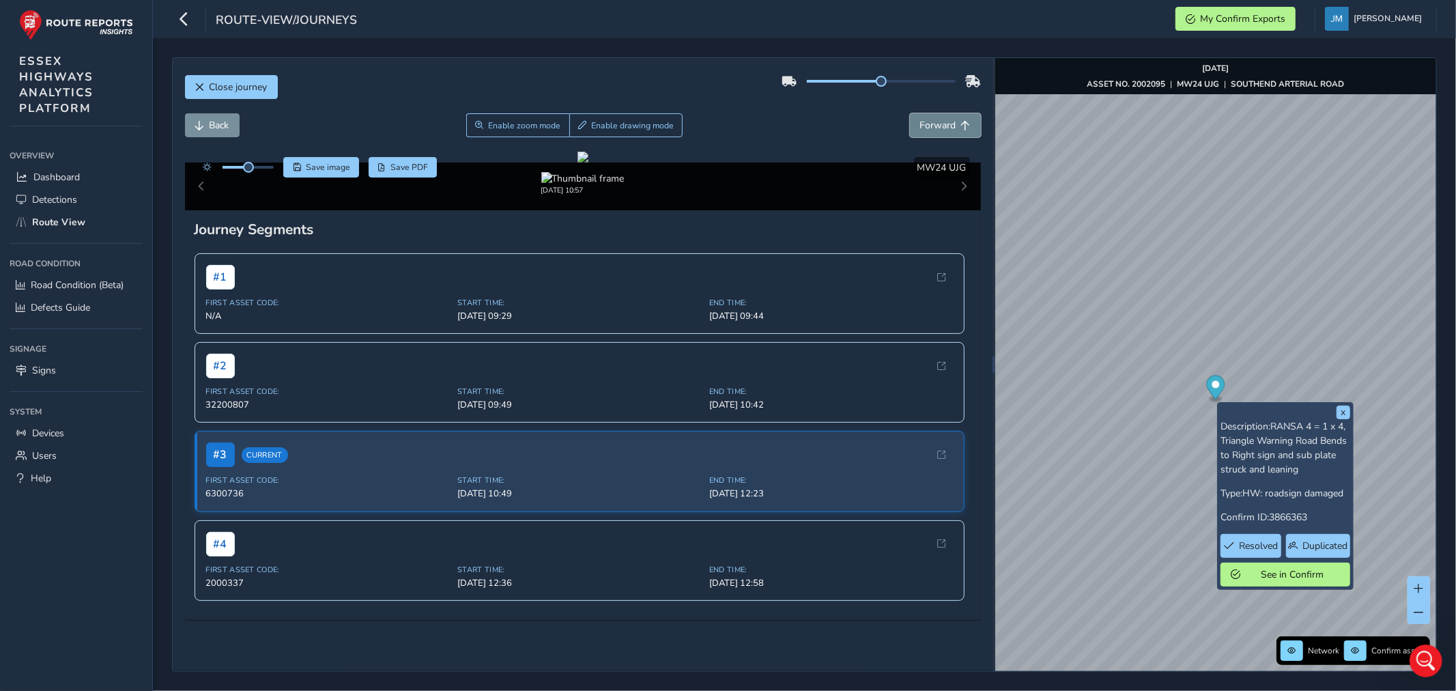
click at [938, 119] on span "Forward" at bounding box center [938, 125] width 36 height 13
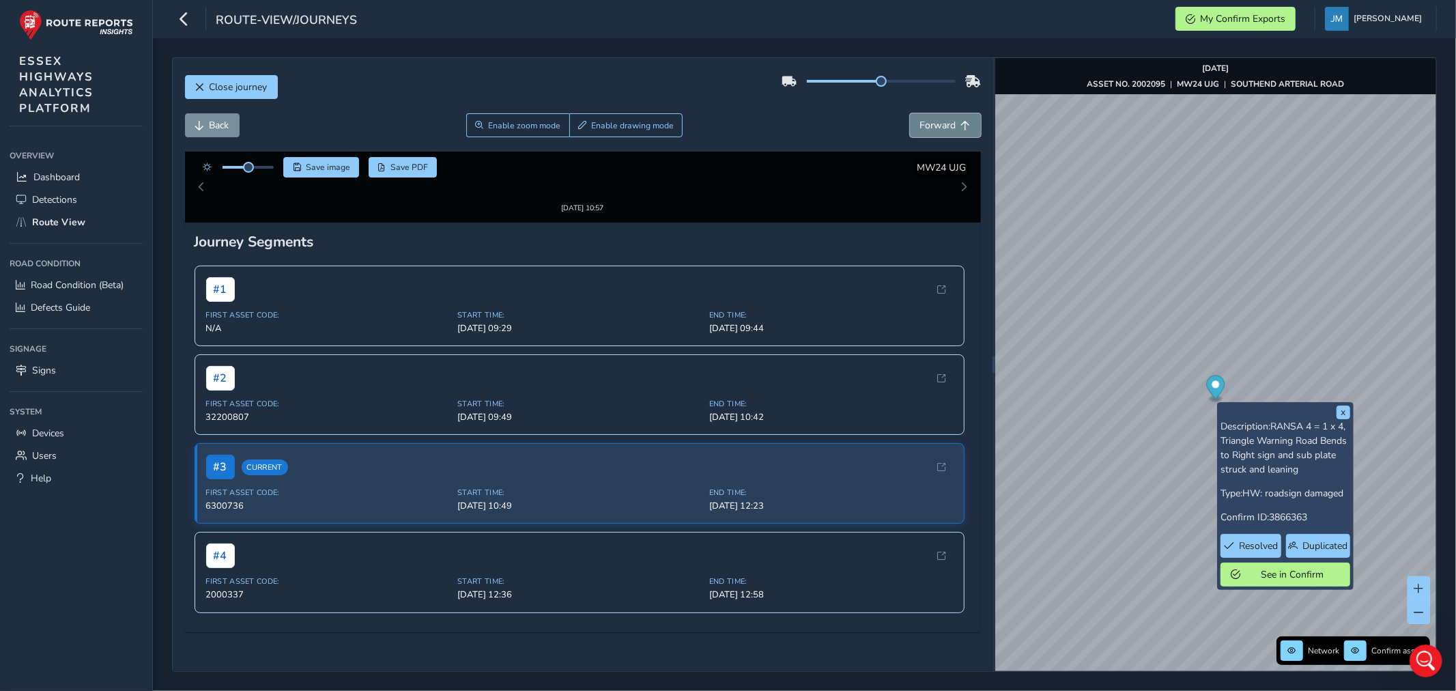
click at [942, 117] on button "Forward" at bounding box center [945, 125] width 71 height 24
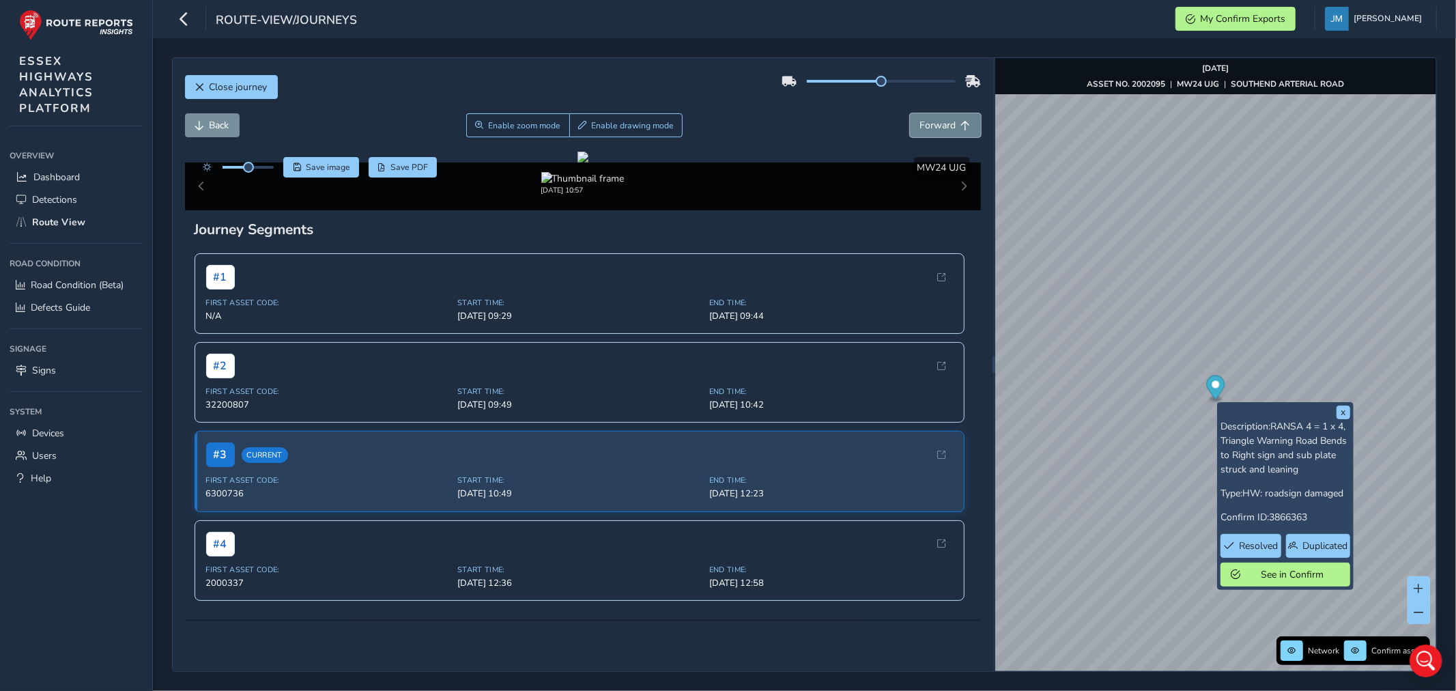
click at [942, 117] on button "Forward" at bounding box center [945, 125] width 71 height 24
click at [943, 120] on span "Forward" at bounding box center [938, 125] width 36 height 13
click at [942, 120] on span "Forward" at bounding box center [938, 125] width 36 height 13
click at [941, 120] on span "Forward" at bounding box center [938, 125] width 36 height 13
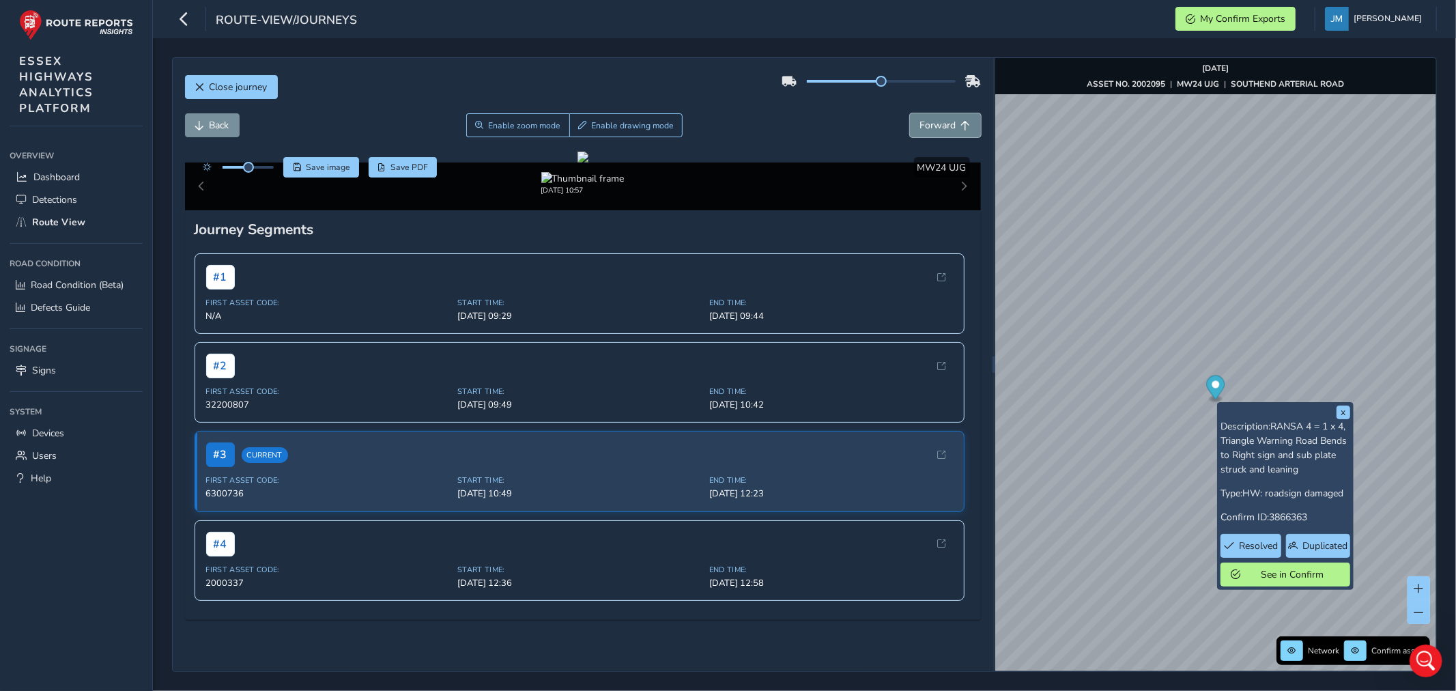
click at [941, 120] on span "Forward" at bounding box center [938, 125] width 36 height 13
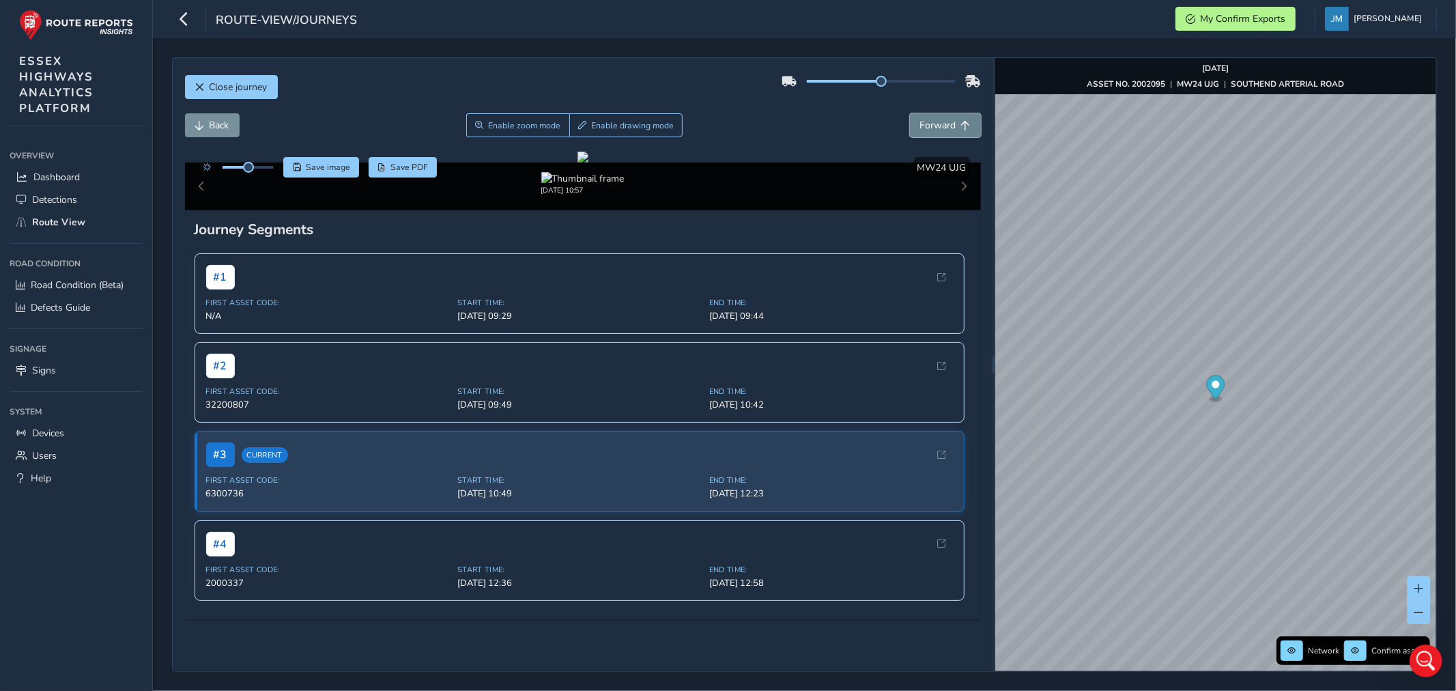
click at [947, 131] on button "Forward" at bounding box center [945, 125] width 71 height 24
click at [945, 131] on button "Forward" at bounding box center [945, 125] width 71 height 24
click at [944, 131] on span "Forward" at bounding box center [938, 125] width 36 height 13
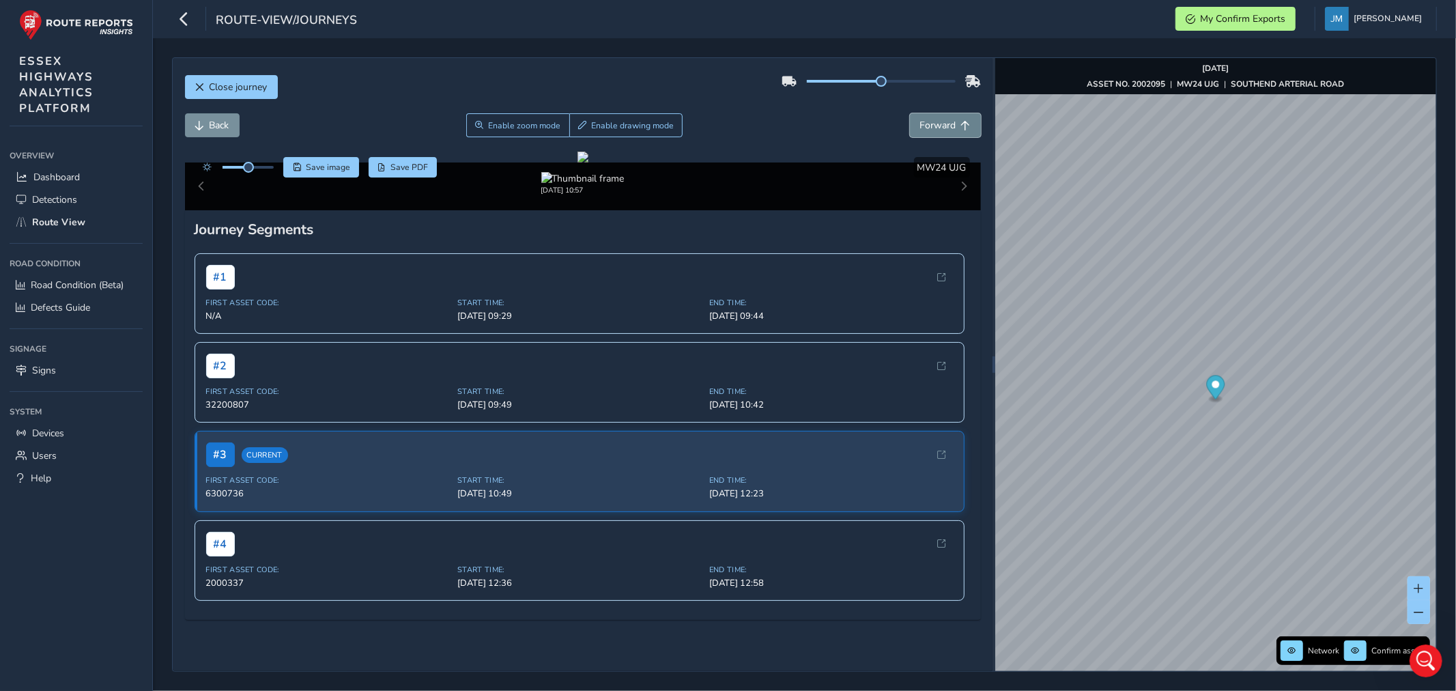
click at [944, 131] on span "Forward" at bounding box center [938, 125] width 36 height 13
click at [923, 126] on span "Forward" at bounding box center [938, 125] width 36 height 13
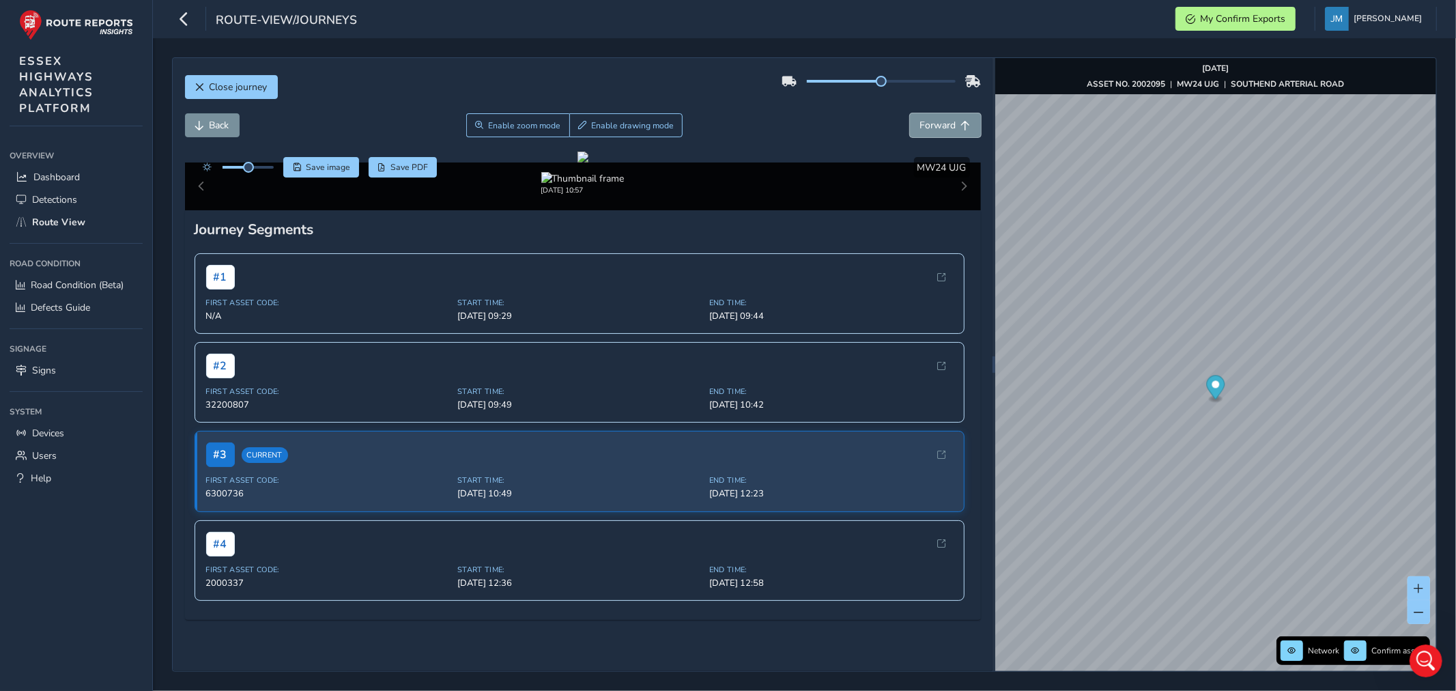
click at [922, 126] on span "Forward" at bounding box center [938, 125] width 36 height 13
click at [921, 126] on span "Forward" at bounding box center [938, 125] width 36 height 13
click at [938, 130] on span "Forward" at bounding box center [938, 125] width 36 height 13
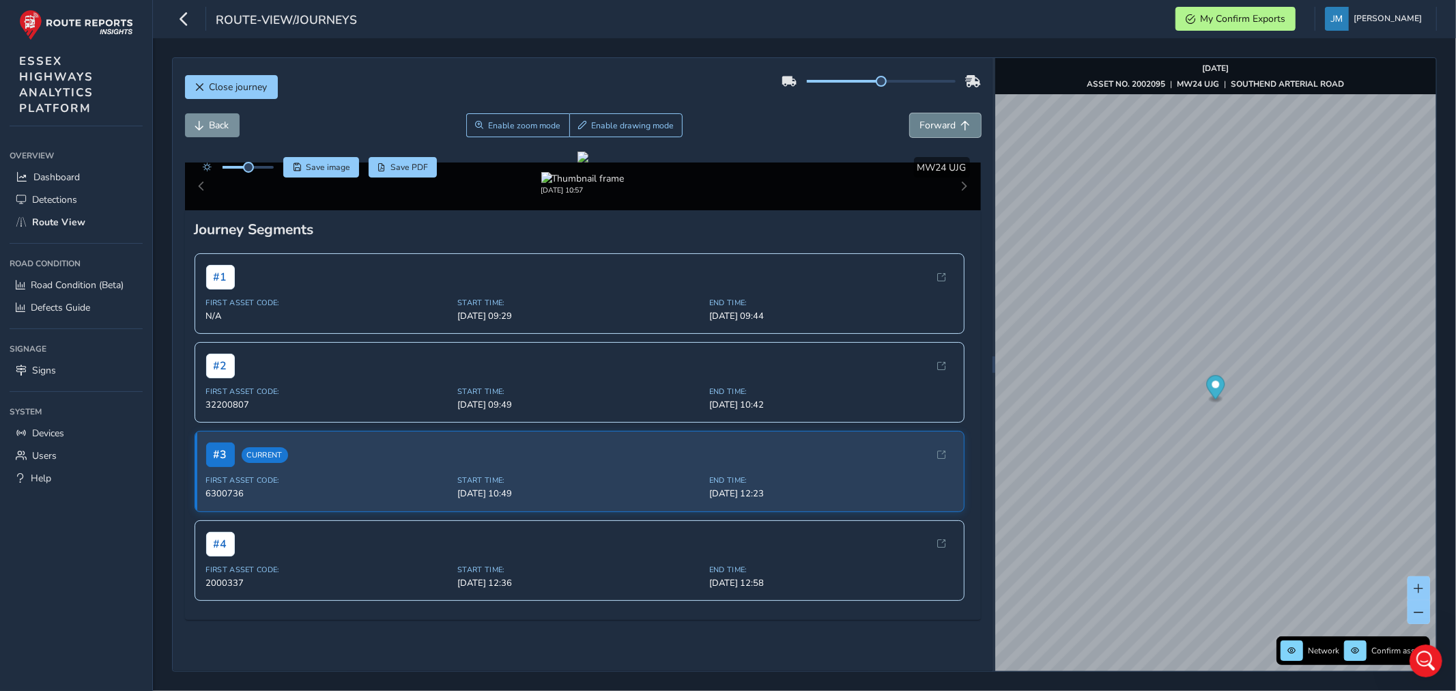
click at [938, 130] on span "Forward" at bounding box center [938, 125] width 36 height 13
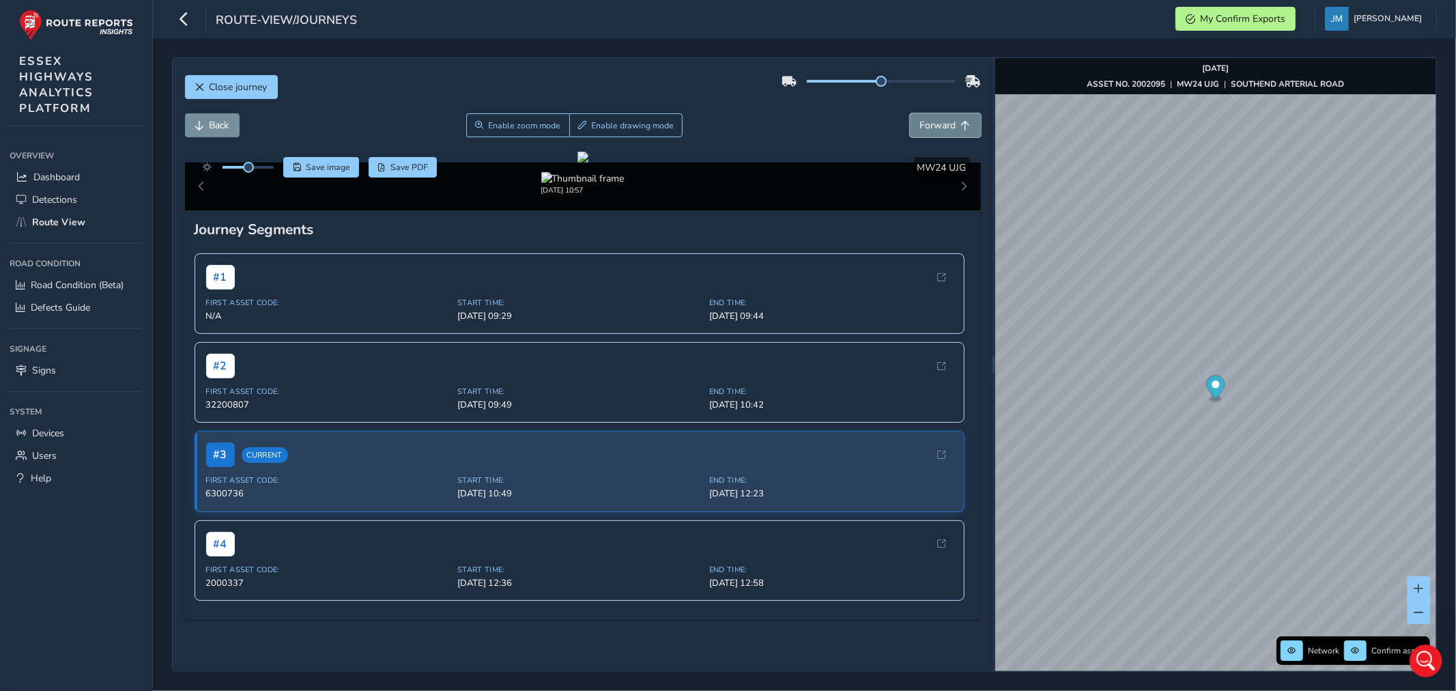
click at [938, 128] on span "Forward" at bounding box center [938, 125] width 36 height 13
click at [938, 126] on span "Forward" at bounding box center [938, 125] width 36 height 13
click at [942, 124] on span "Forward" at bounding box center [938, 125] width 36 height 13
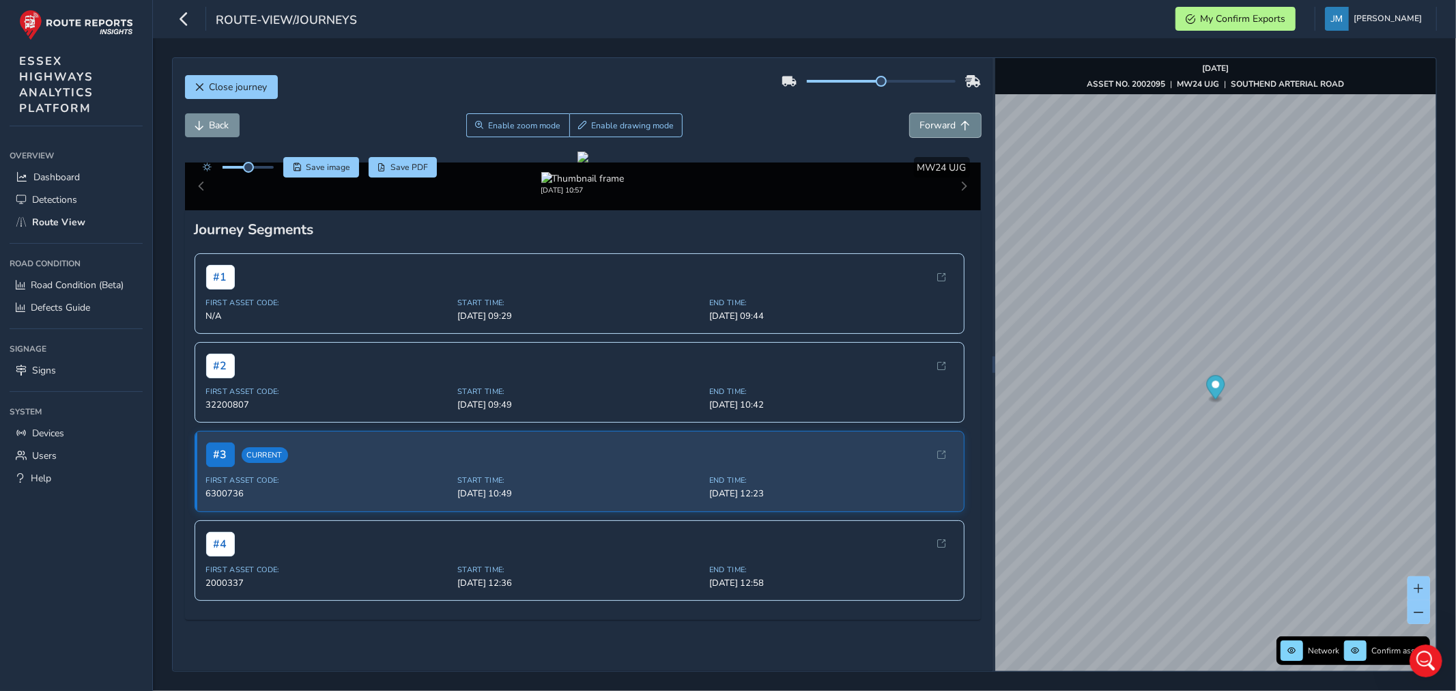
click at [942, 124] on span "Forward" at bounding box center [938, 125] width 36 height 13
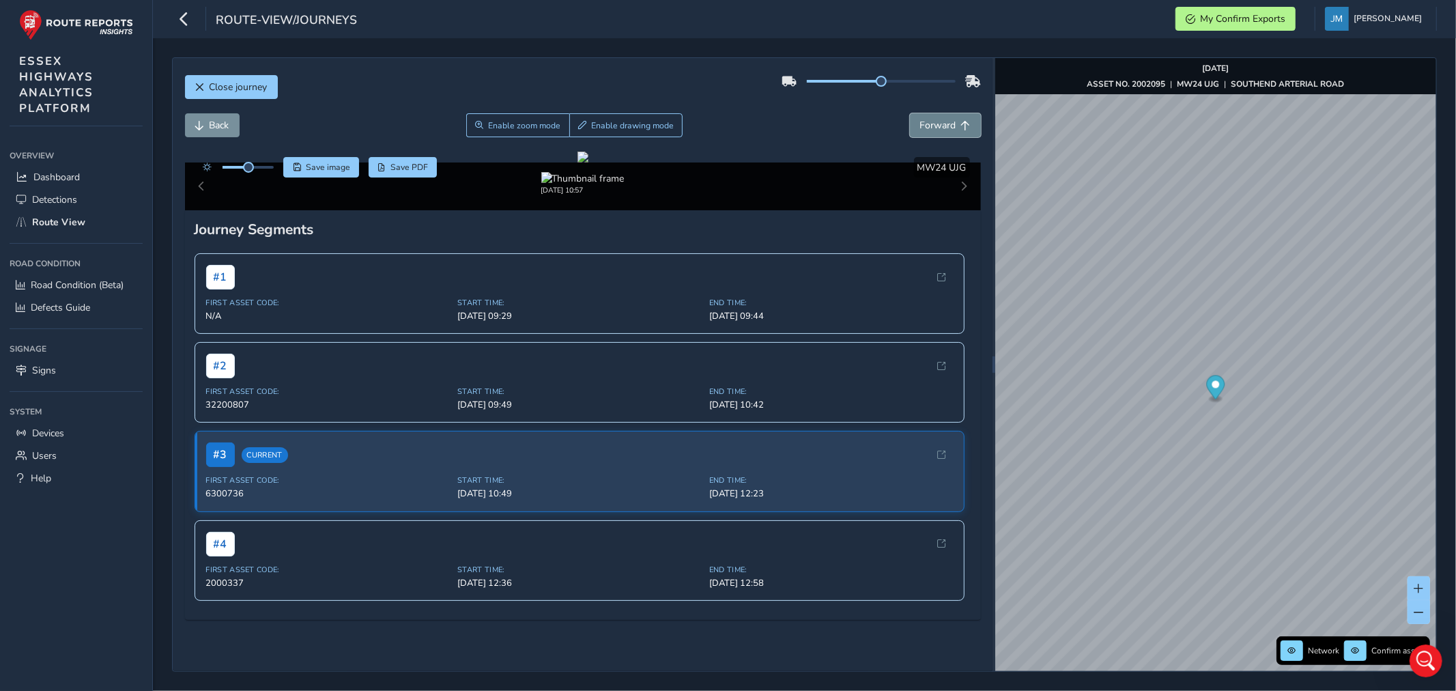
click at [942, 124] on span "Forward" at bounding box center [938, 125] width 36 height 13
click at [947, 128] on button "Forward" at bounding box center [945, 125] width 71 height 24
click at [947, 126] on button "Forward" at bounding box center [945, 125] width 71 height 24
click at [961, 121] on span "Forward" at bounding box center [966, 126] width 10 height 10
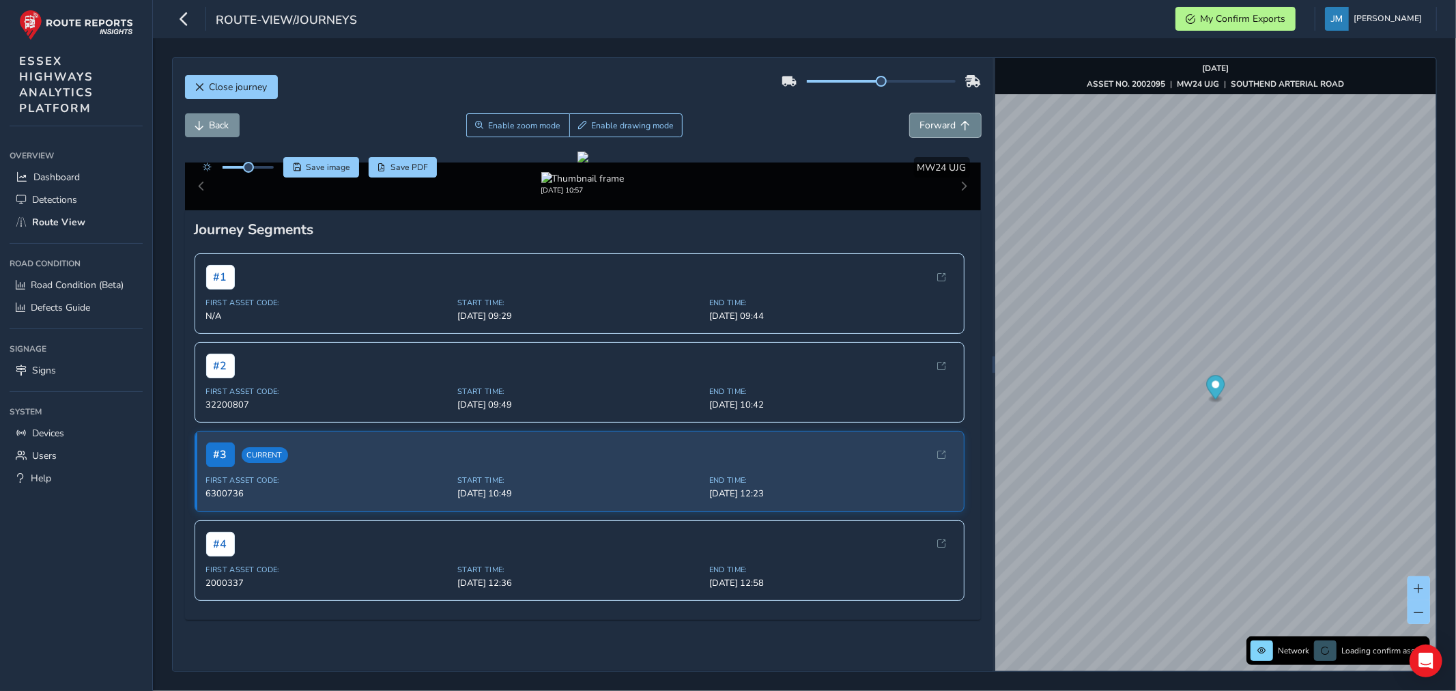
click at [961, 121] on span "Forward" at bounding box center [966, 126] width 10 height 10
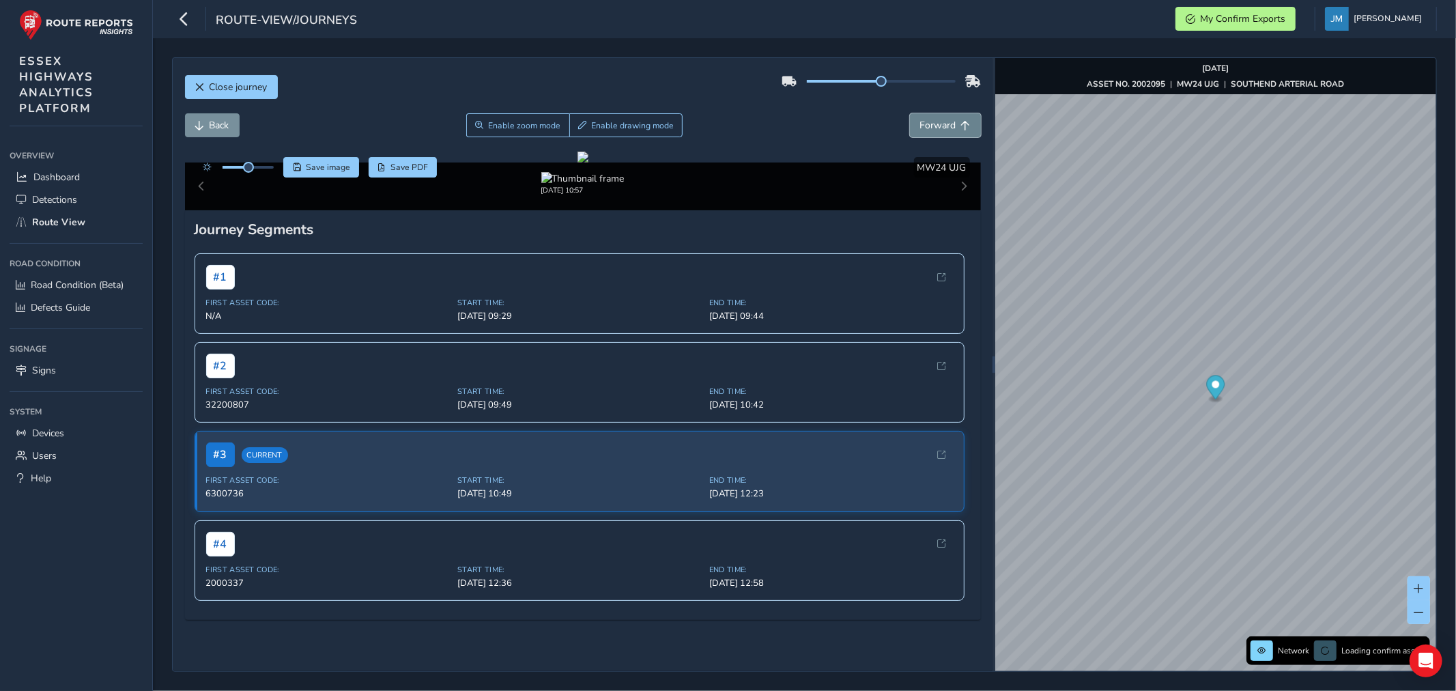
click at [961, 121] on span "Forward" at bounding box center [966, 126] width 10 height 10
click at [947, 117] on button "Forward" at bounding box center [945, 125] width 71 height 24
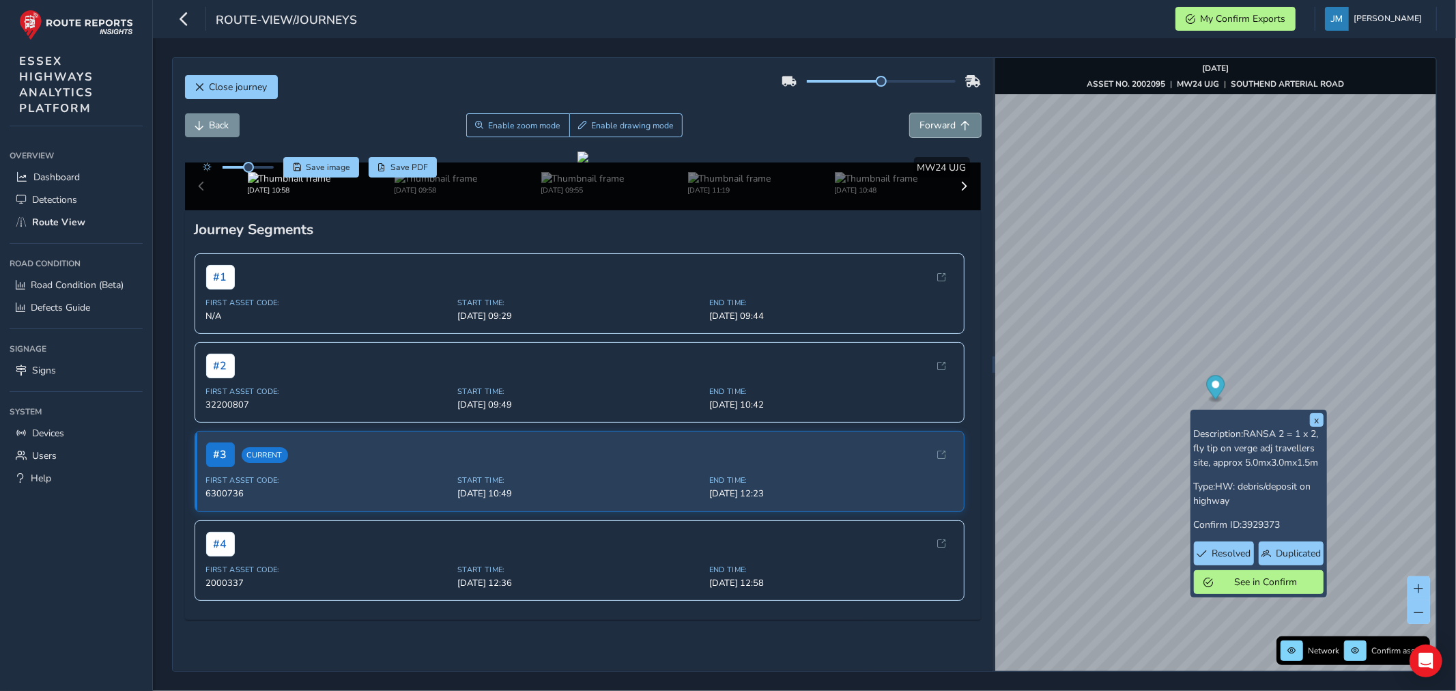
click at [939, 121] on span "Forward" at bounding box center [938, 125] width 36 height 13
